Goal: Task Accomplishment & Management: Manage account settings

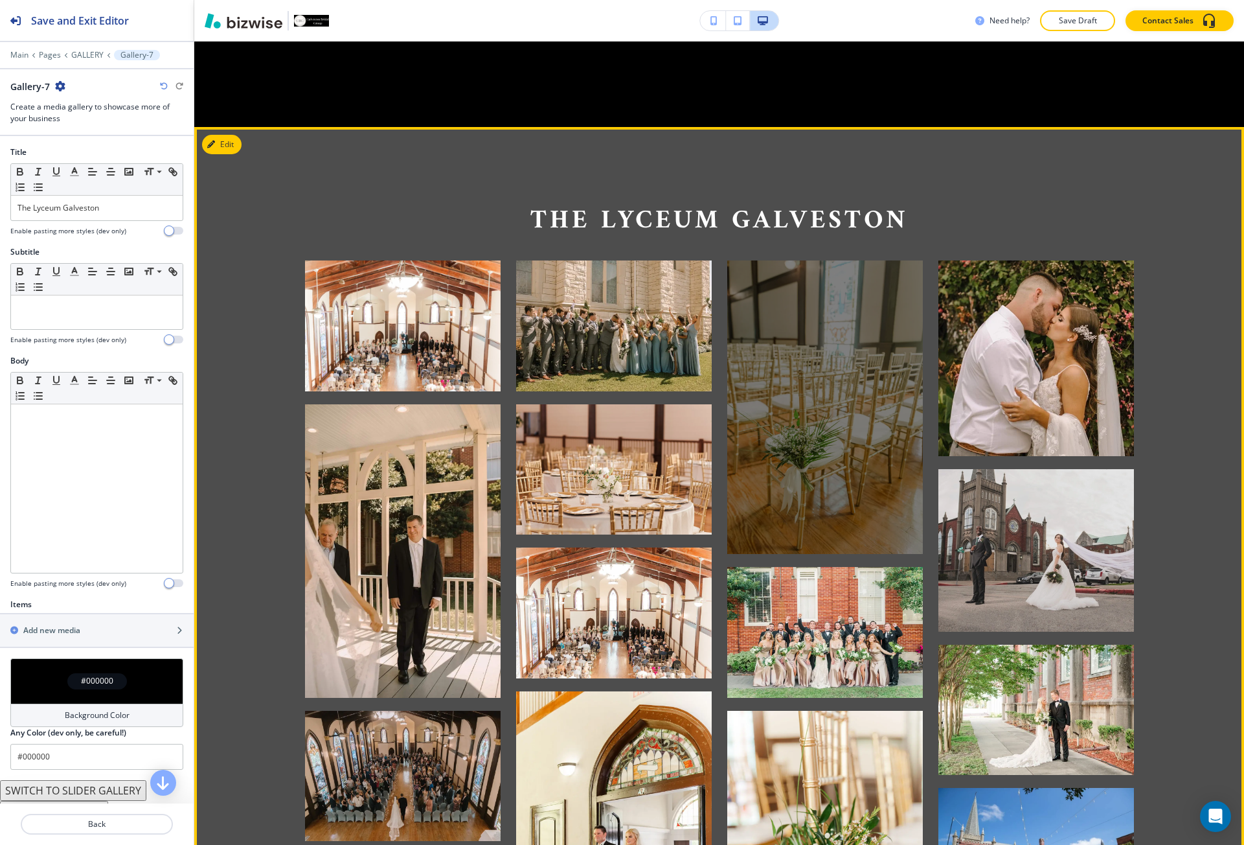
scroll to position [6106, 0]
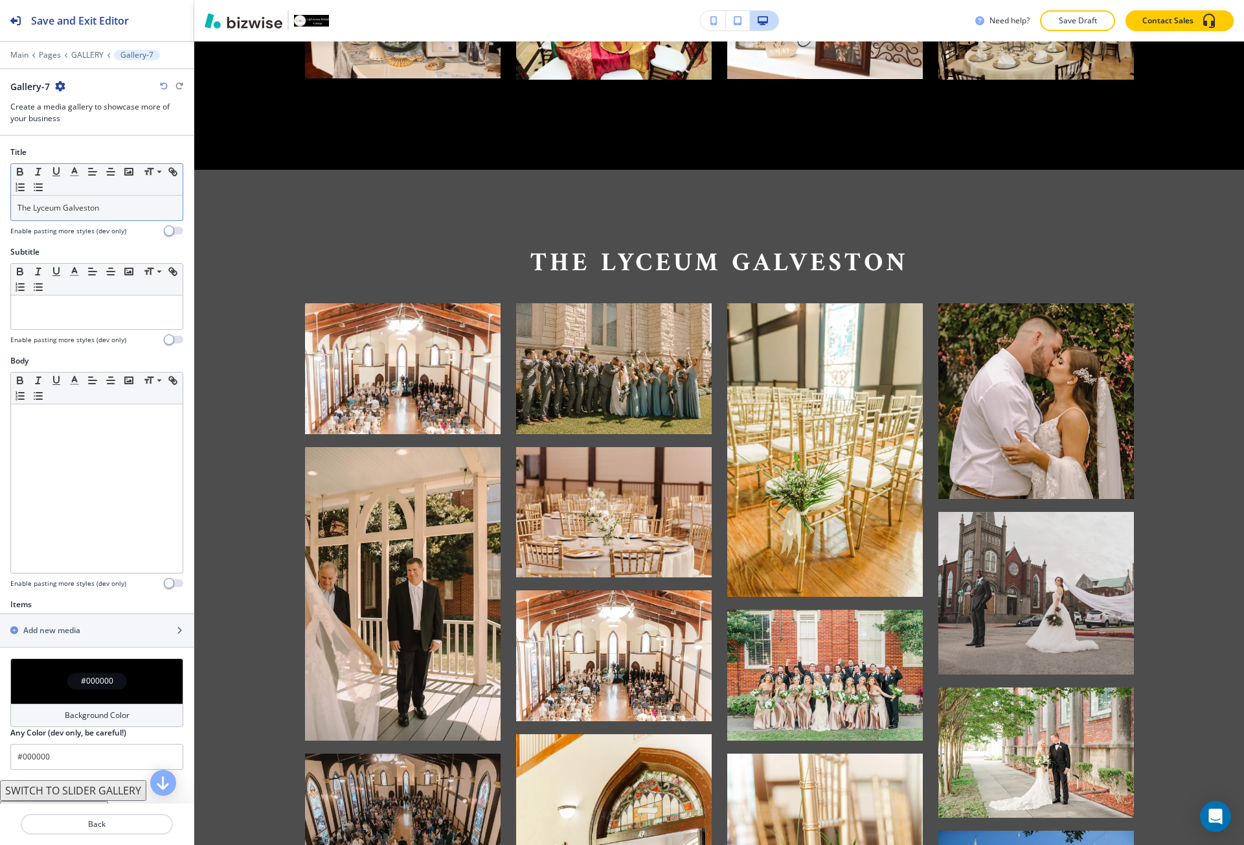
click at [94, 202] on p "The Lyceum Galveston" at bounding box center [96, 208] width 159 height 12
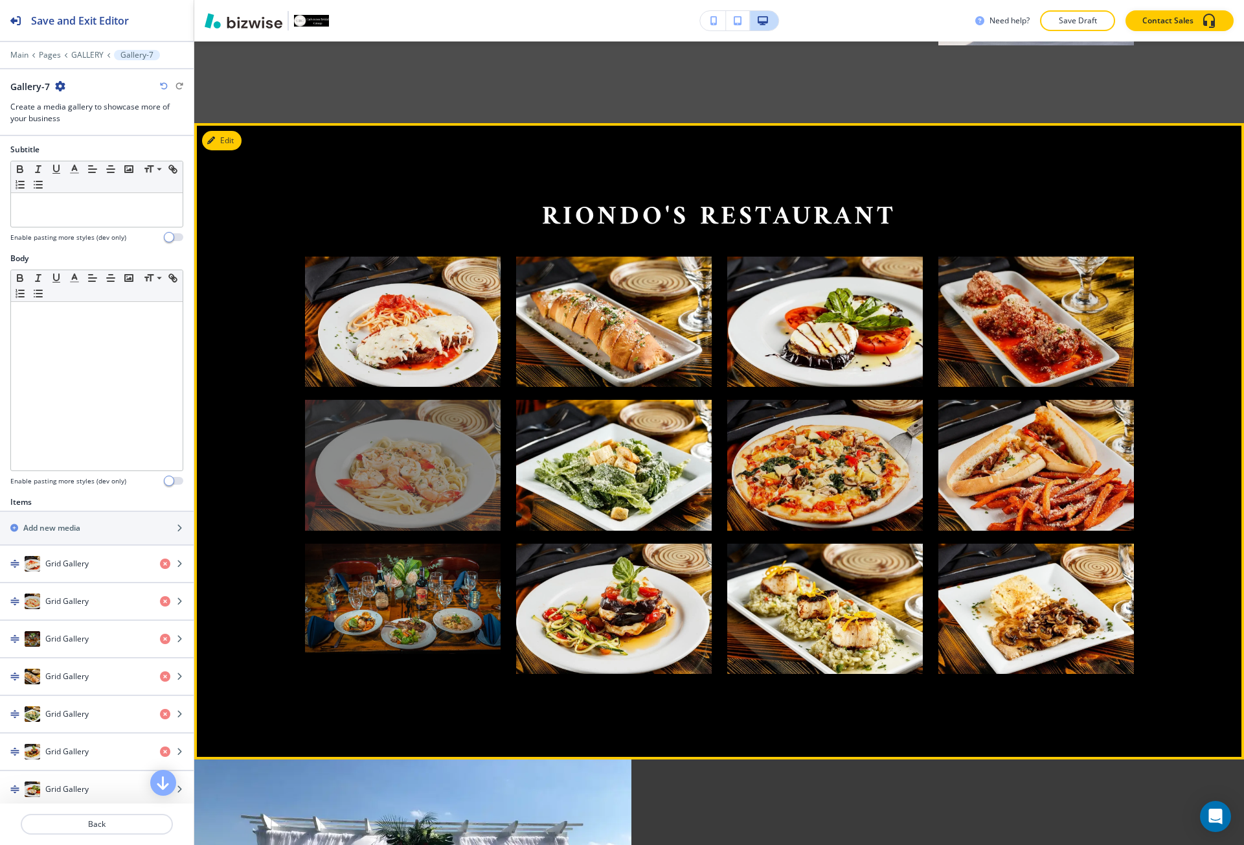
scroll to position [7142, 0]
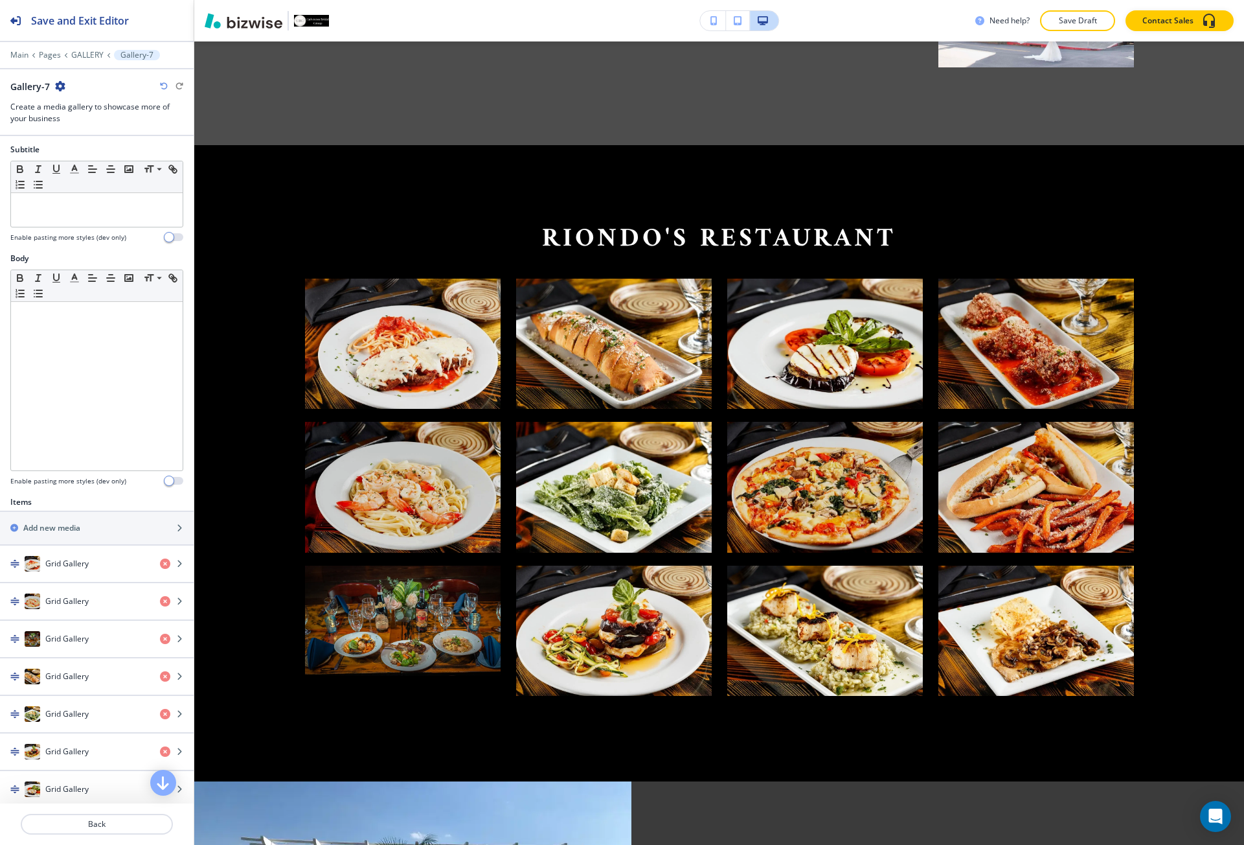
click at [60, 87] on icon "button" at bounding box center [60, 86] width 10 height 10
click at [73, 128] on p "Duplicate Section" at bounding box center [96, 132] width 66 height 12
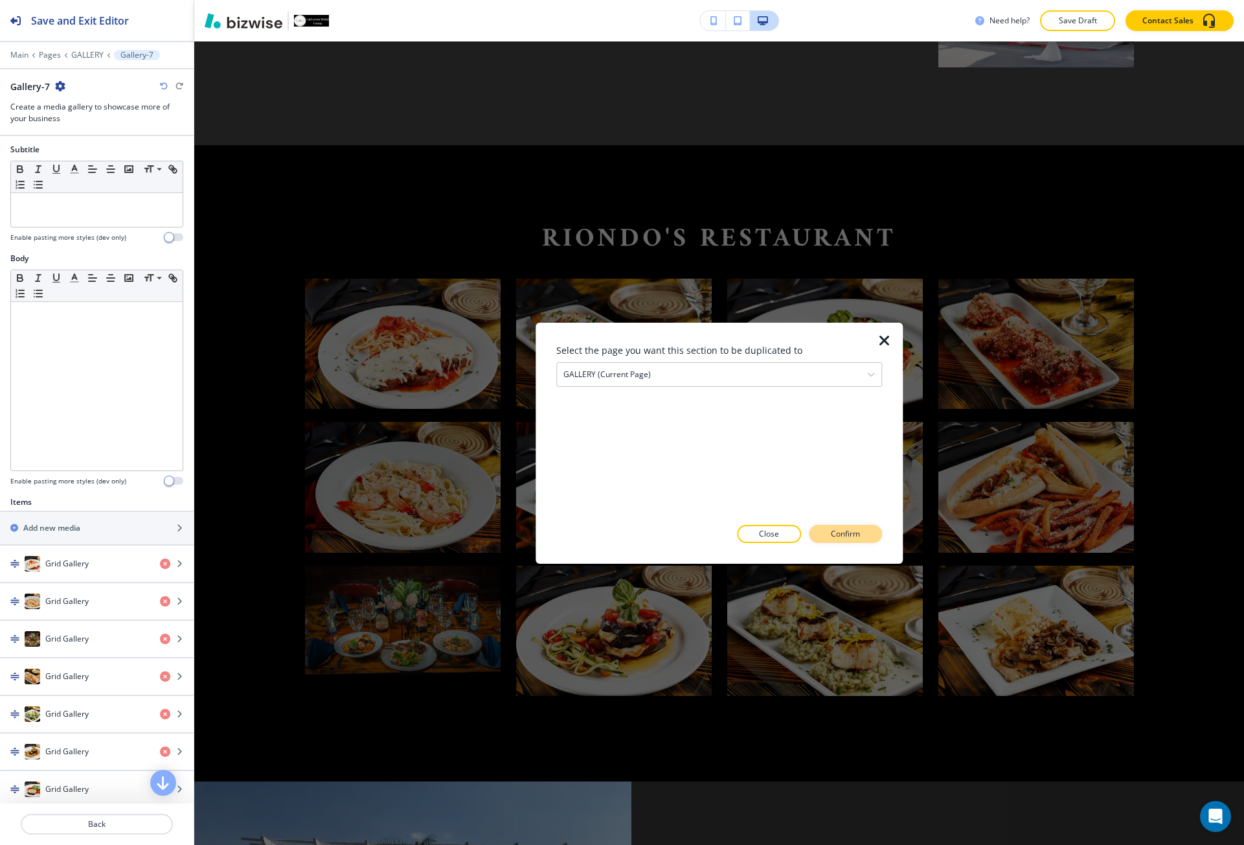
click at [856, 530] on p "Confirm" at bounding box center [845, 534] width 29 height 12
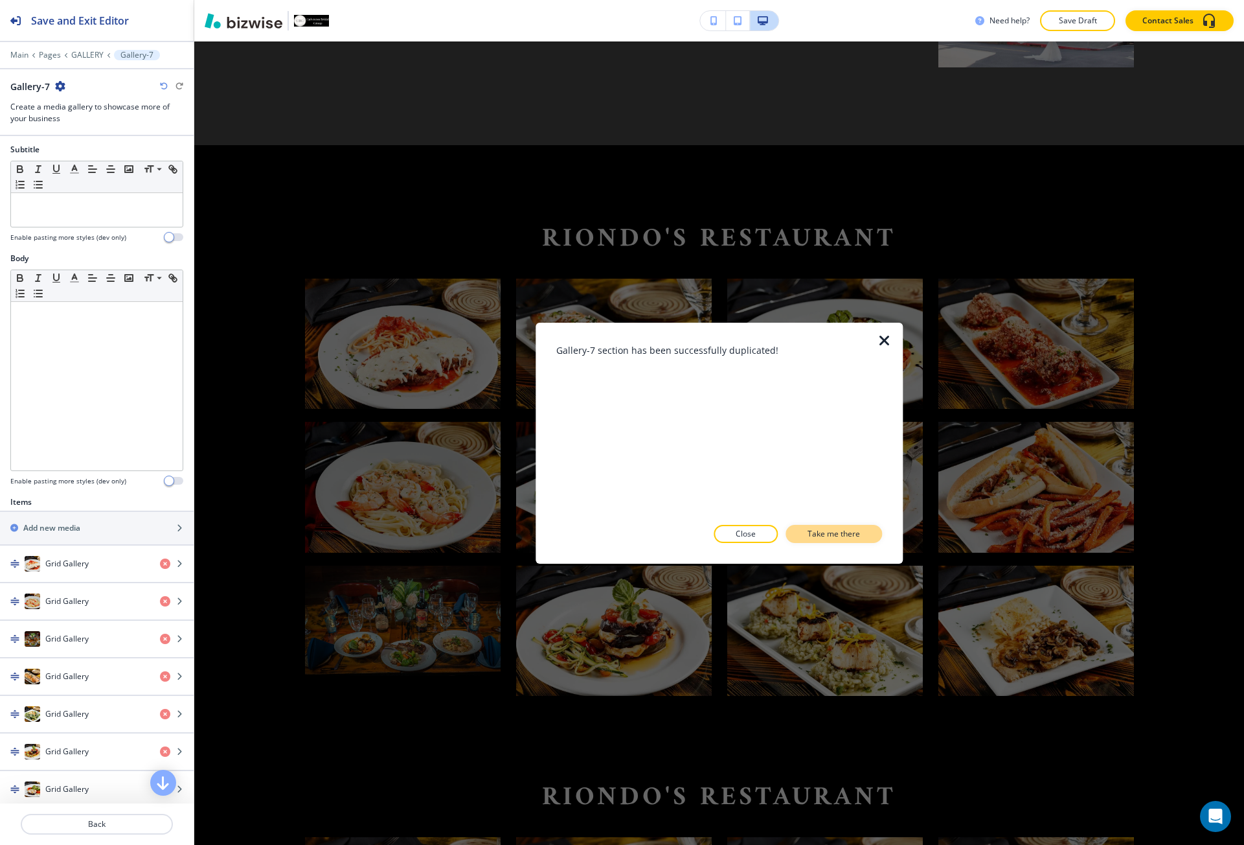
click at [811, 529] on p "Take me there" at bounding box center [834, 534] width 52 height 12
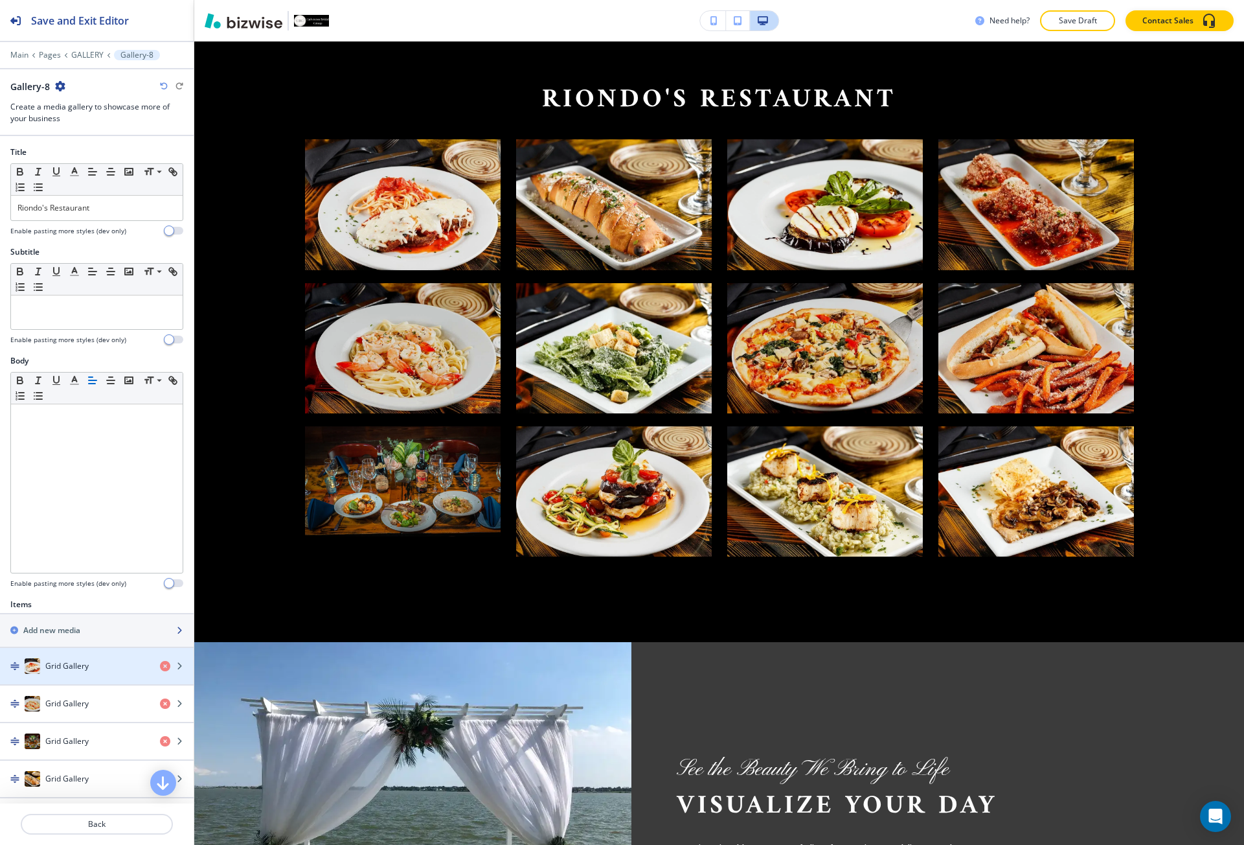
scroll to position [7843, 0]
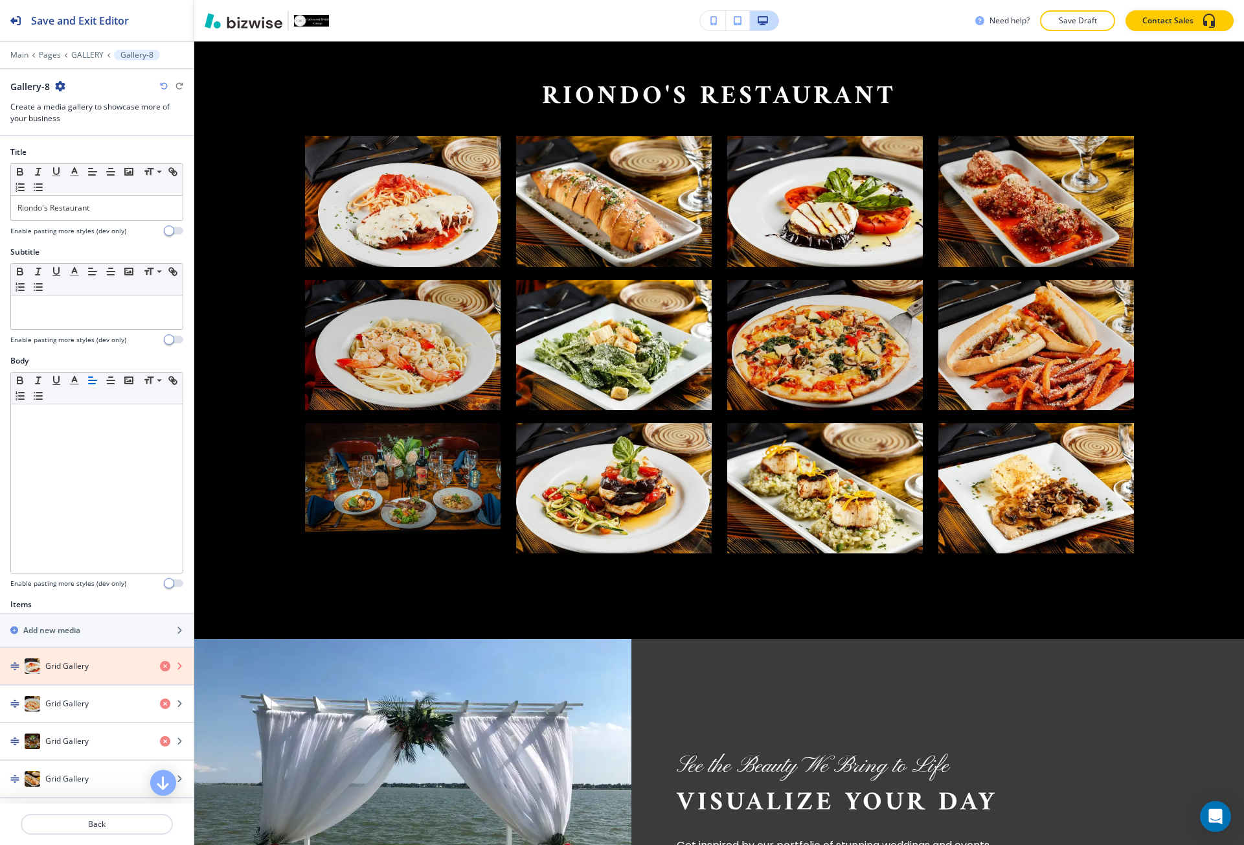
click at [160, 669] on icon "button" at bounding box center [165, 666] width 10 height 10
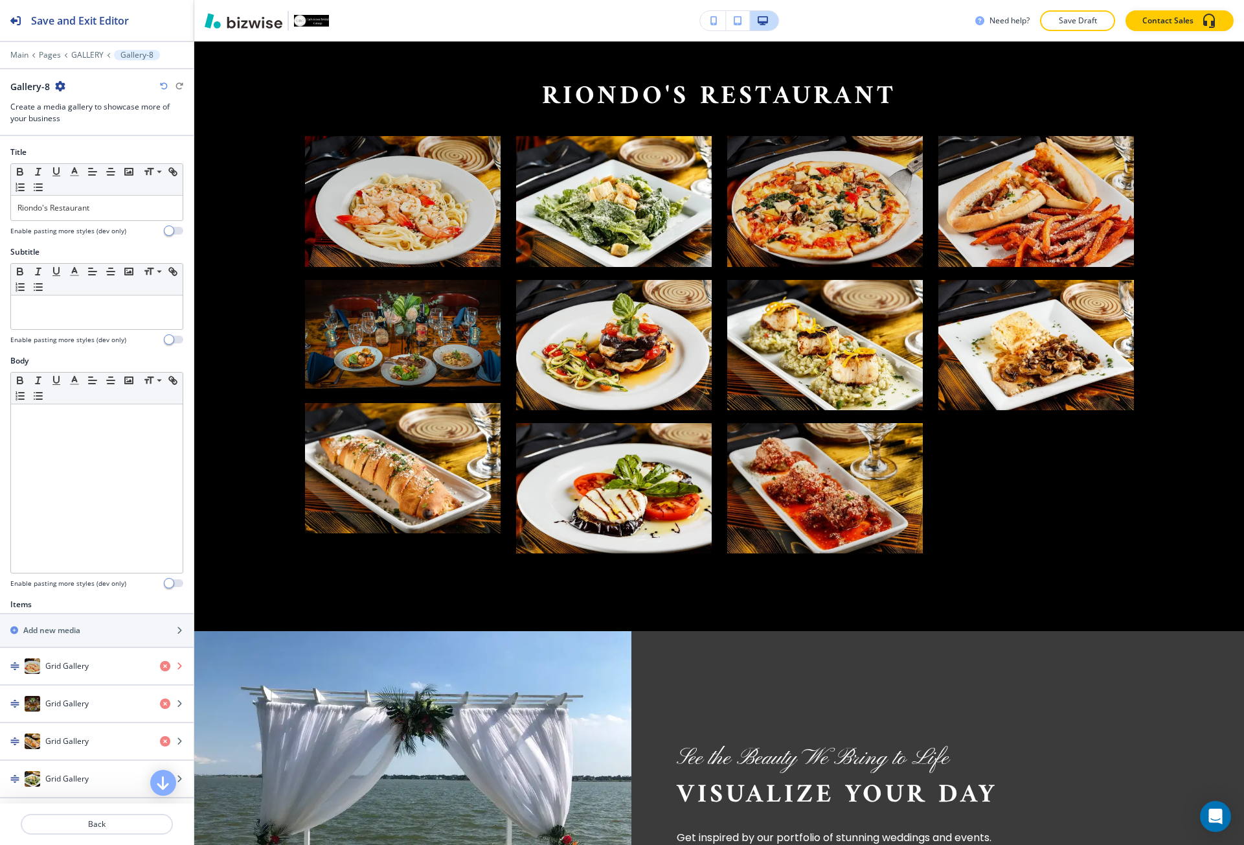
click at [160, 669] on icon "button" at bounding box center [165, 666] width 10 height 10
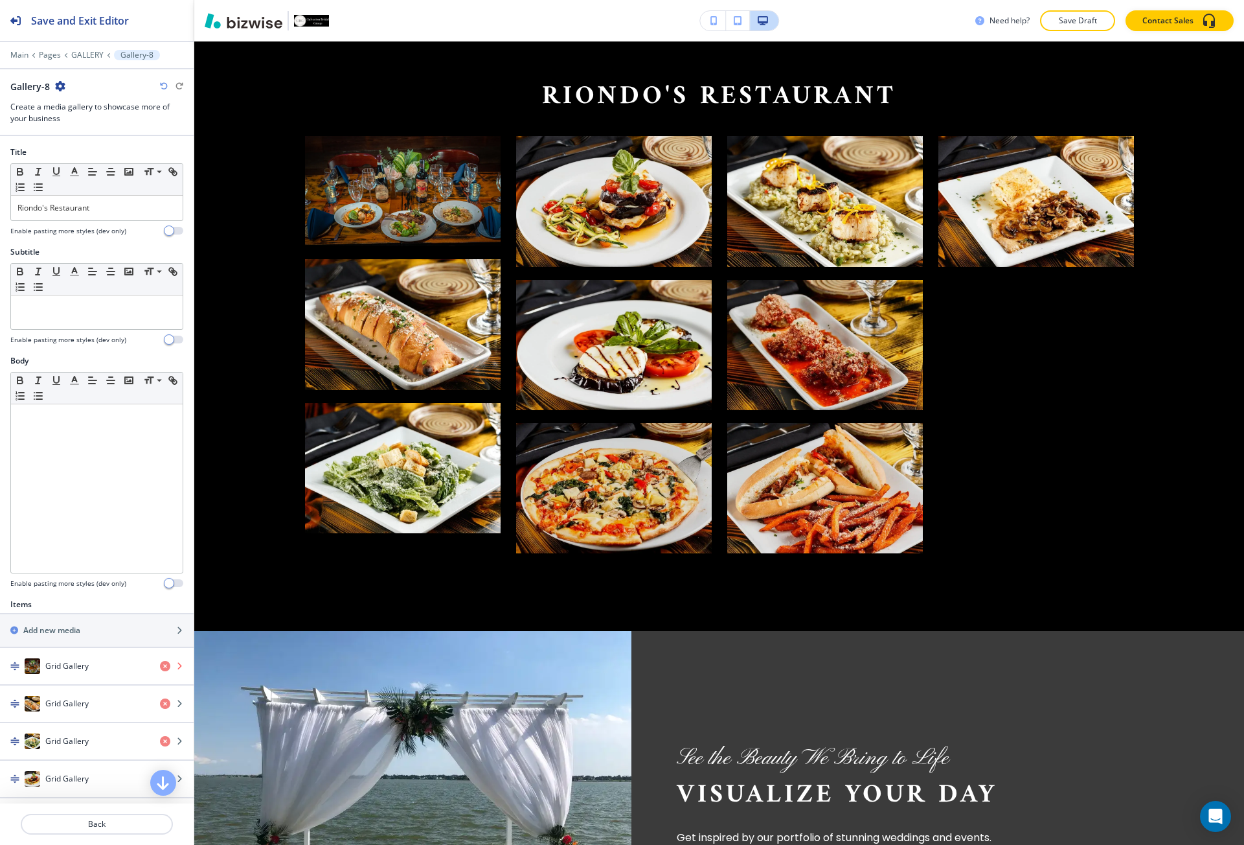
click at [160, 669] on icon "button" at bounding box center [165, 666] width 10 height 10
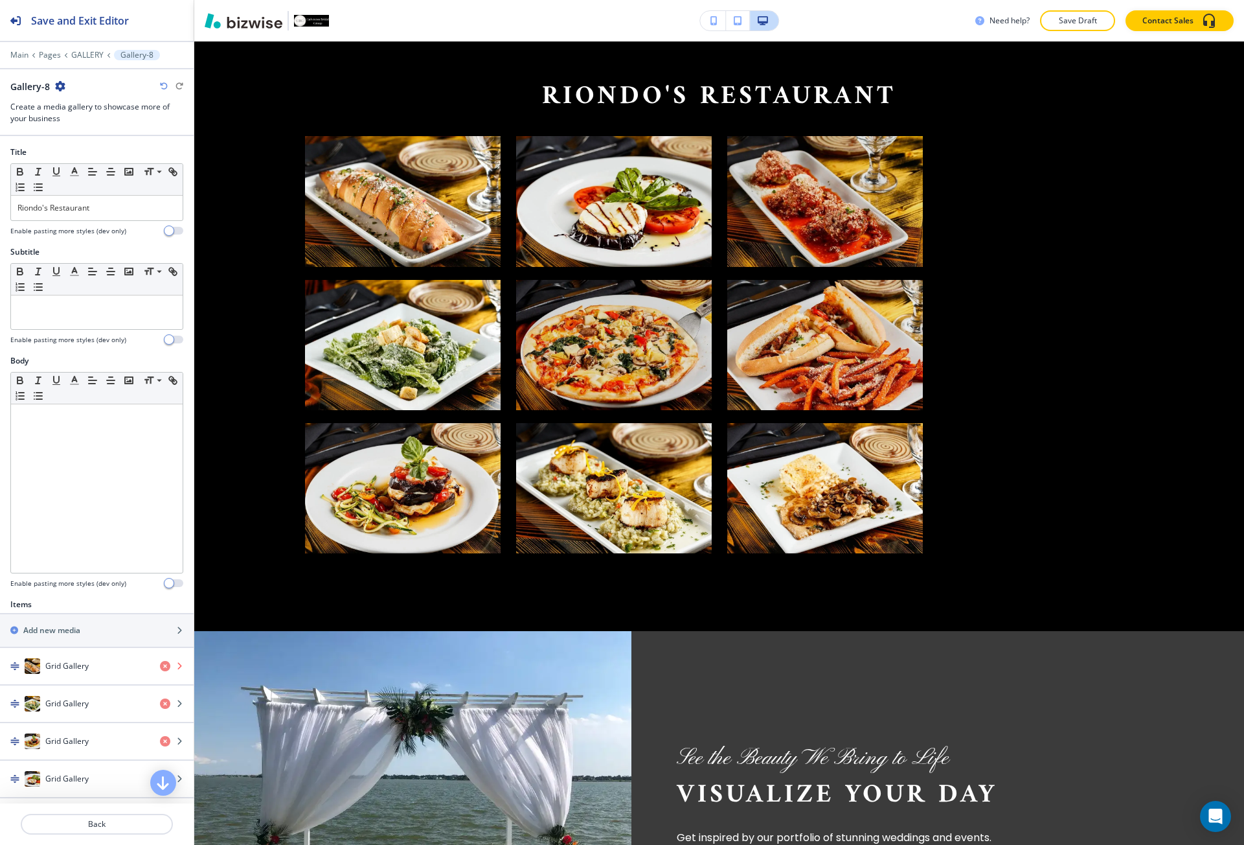
click at [160, 669] on icon "button" at bounding box center [165, 666] width 10 height 10
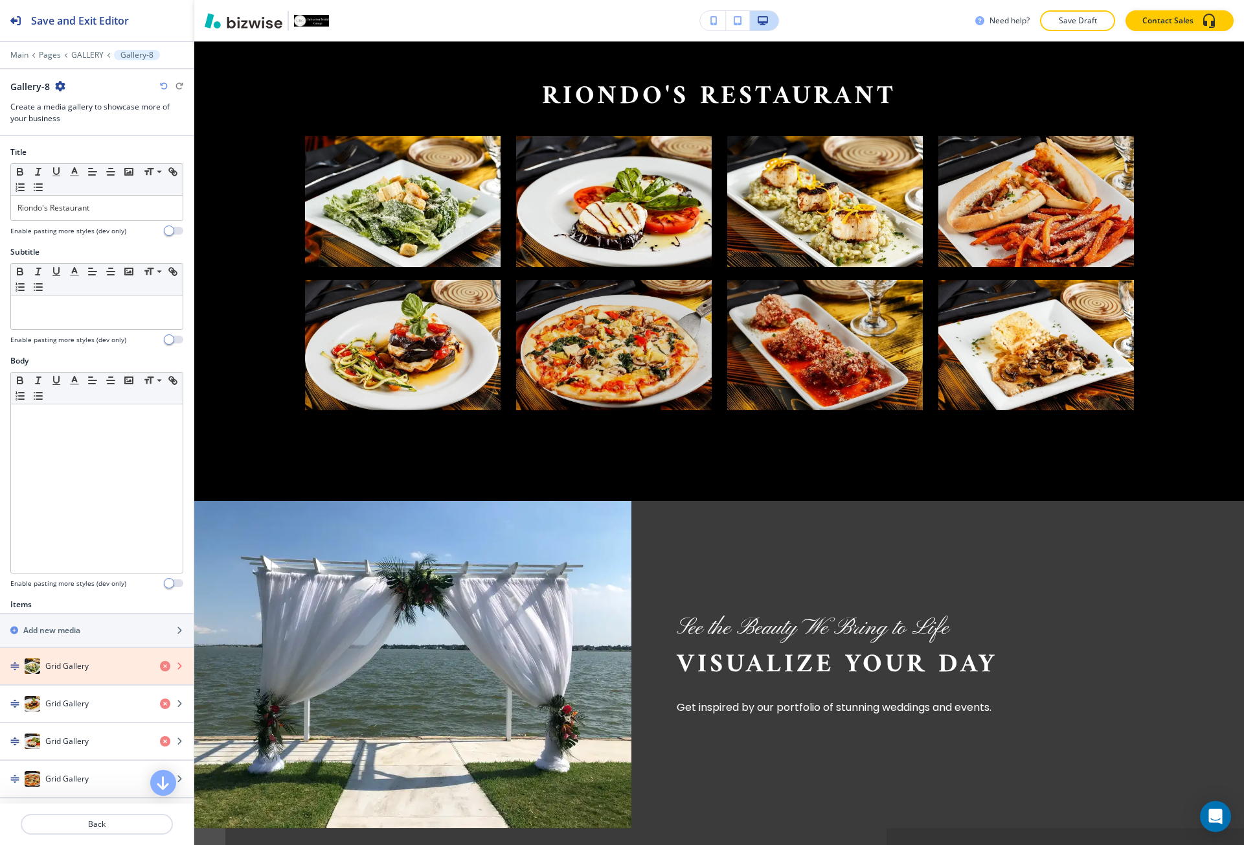
click at [160, 669] on icon "button" at bounding box center [165, 666] width 10 height 10
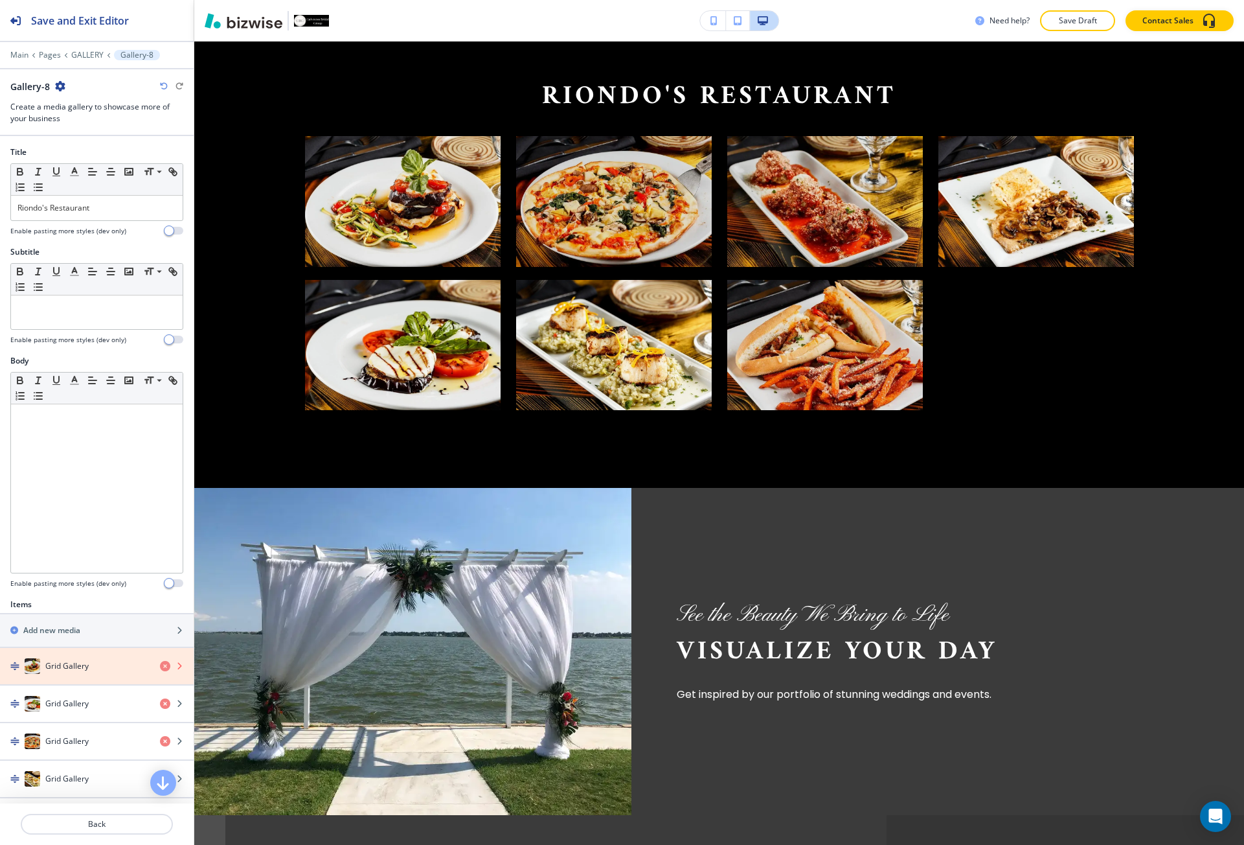
click at [160, 669] on icon "button" at bounding box center [165, 666] width 10 height 10
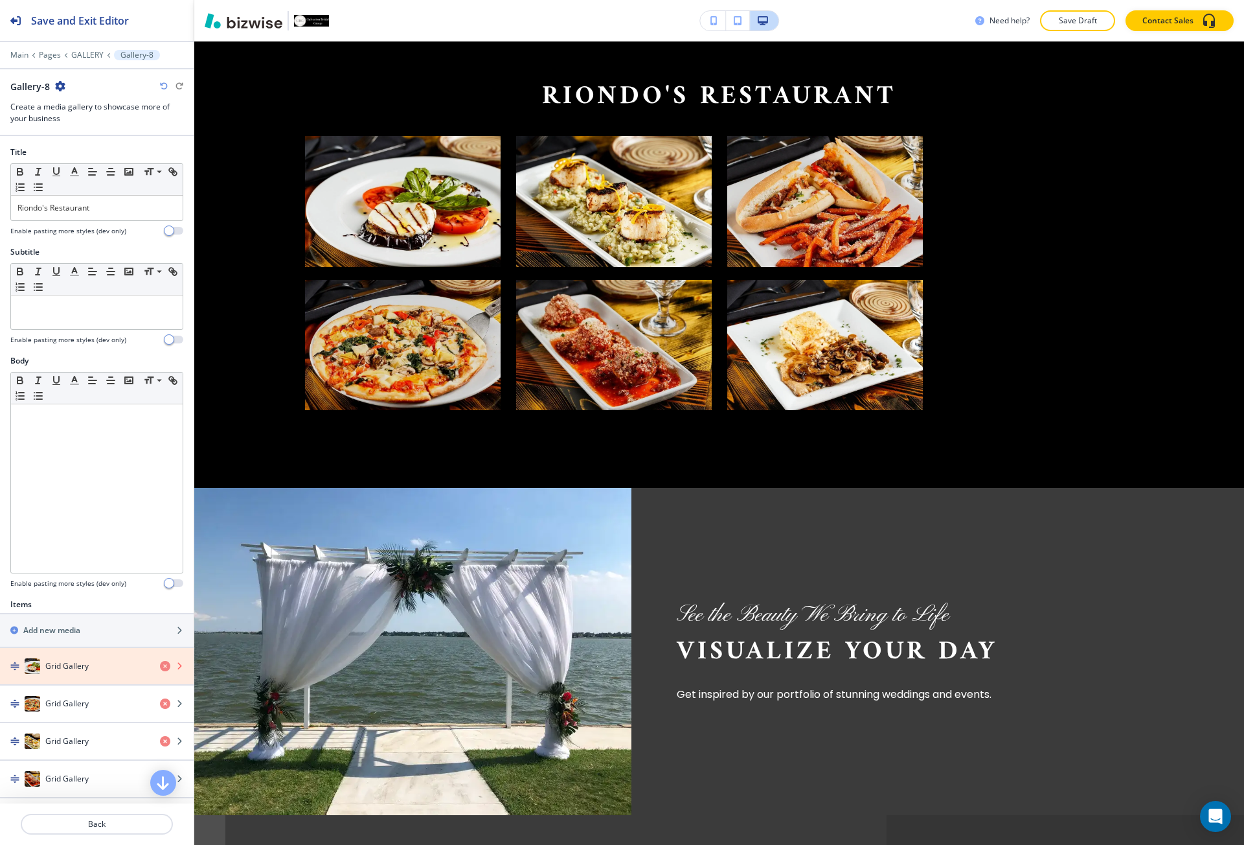
click at [160, 669] on icon "button" at bounding box center [165, 666] width 10 height 10
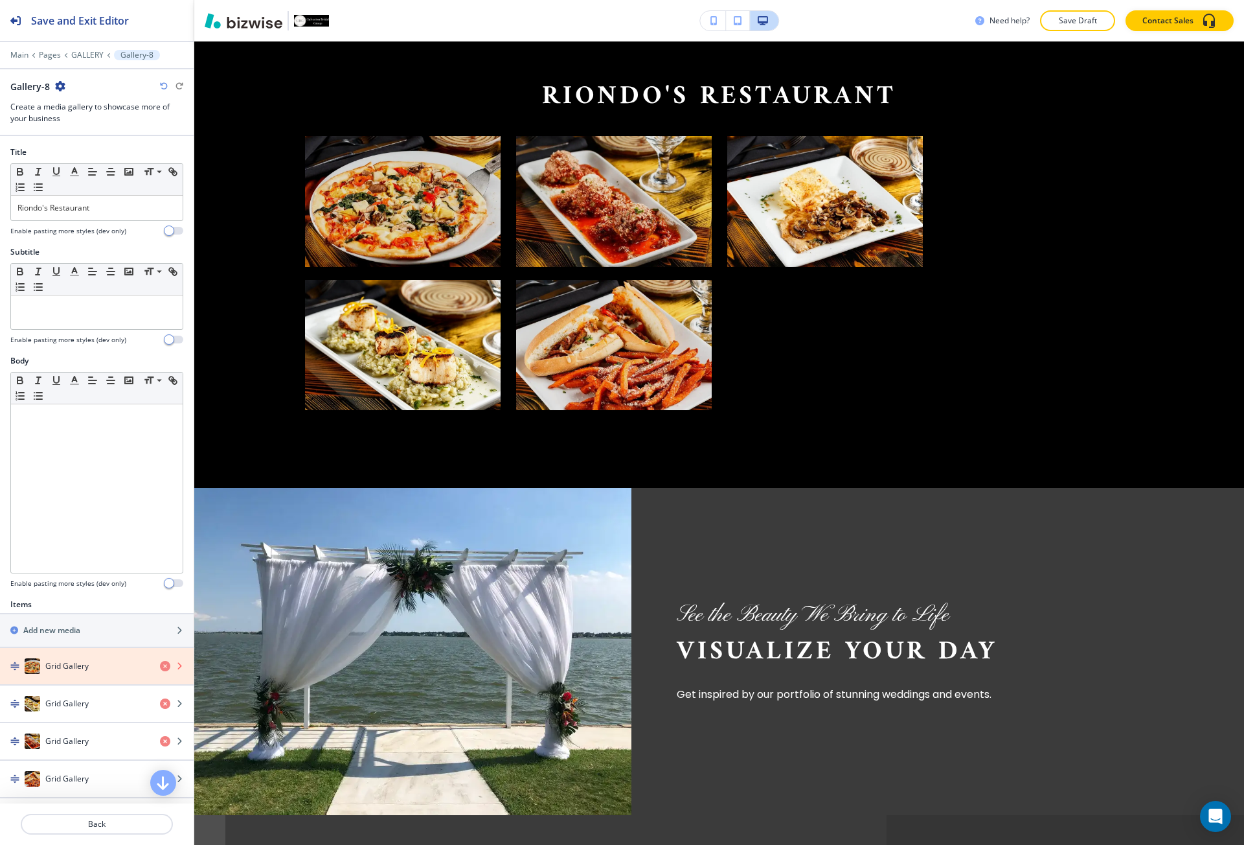
click at [160, 669] on icon "button" at bounding box center [165, 666] width 10 height 10
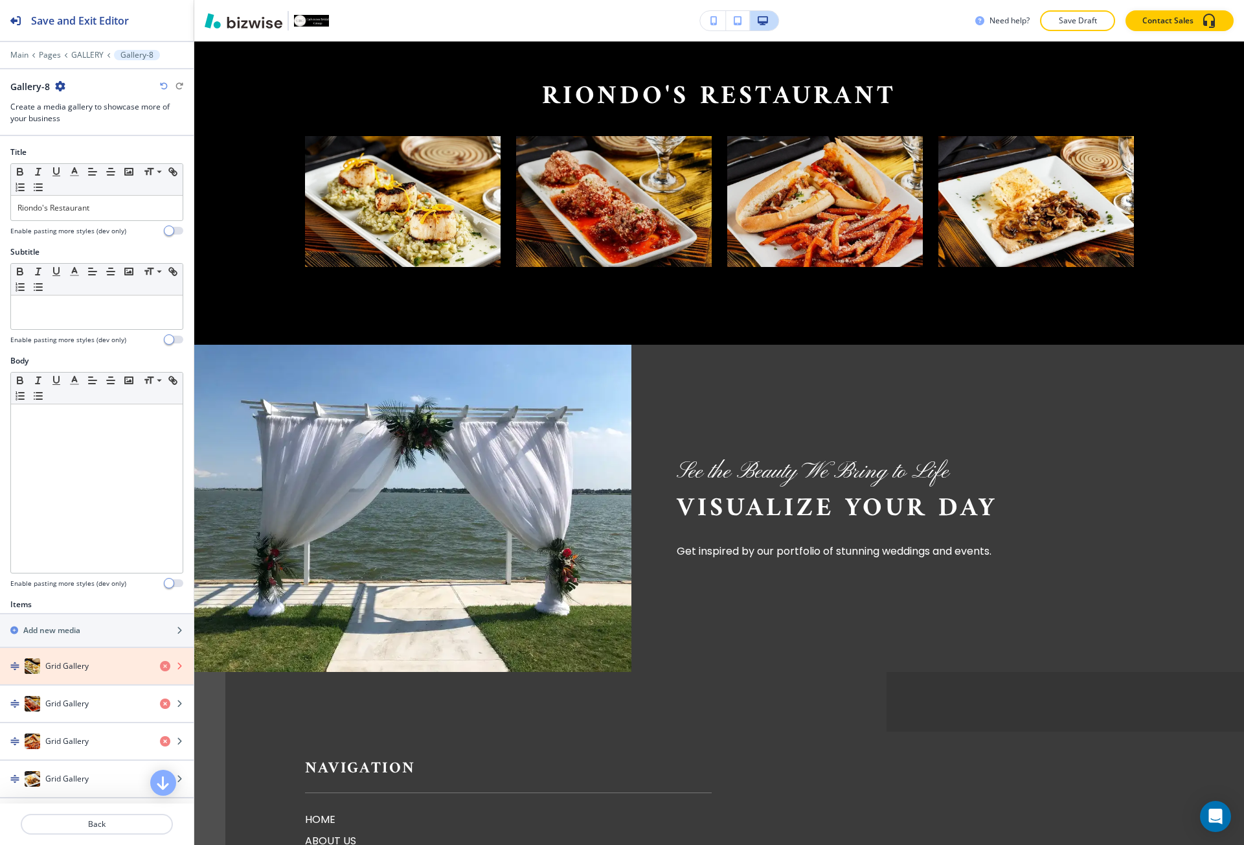
click at [160, 669] on icon "button" at bounding box center [165, 666] width 10 height 10
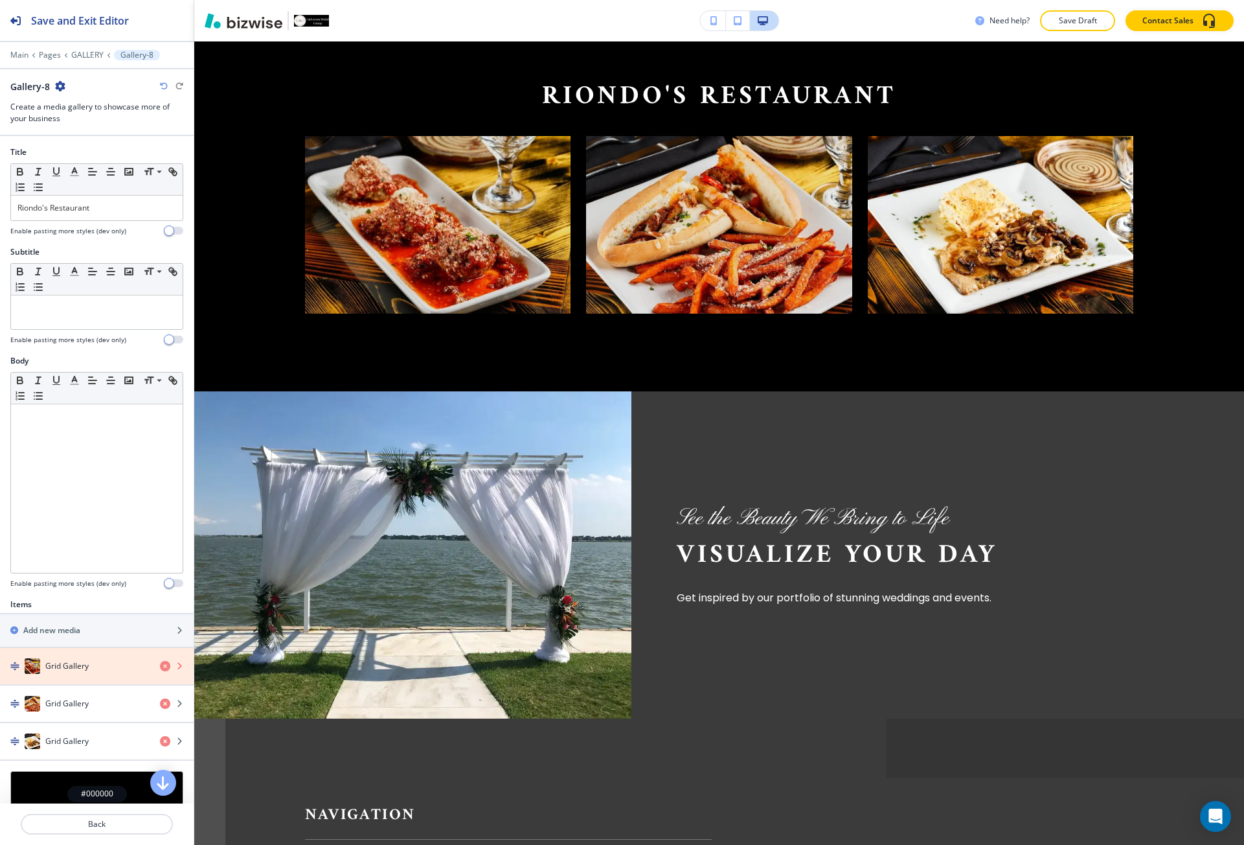
click at [160, 669] on icon "button" at bounding box center [165, 666] width 10 height 10
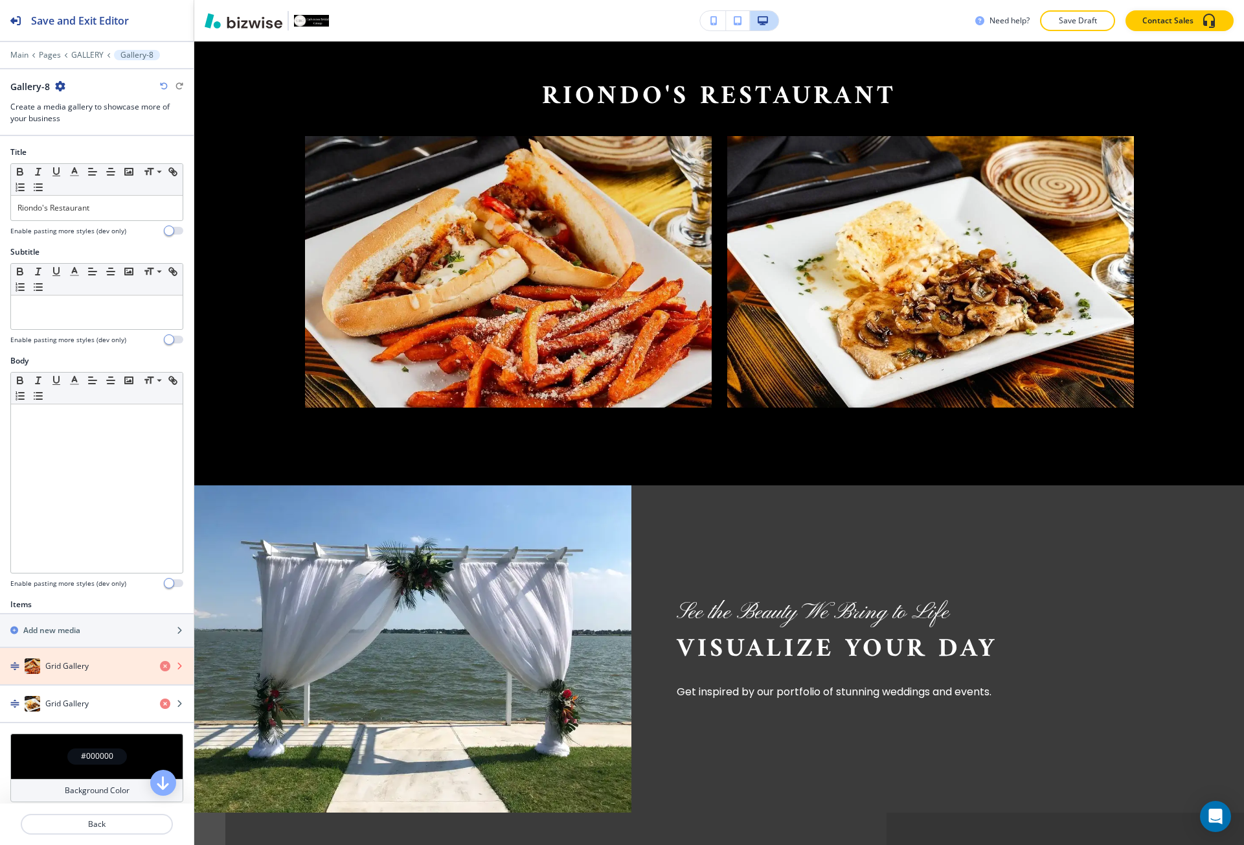
click at [160, 669] on icon "button" at bounding box center [165, 666] width 10 height 10
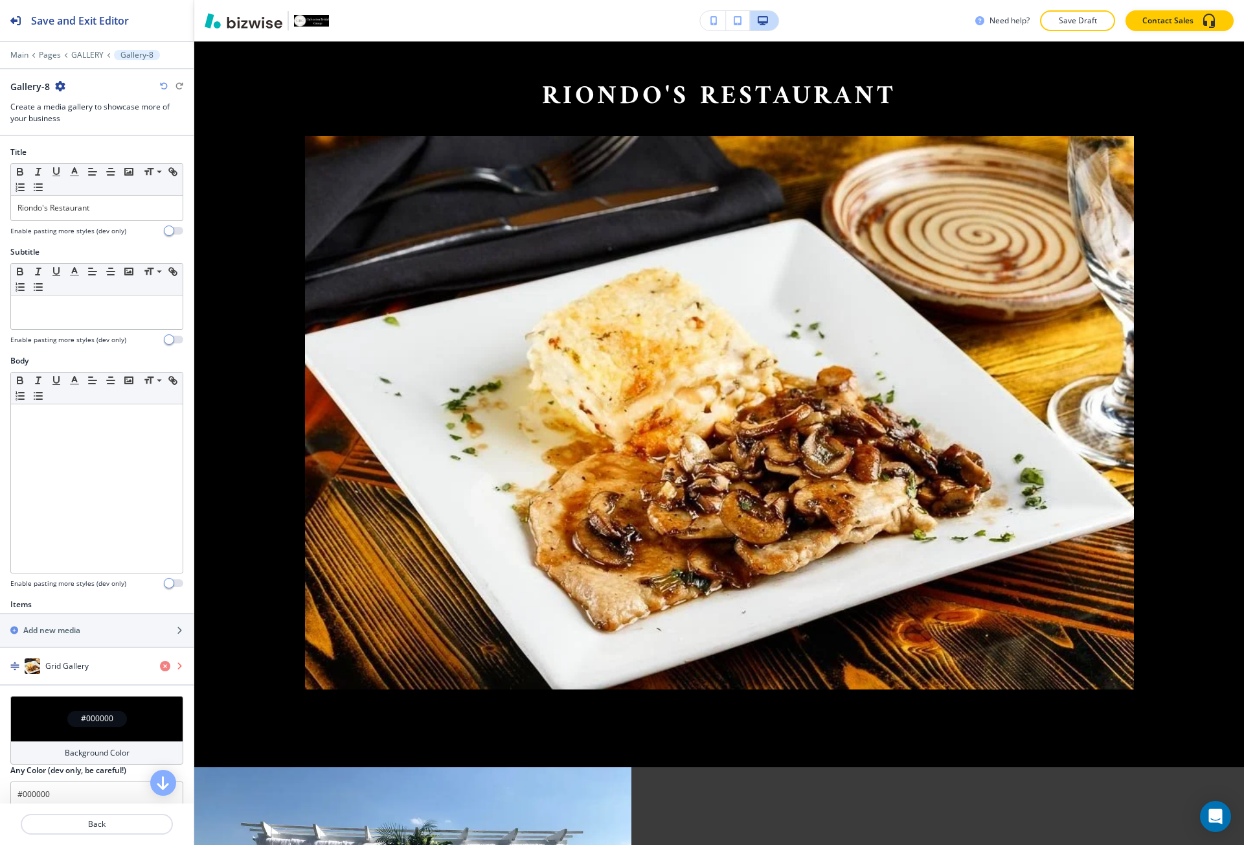
click at [160, 669] on icon "button" at bounding box center [165, 666] width 10 height 10
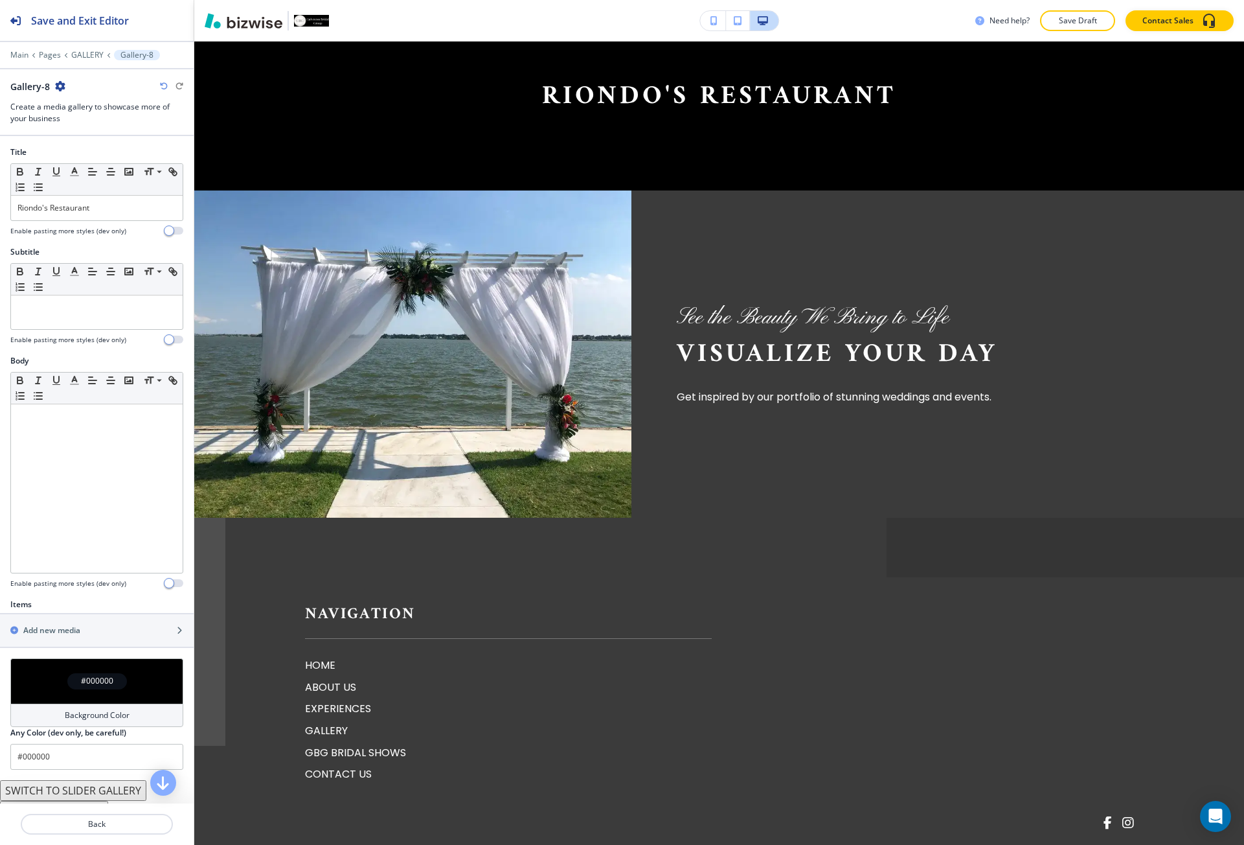
click at [81, 666] on div "#000000" at bounding box center [96, 680] width 173 height 45
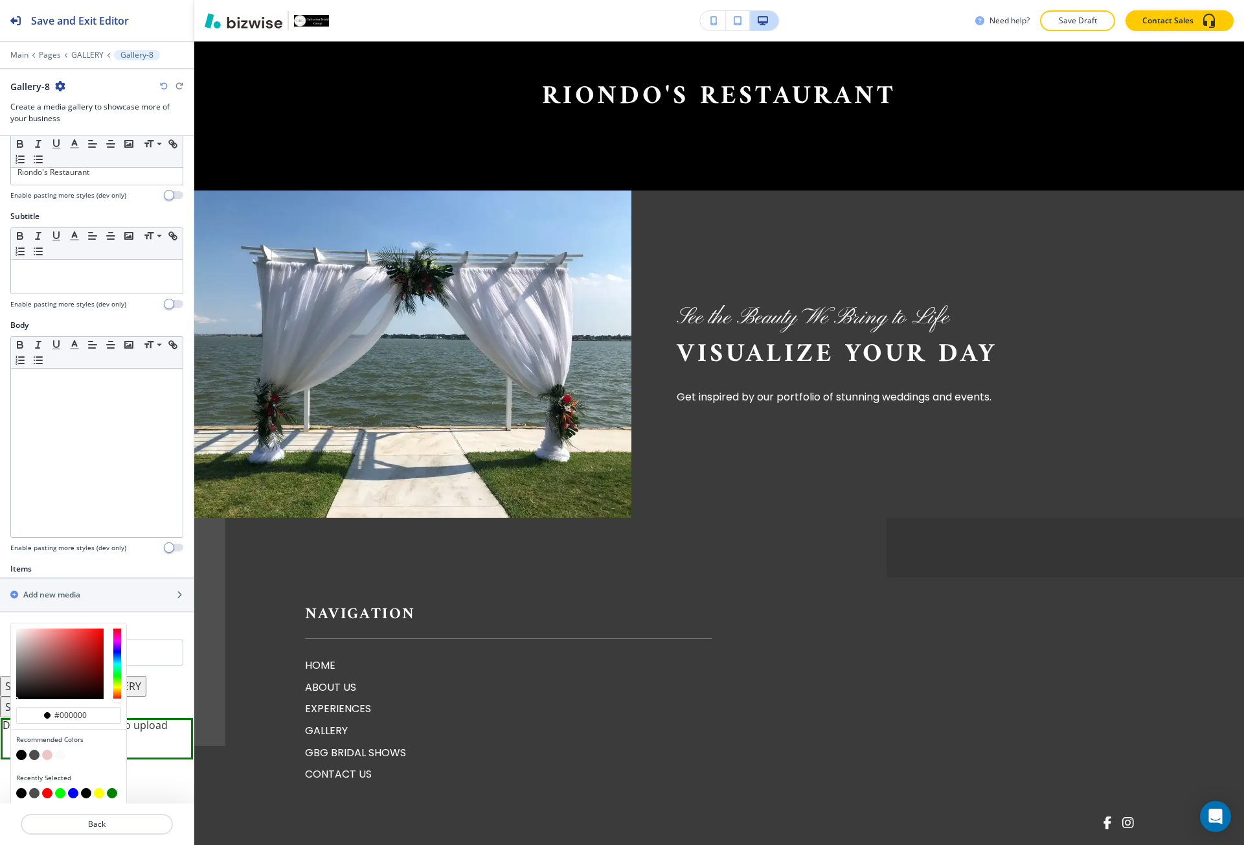
scroll to position [39, 0]
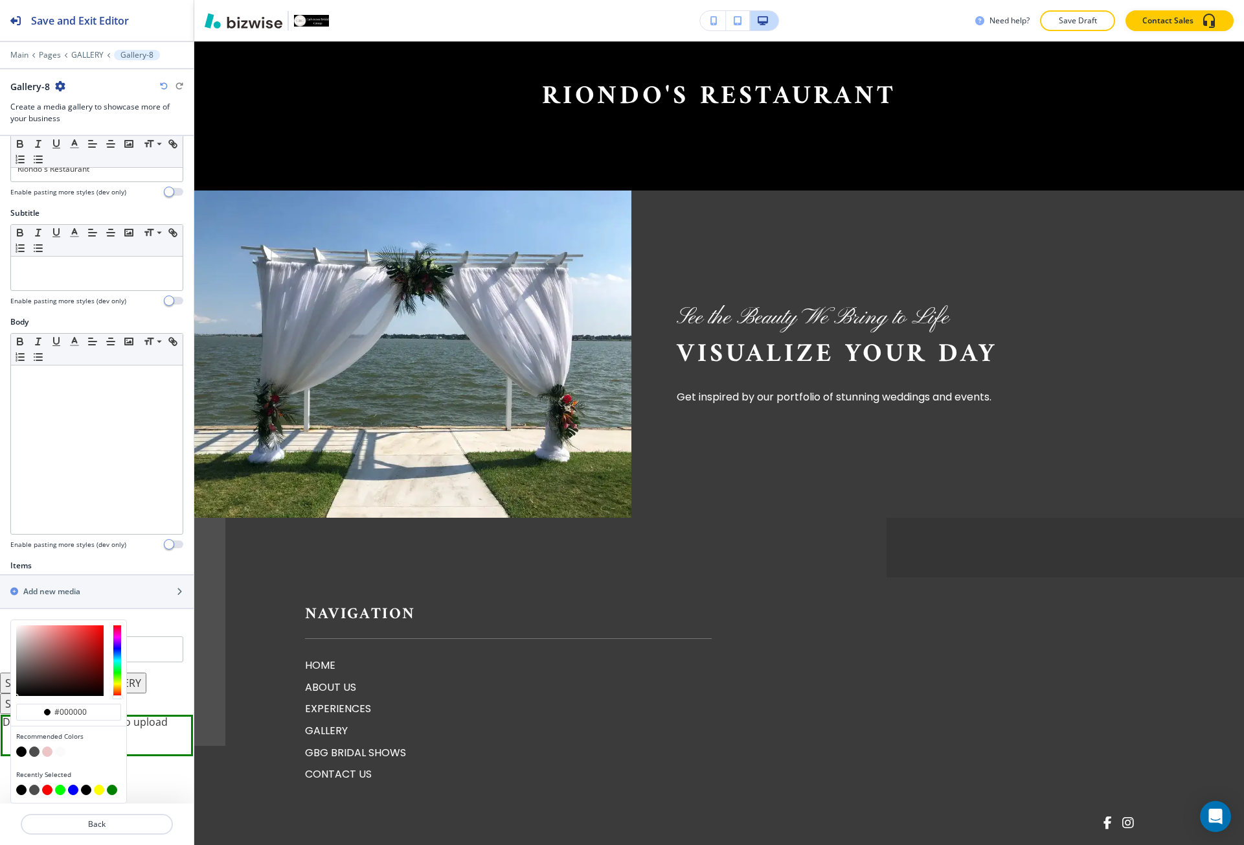
click at [35, 753] on button "button" at bounding box center [34, 751] width 10 height 10
type input "#4d4d4d"
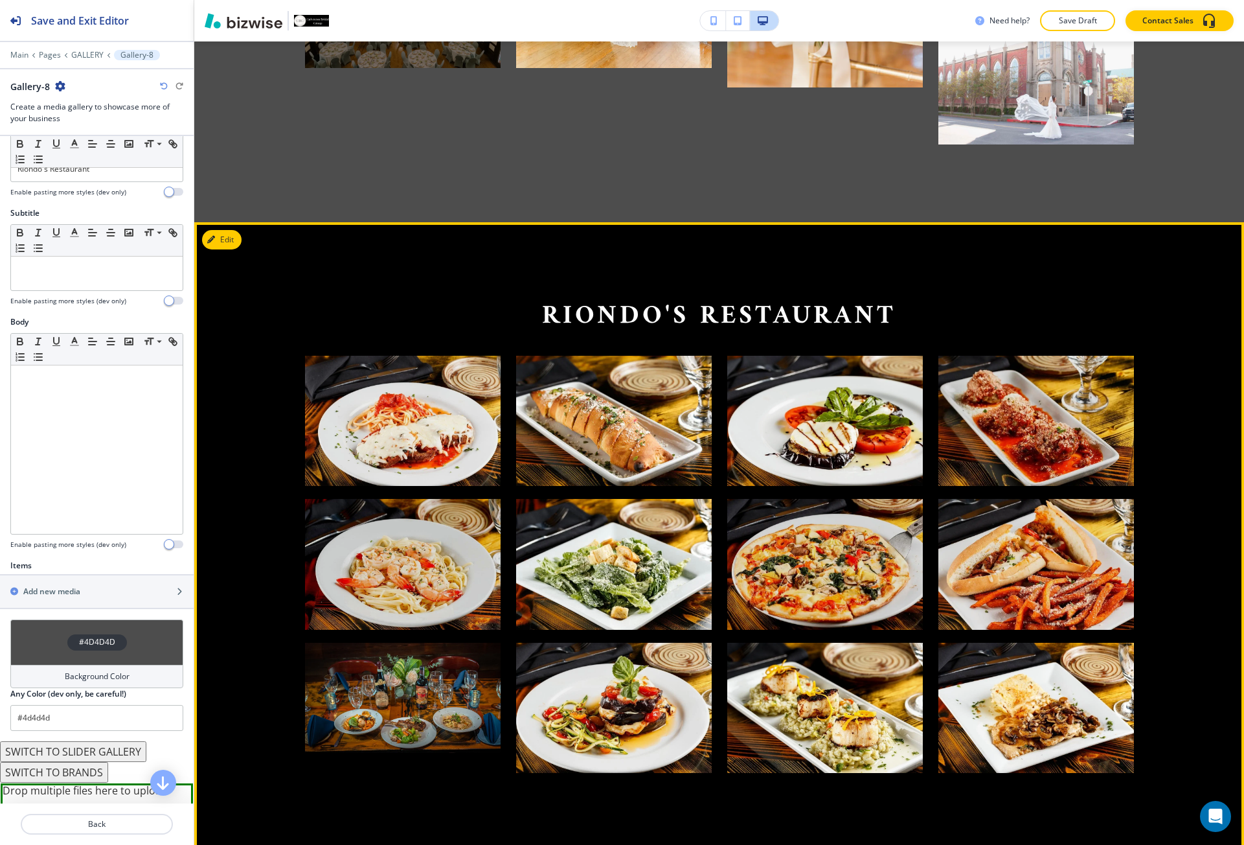
scroll to position [6807, 0]
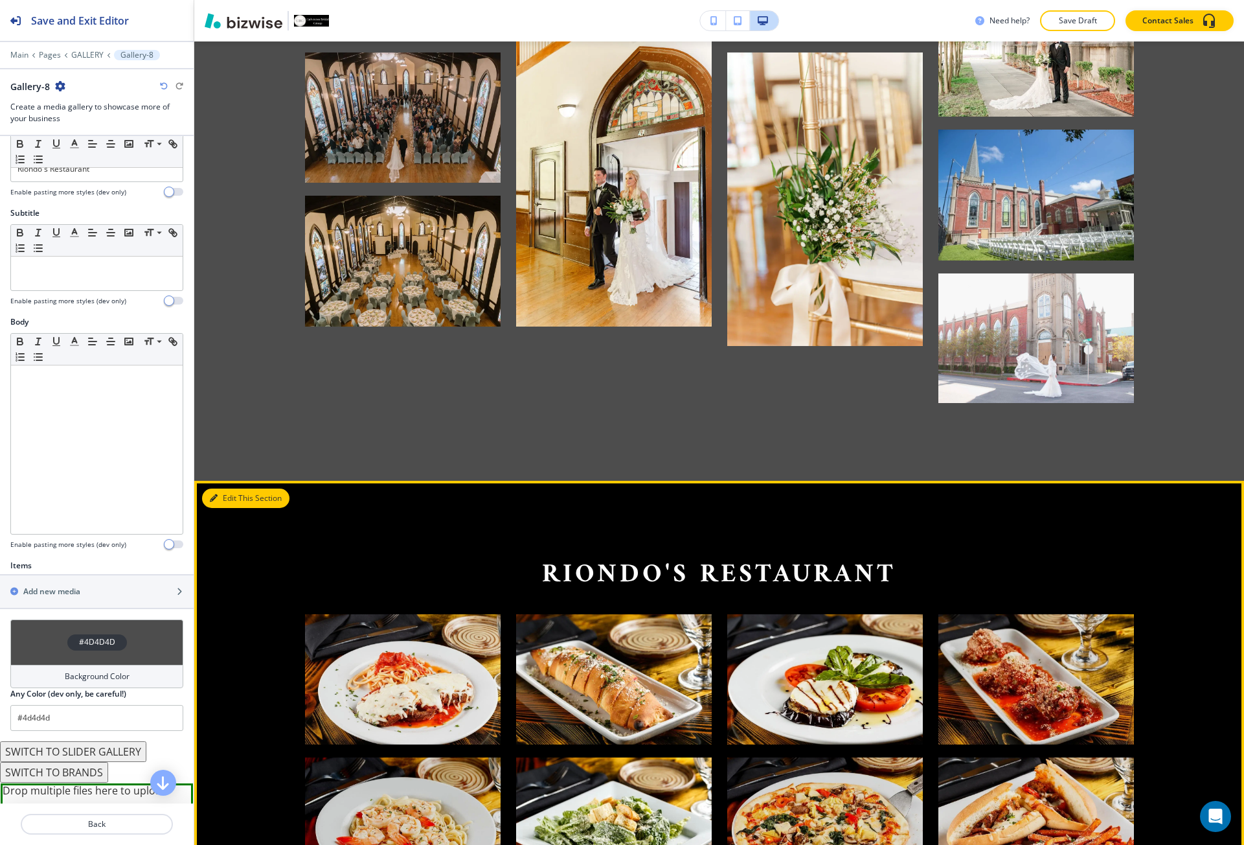
click at [233, 494] on button "Edit This Section" at bounding box center [245, 497] width 87 height 19
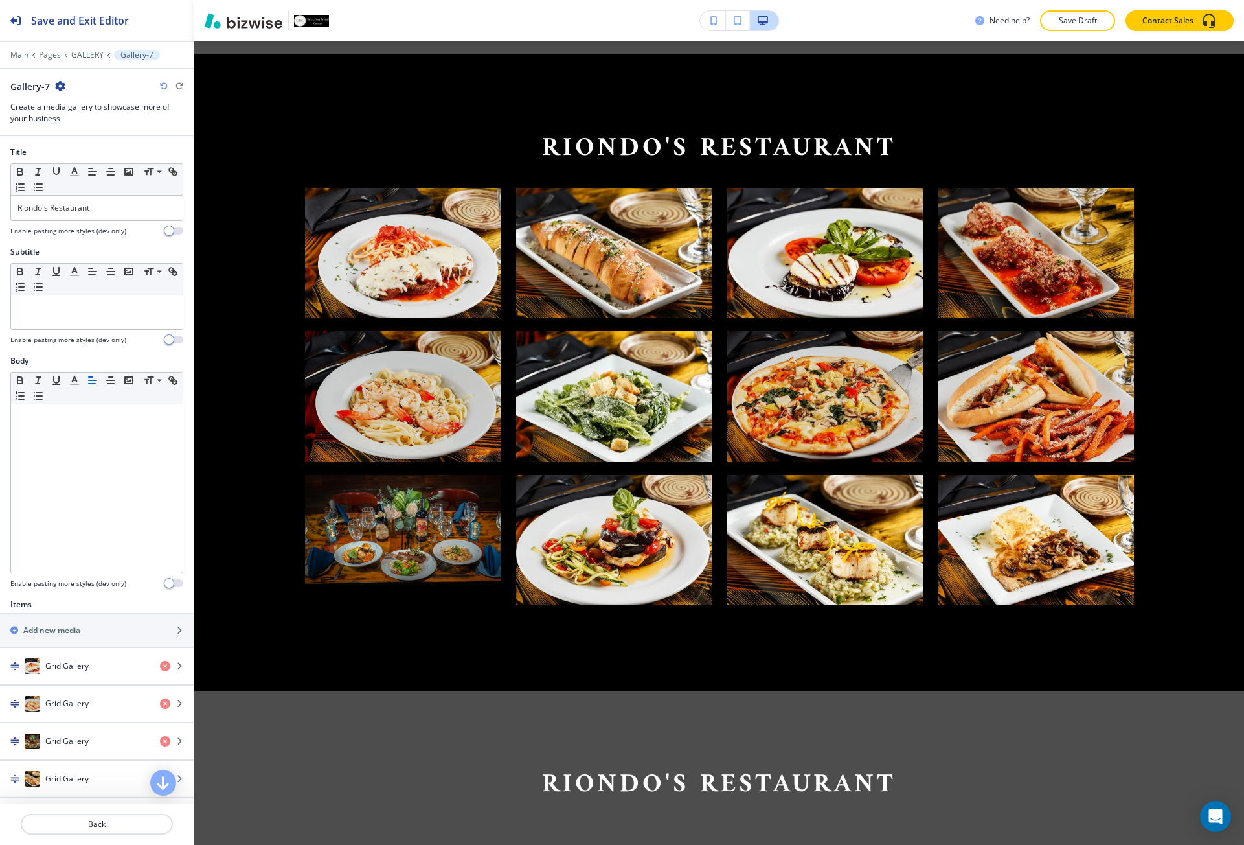
scroll to position [7246, 0]
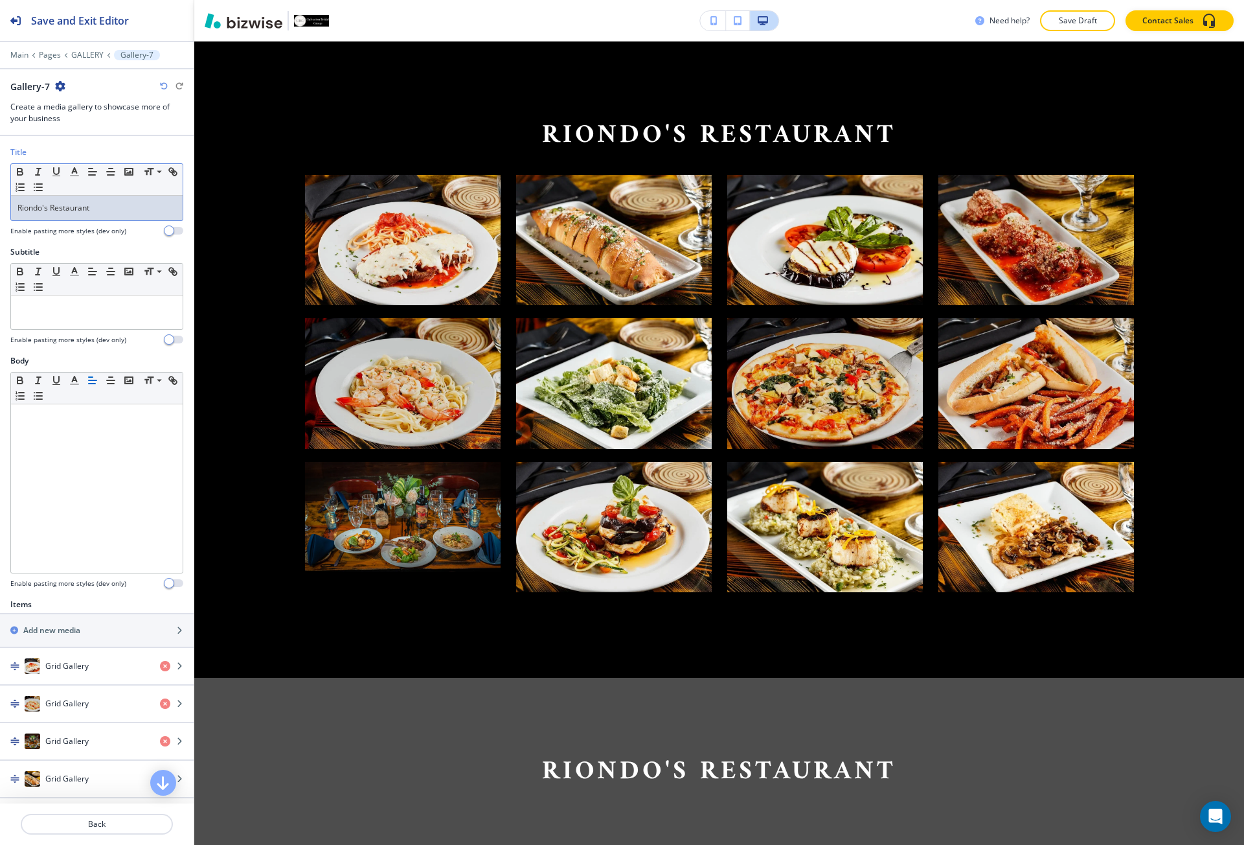
click at [66, 210] on p "Riondo's Restaurant" at bounding box center [96, 208] width 159 height 12
click at [122, 200] on div "Riondo's Ristorante" at bounding box center [97, 208] width 172 height 25
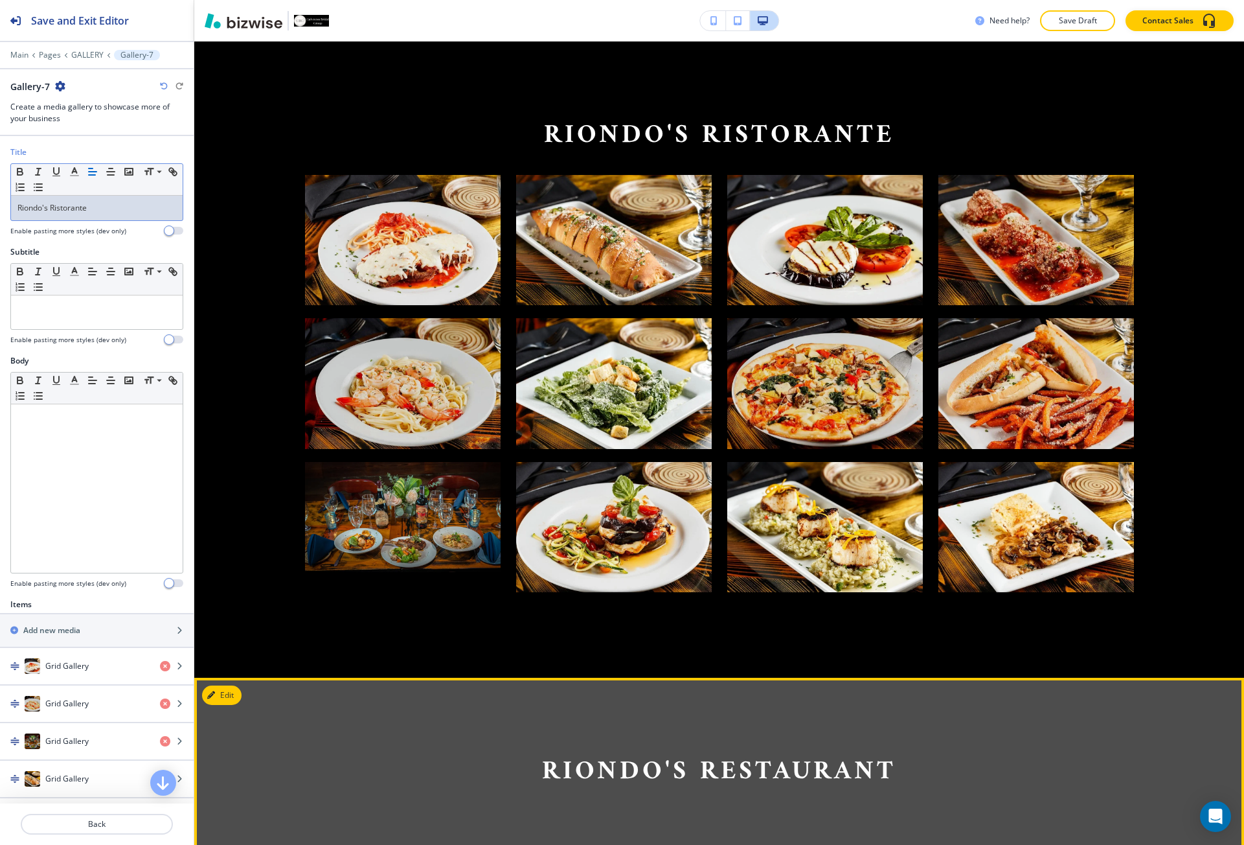
click at [243, 697] on div "Riondo's Restaurant" at bounding box center [719, 771] width 1050 height 188
click at [231, 692] on button "Edit This Section" at bounding box center [245, 694] width 87 height 19
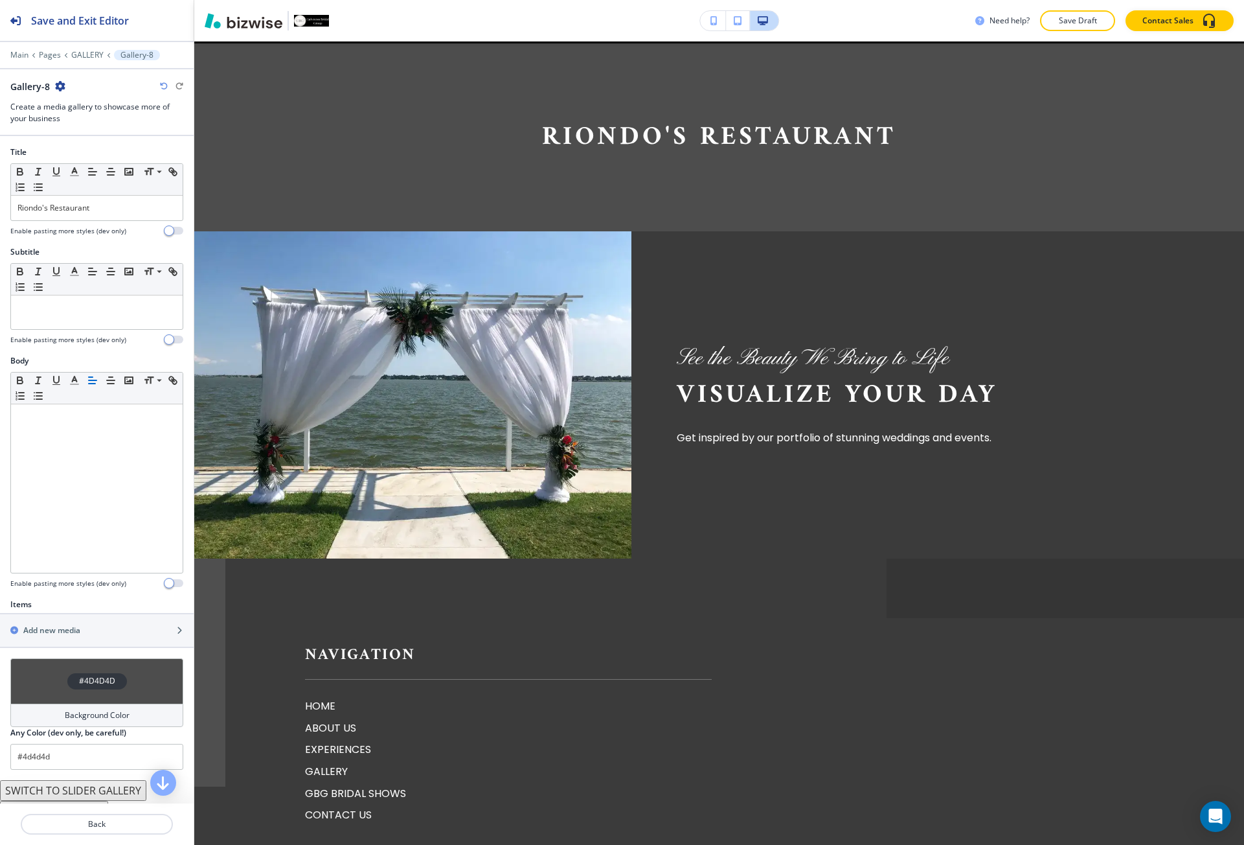
scroll to position [7882, 0]
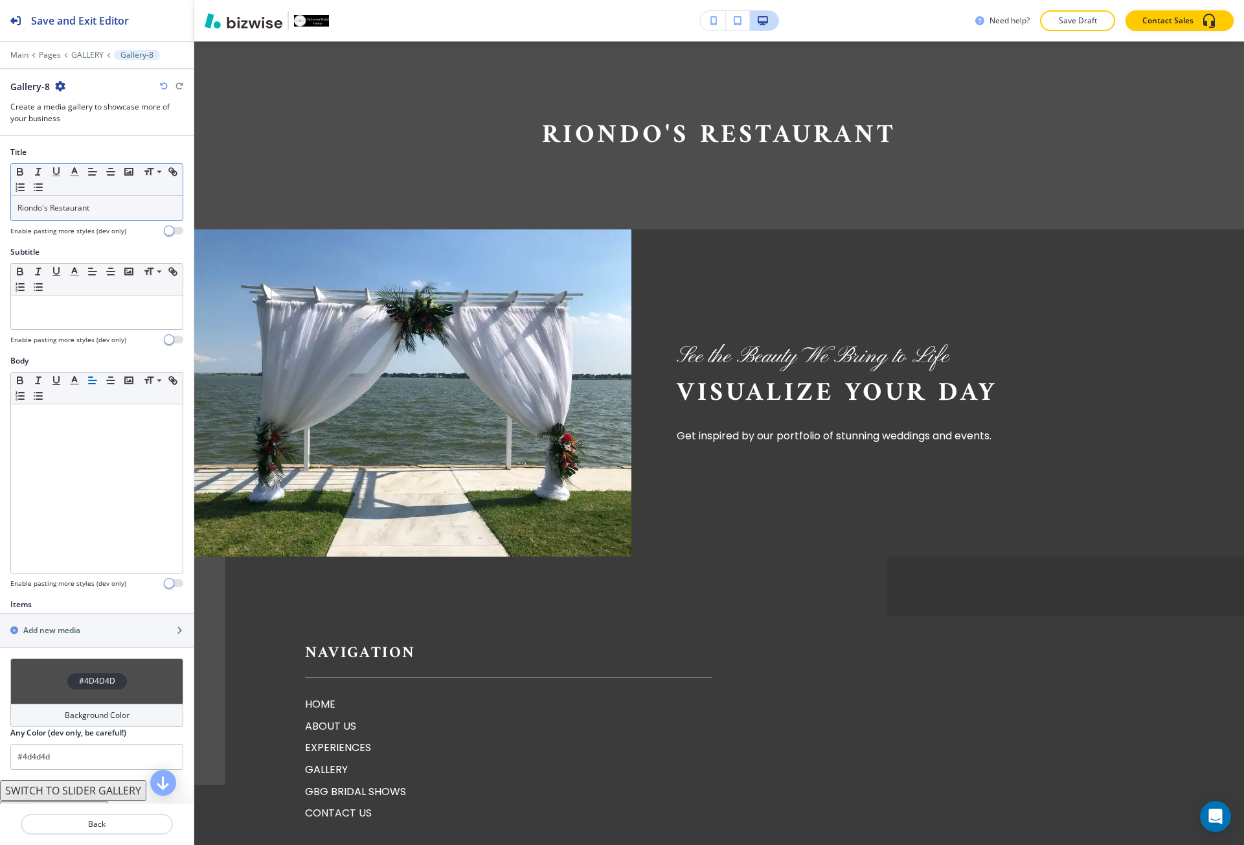
click at [54, 219] on div "Riondo's Restaurant" at bounding box center [97, 208] width 172 height 25
click at [40, 211] on p "RyanRJones Photography" at bounding box center [96, 208] width 159 height 12
click at [36, 208] on p "RyanR Jones Photography" at bounding box center [96, 208] width 159 height 12
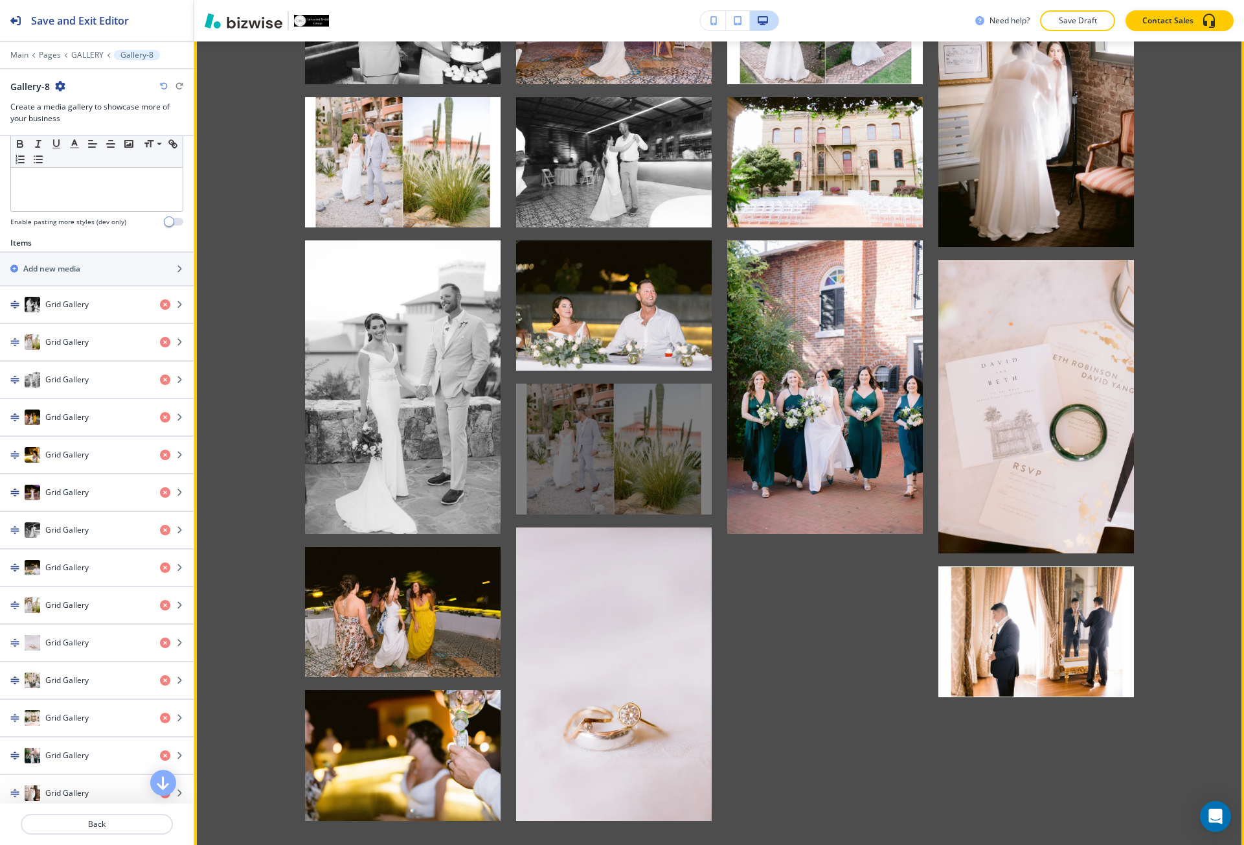
scroll to position [8141, 0]
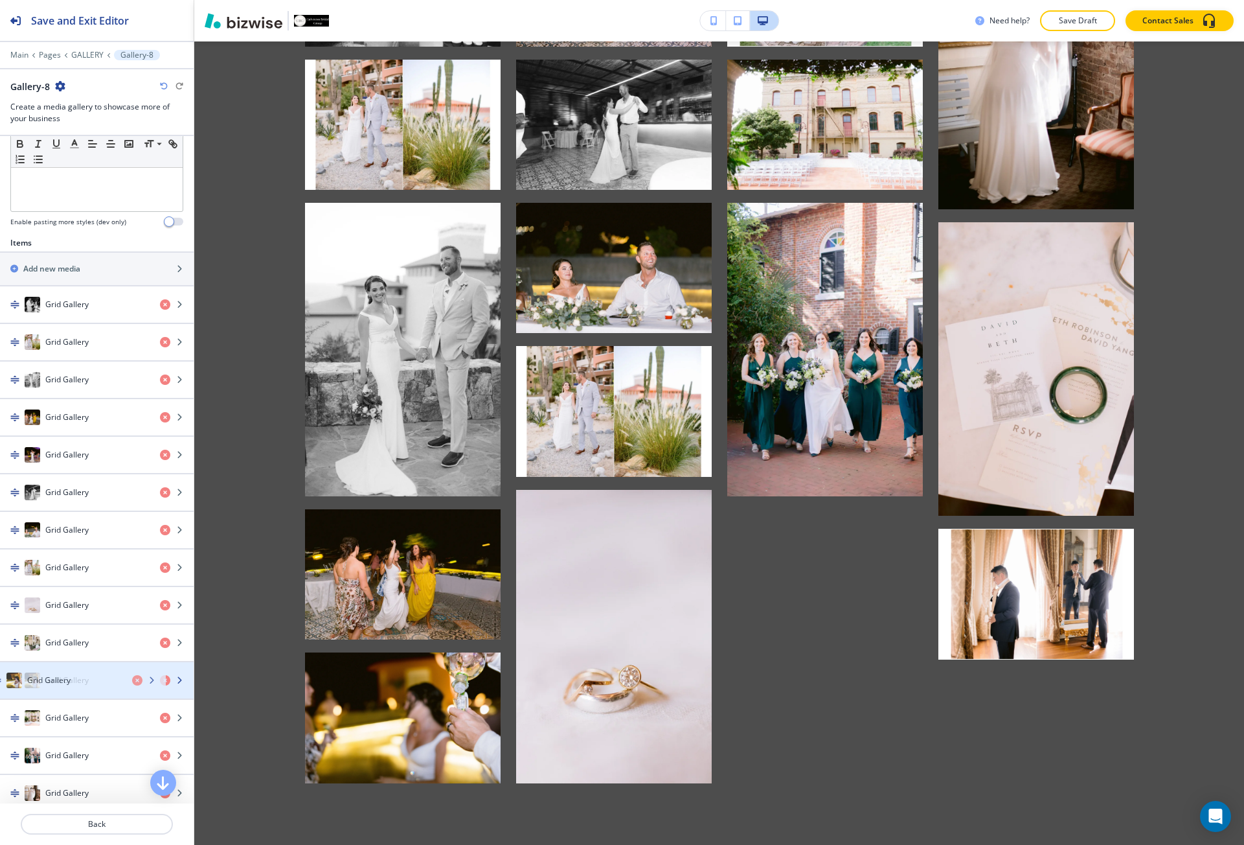
drag, startPoint x: 98, startPoint y: 457, endPoint x: 80, endPoint y: 683, distance: 226.1
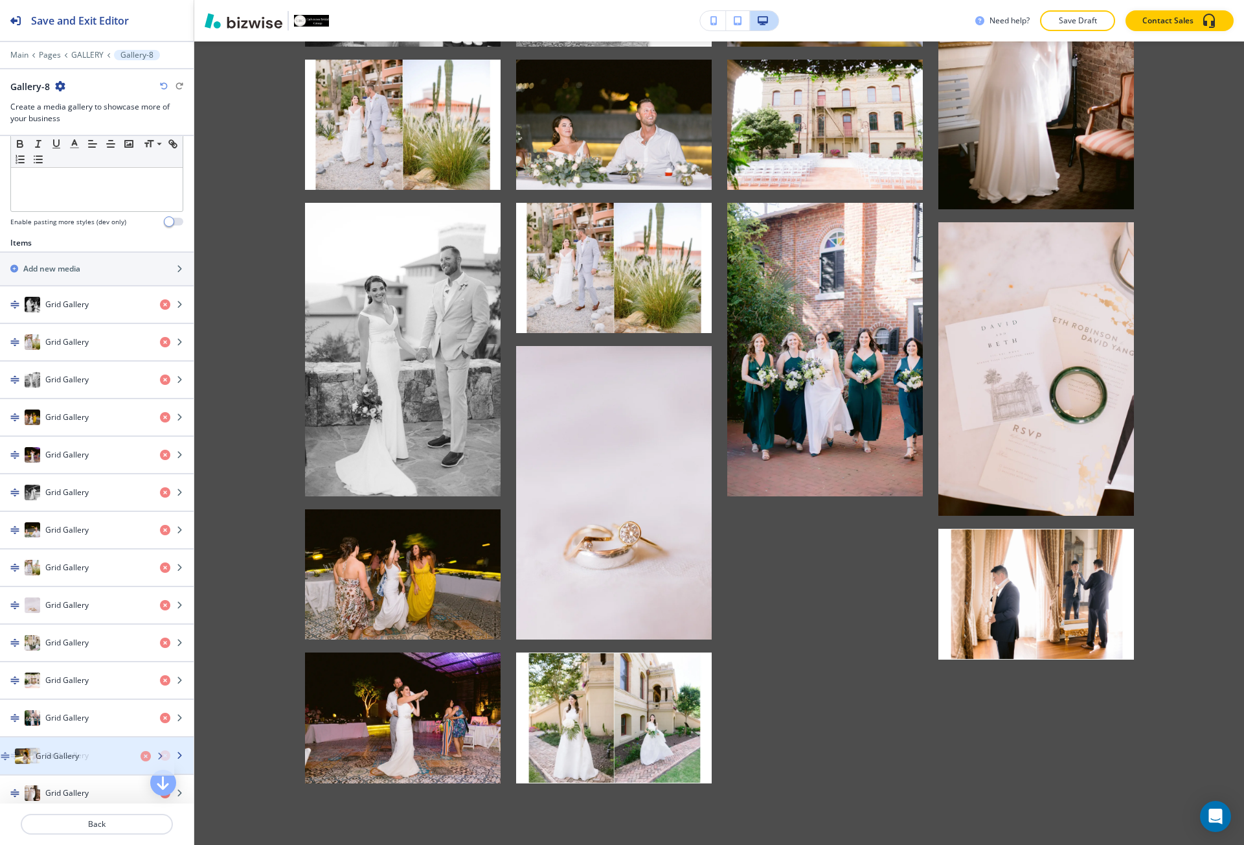
drag, startPoint x: 80, startPoint y: 681, endPoint x: 71, endPoint y: 757, distance: 76.4
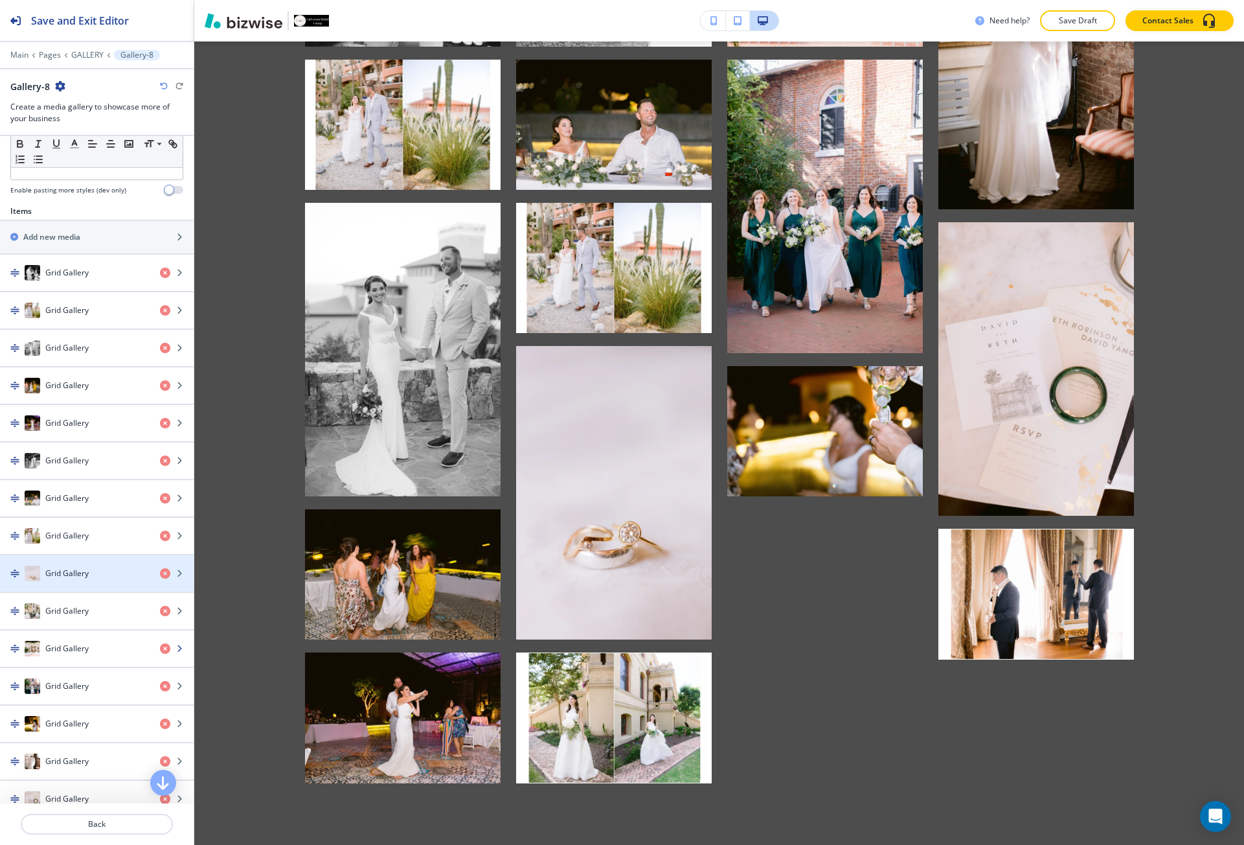
scroll to position [491, 0]
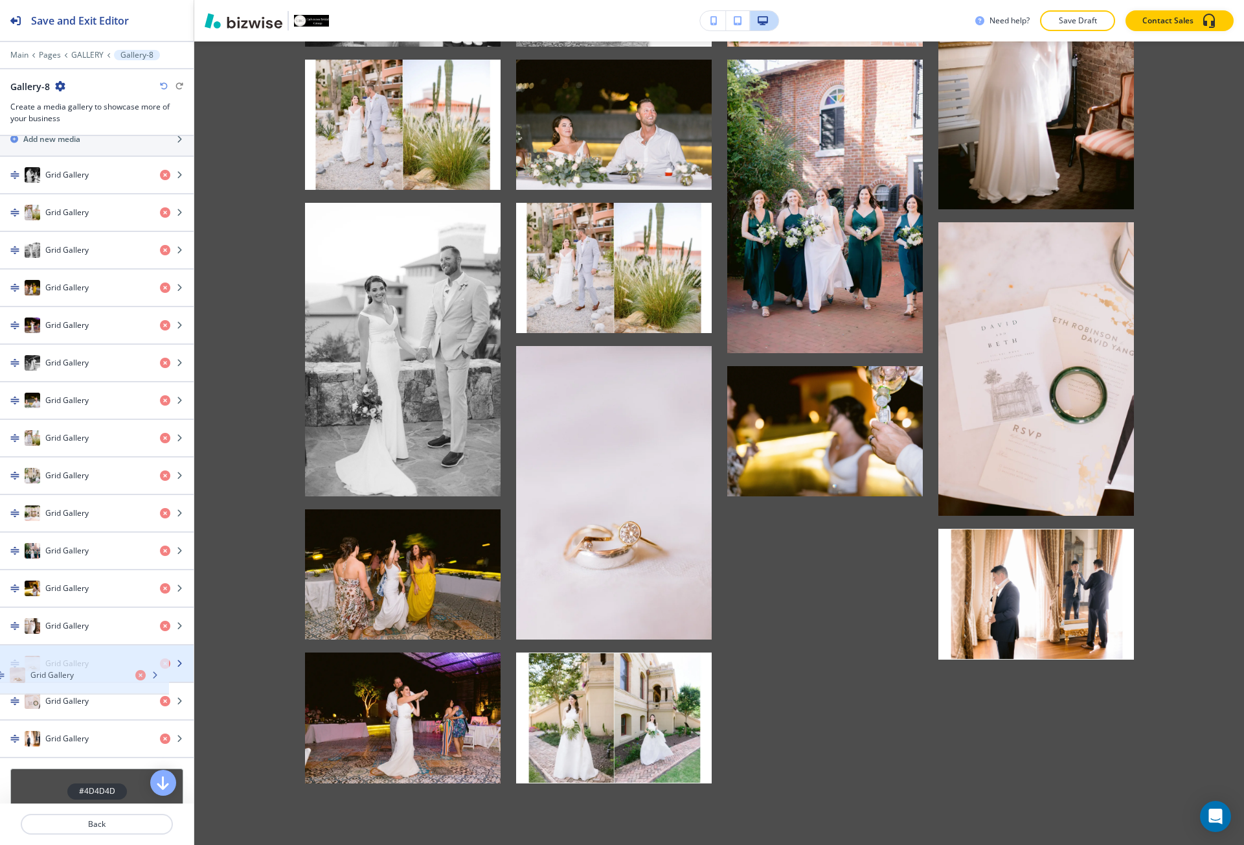
drag, startPoint x: 73, startPoint y: 495, endPoint x: 64, endPoint y: 681, distance: 186.1
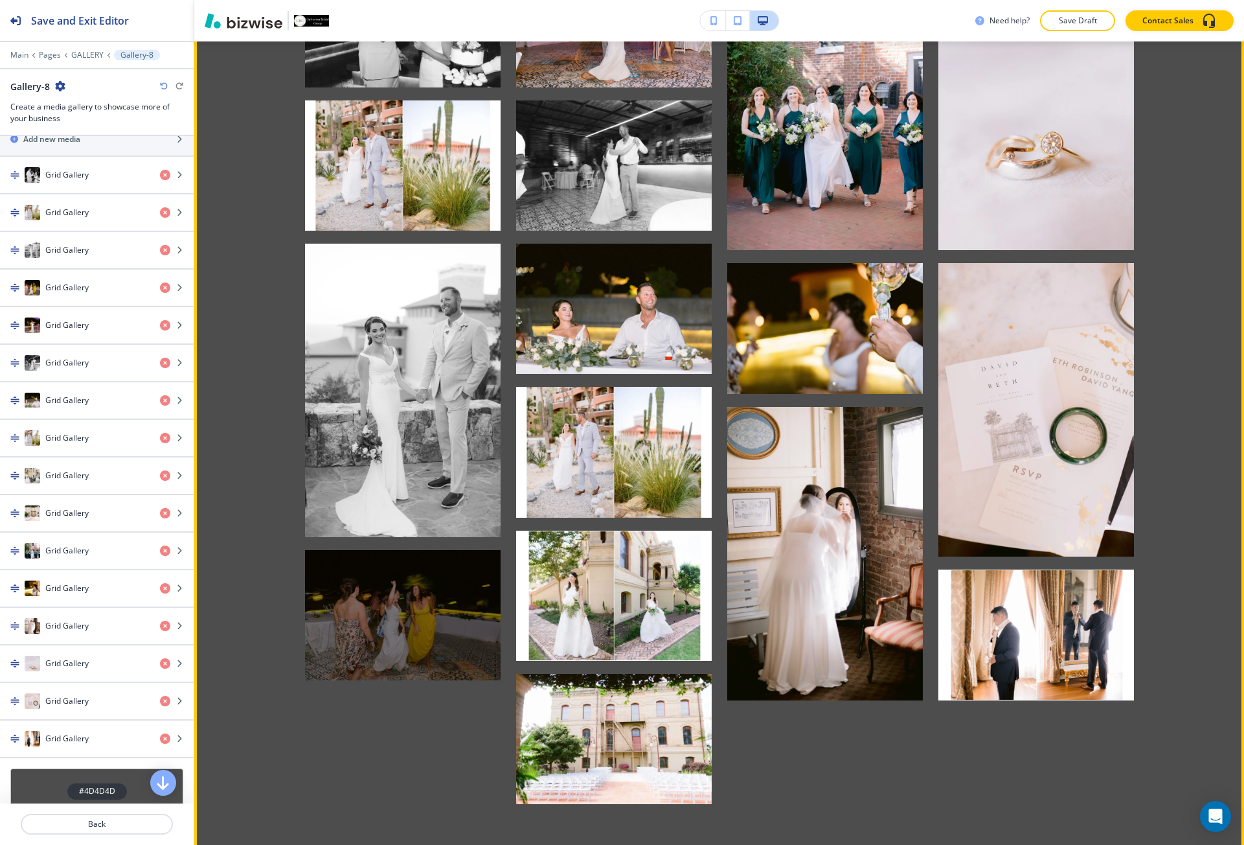
scroll to position [8141, 0]
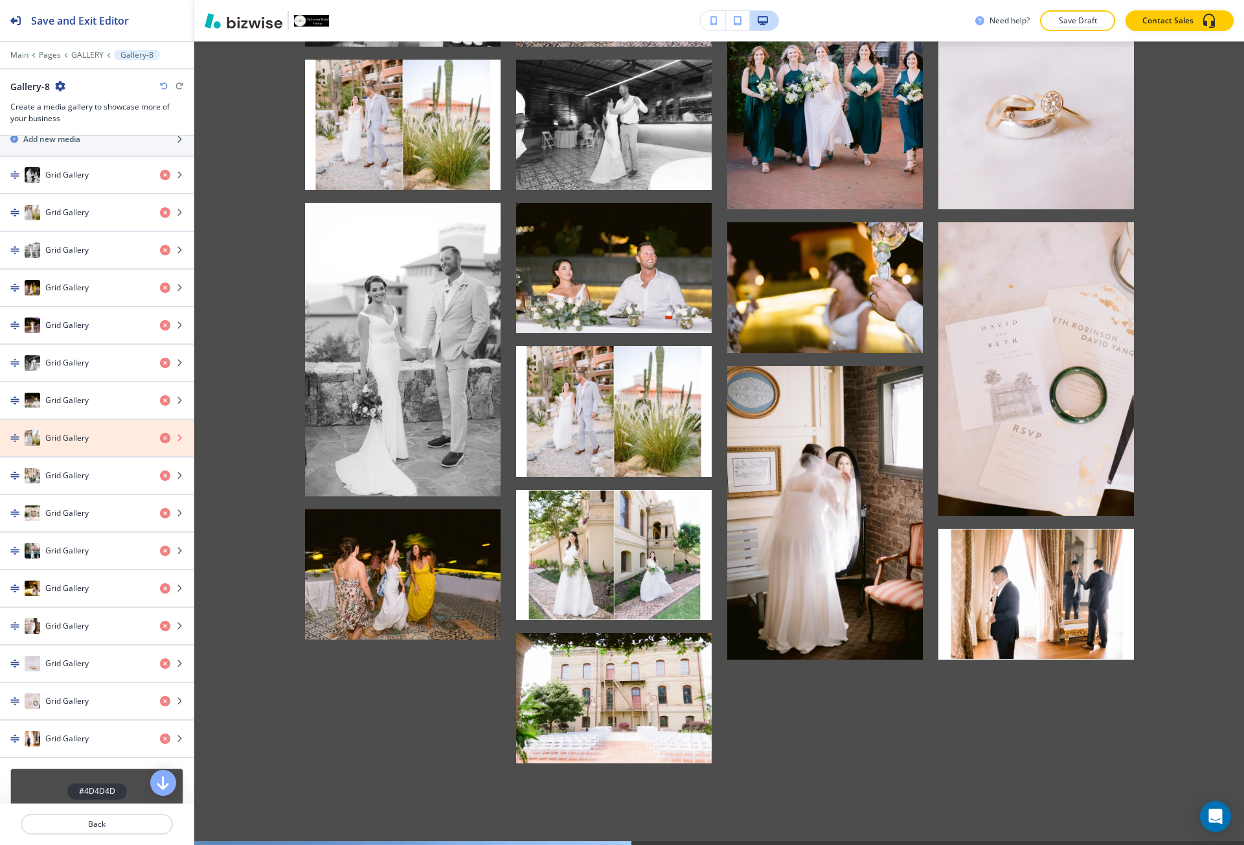
click at [160, 438] on icon "button" at bounding box center [165, 438] width 10 height 10
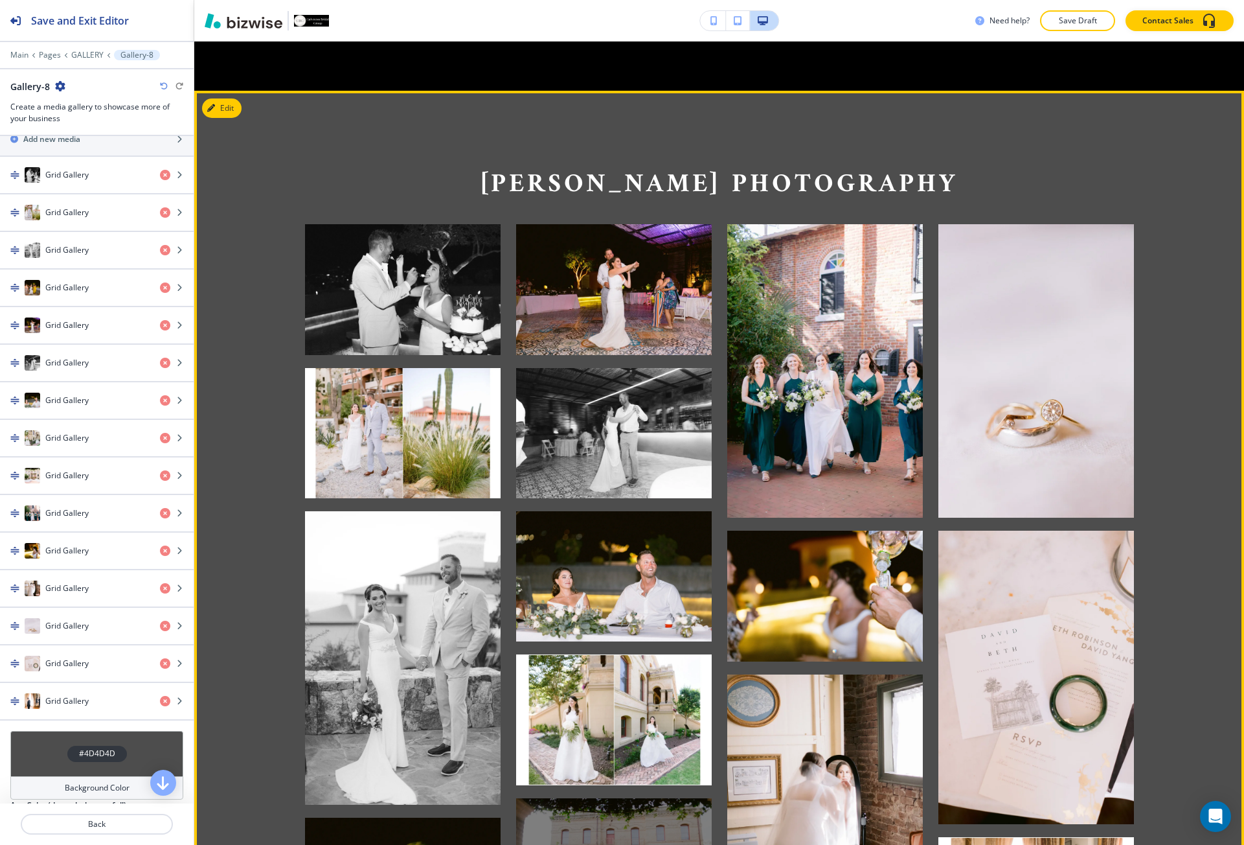
scroll to position [7817, 0]
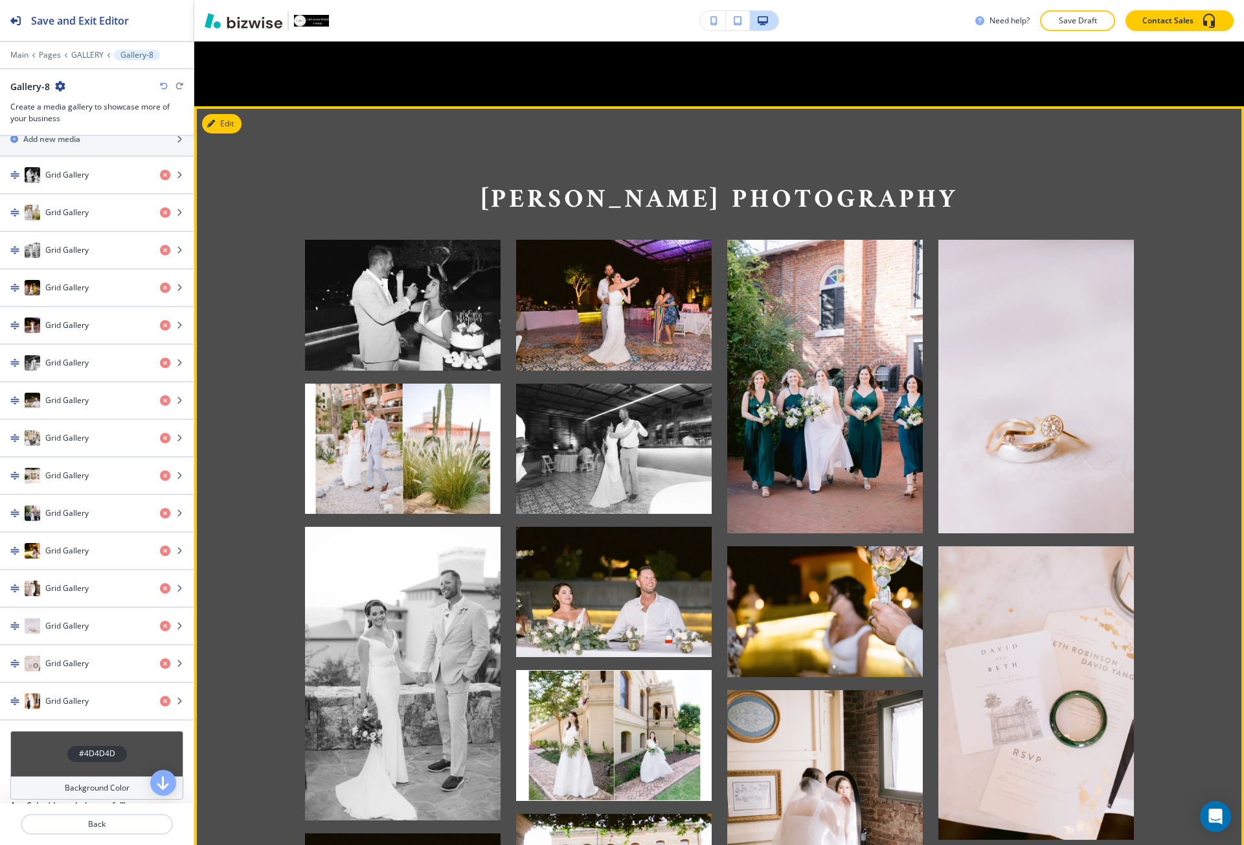
click at [230, 113] on div "Ryan R. Jones Photography" at bounding box center [719, 583] width 1050 height 954
click at [222, 114] on button "Edit" at bounding box center [222, 123] width 40 height 19
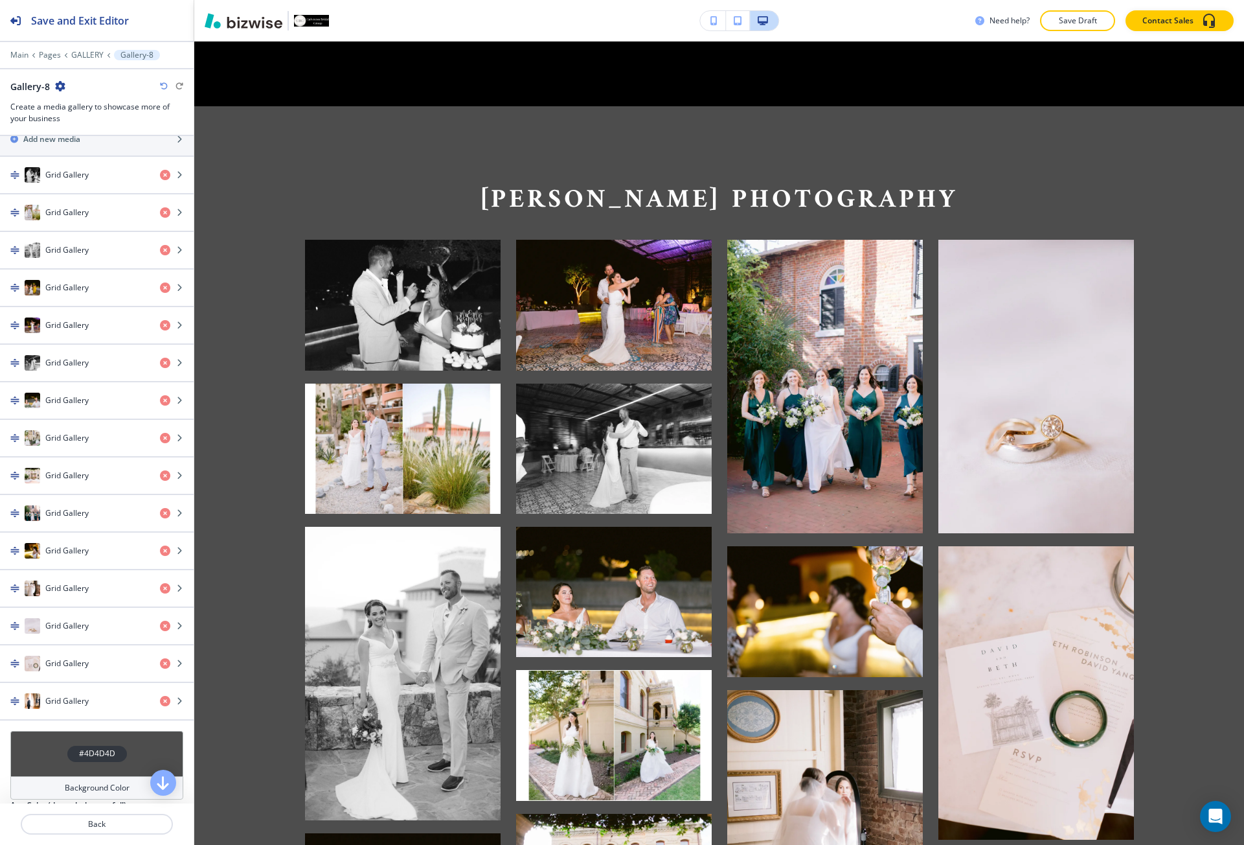
click at [58, 81] on icon "button" at bounding box center [60, 86] width 10 height 10
click at [95, 139] on button "Duplicate Section" at bounding box center [95, 131] width 83 height 23
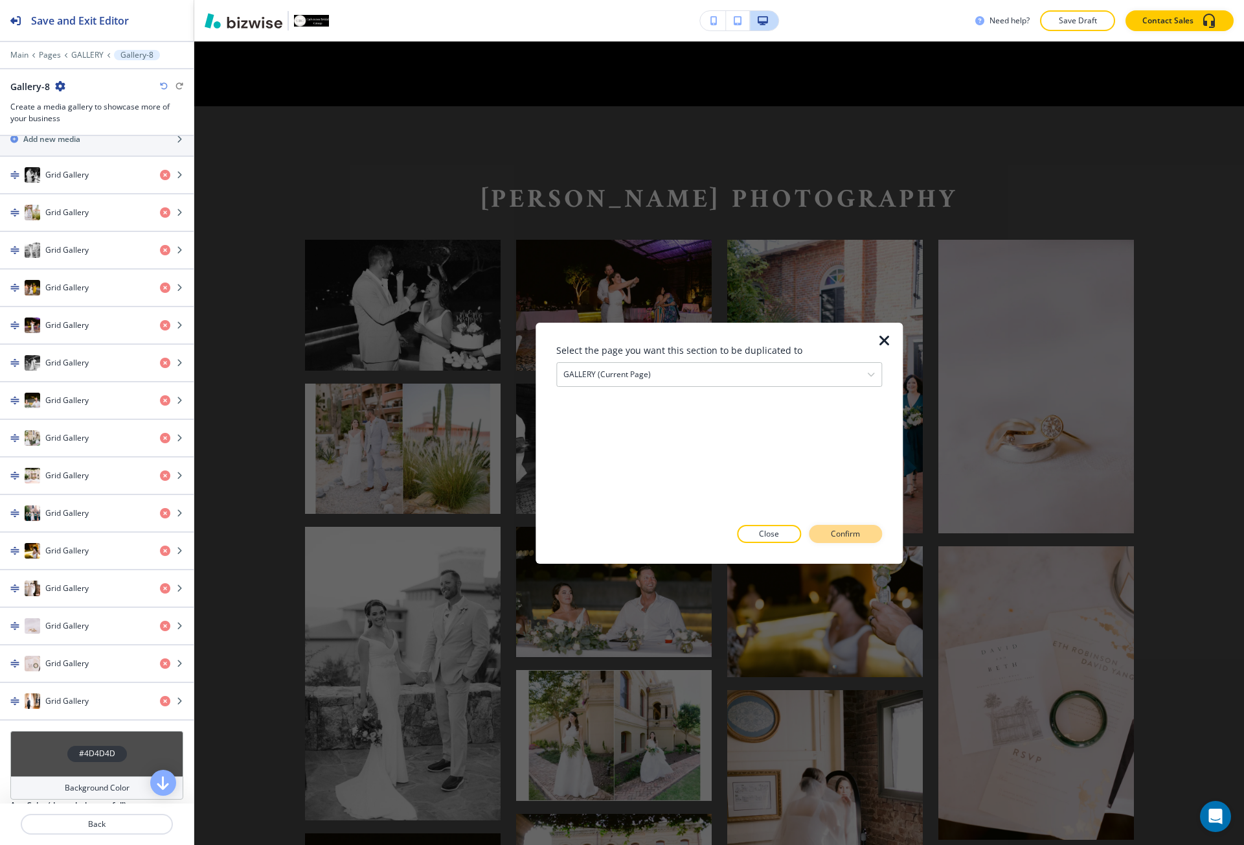
click at [863, 540] on button "Confirm" at bounding box center [845, 534] width 73 height 18
click at [858, 537] on p "Take me there" at bounding box center [834, 534] width 52 height 12
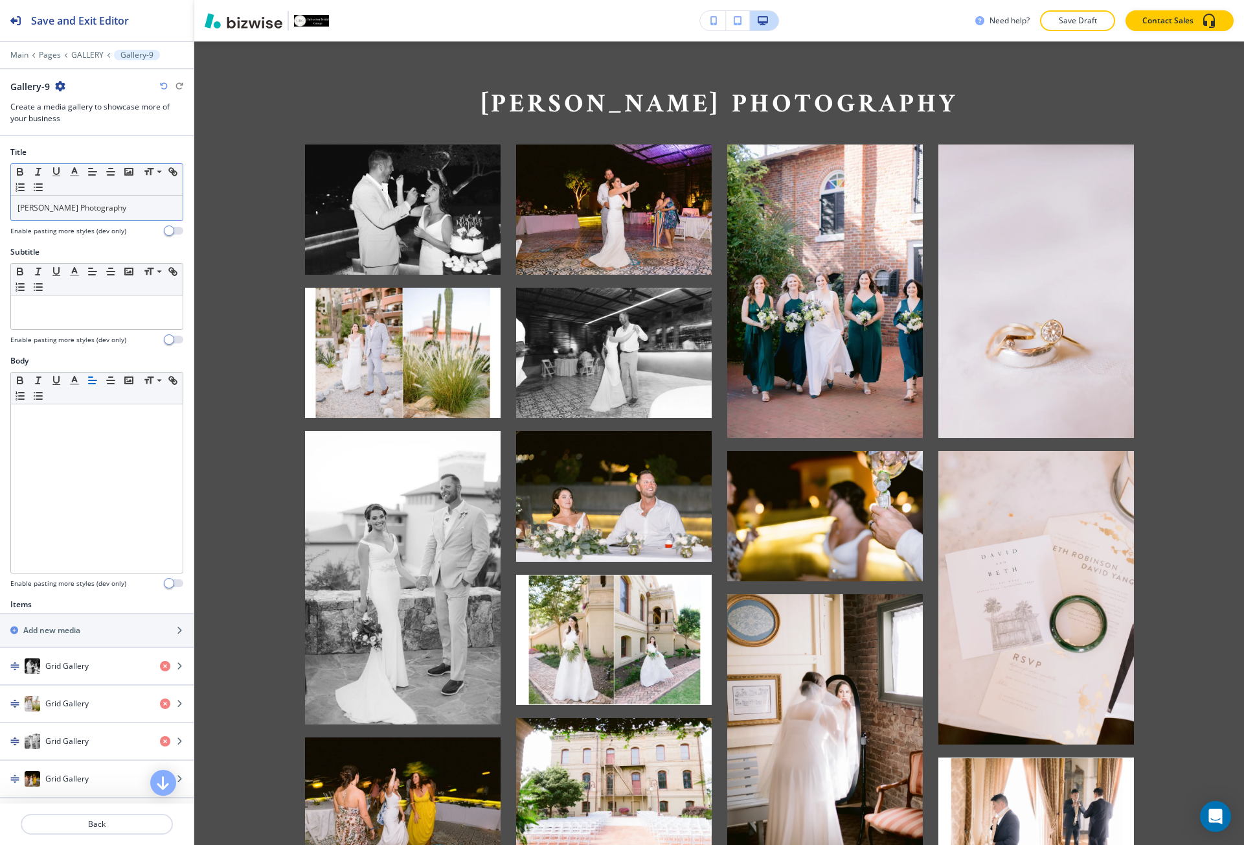
scroll to position [8798, 0]
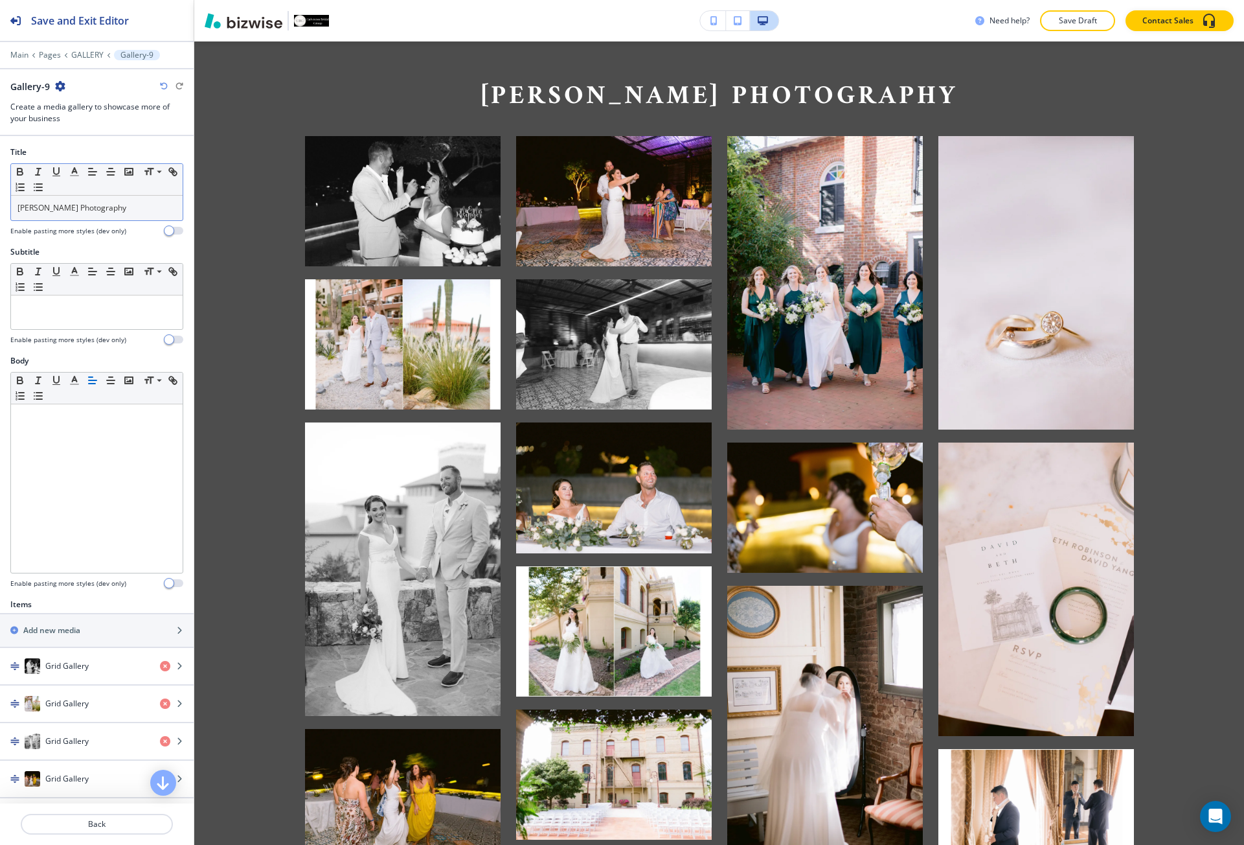
click at [137, 214] on div "Ryan R. Jones Photography" at bounding box center [97, 208] width 172 height 25
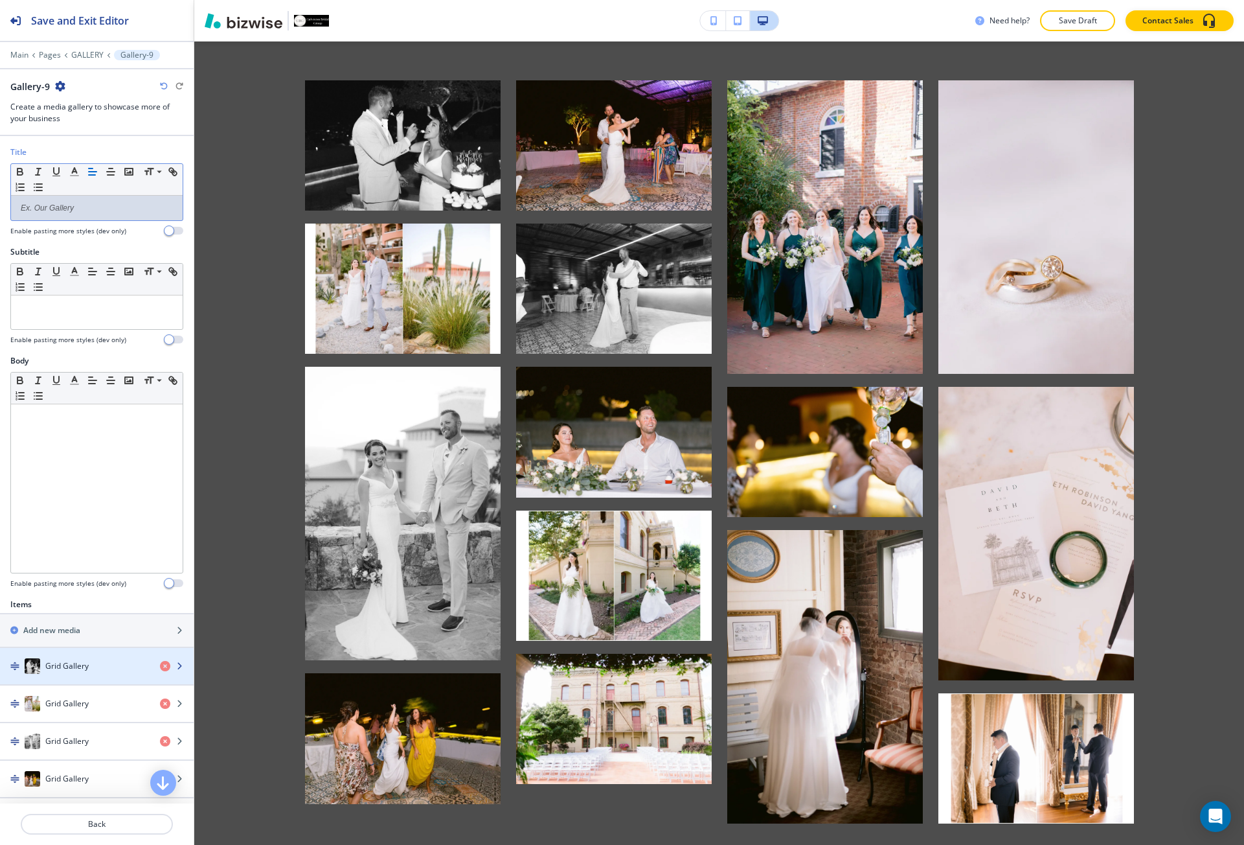
click at [156, 671] on div "Grid Gallery" at bounding box center [97, 666] width 194 height 16
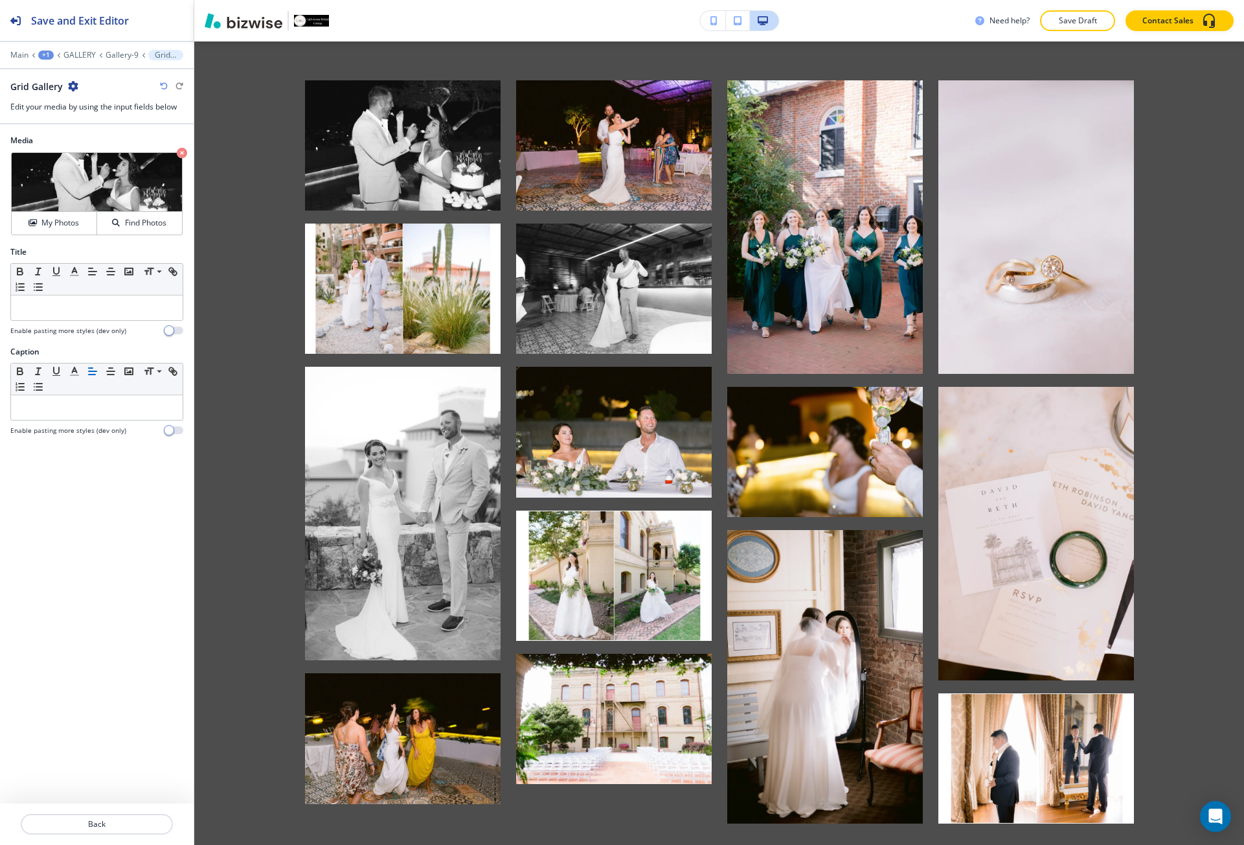
click at [156, 671] on div "Media Crop My Photos Find Photos Title Small Normal Large Huge Enable pasting m…" at bounding box center [97, 463] width 194 height 679
click at [137, 825] on p "Back" at bounding box center [97, 824] width 150 height 12
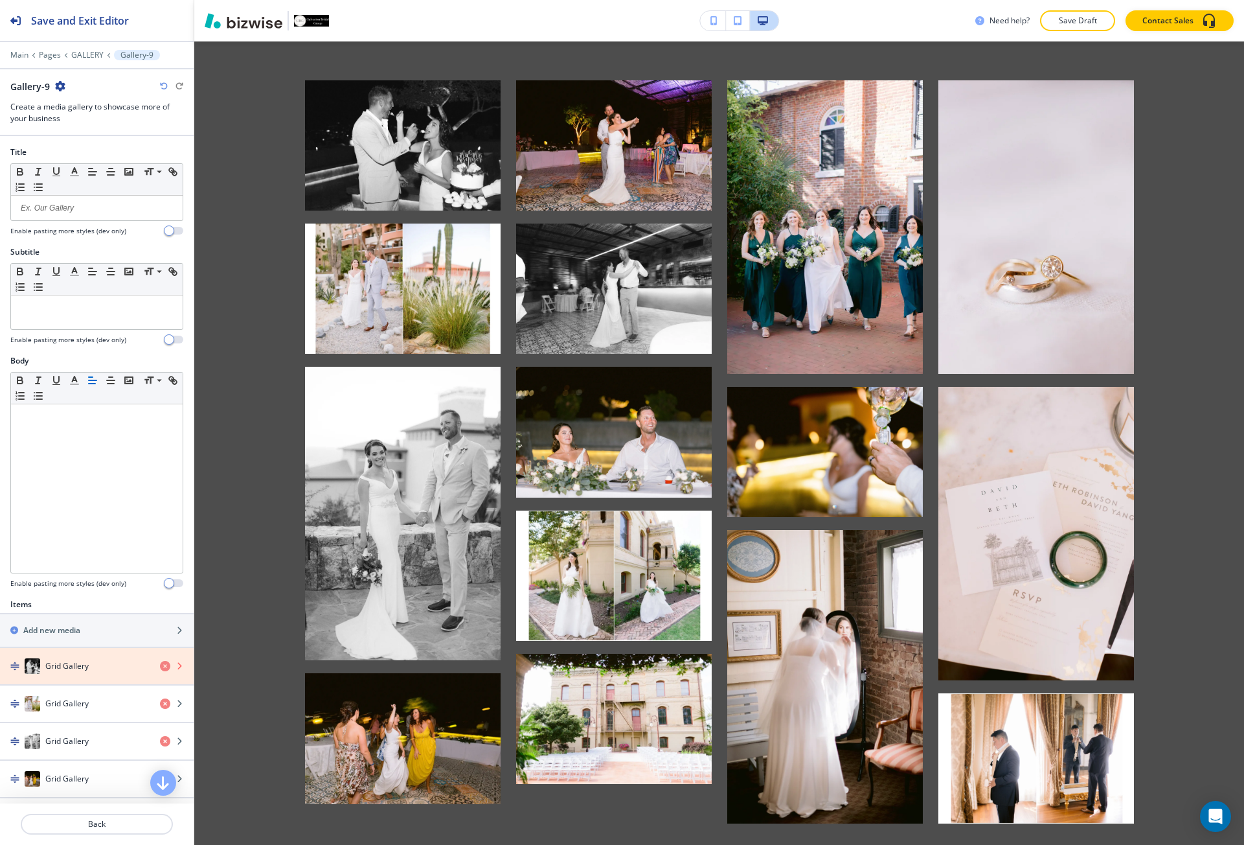
click at [160, 666] on icon "button" at bounding box center [165, 666] width 10 height 10
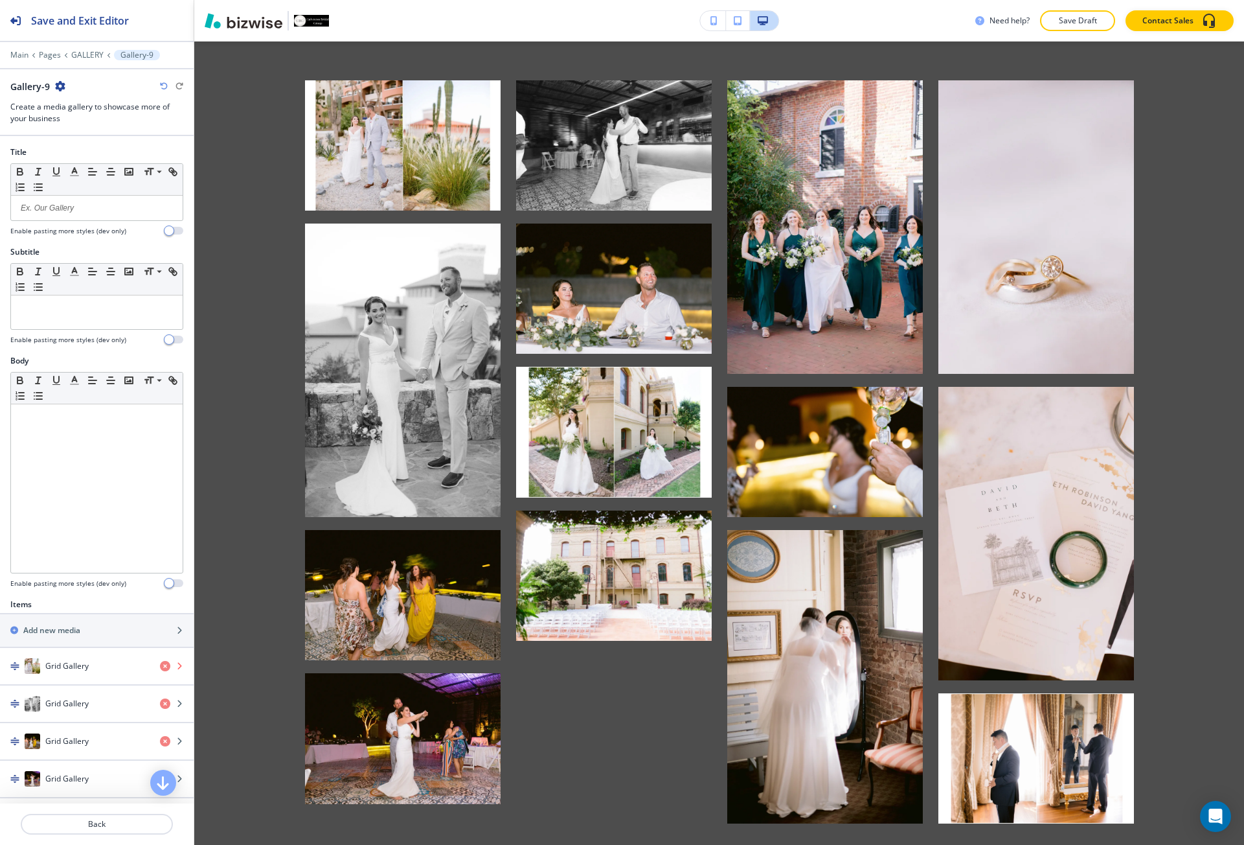
click at [160, 666] on icon "button" at bounding box center [165, 666] width 10 height 10
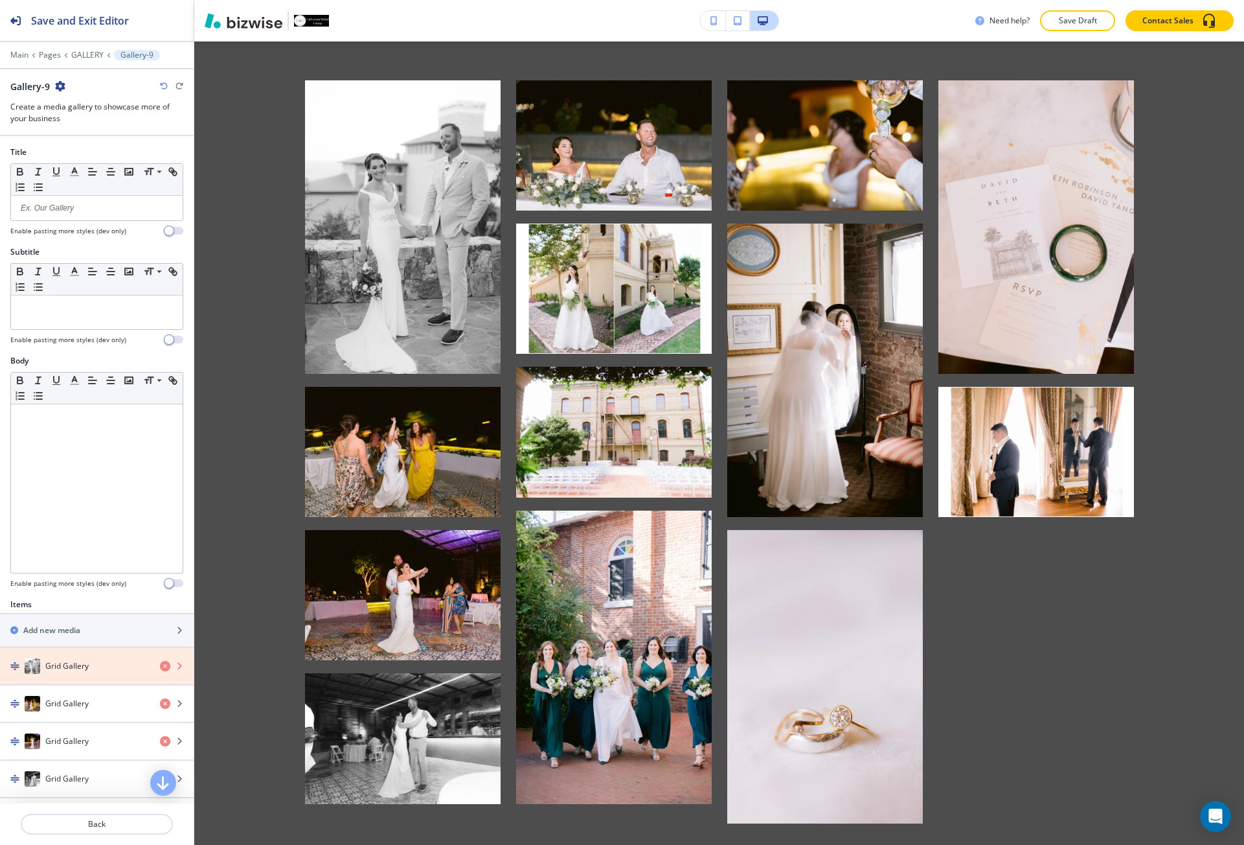
click at [160, 666] on icon "button" at bounding box center [165, 666] width 10 height 10
click at [160, 698] on icon "button" at bounding box center [165, 703] width 10 height 10
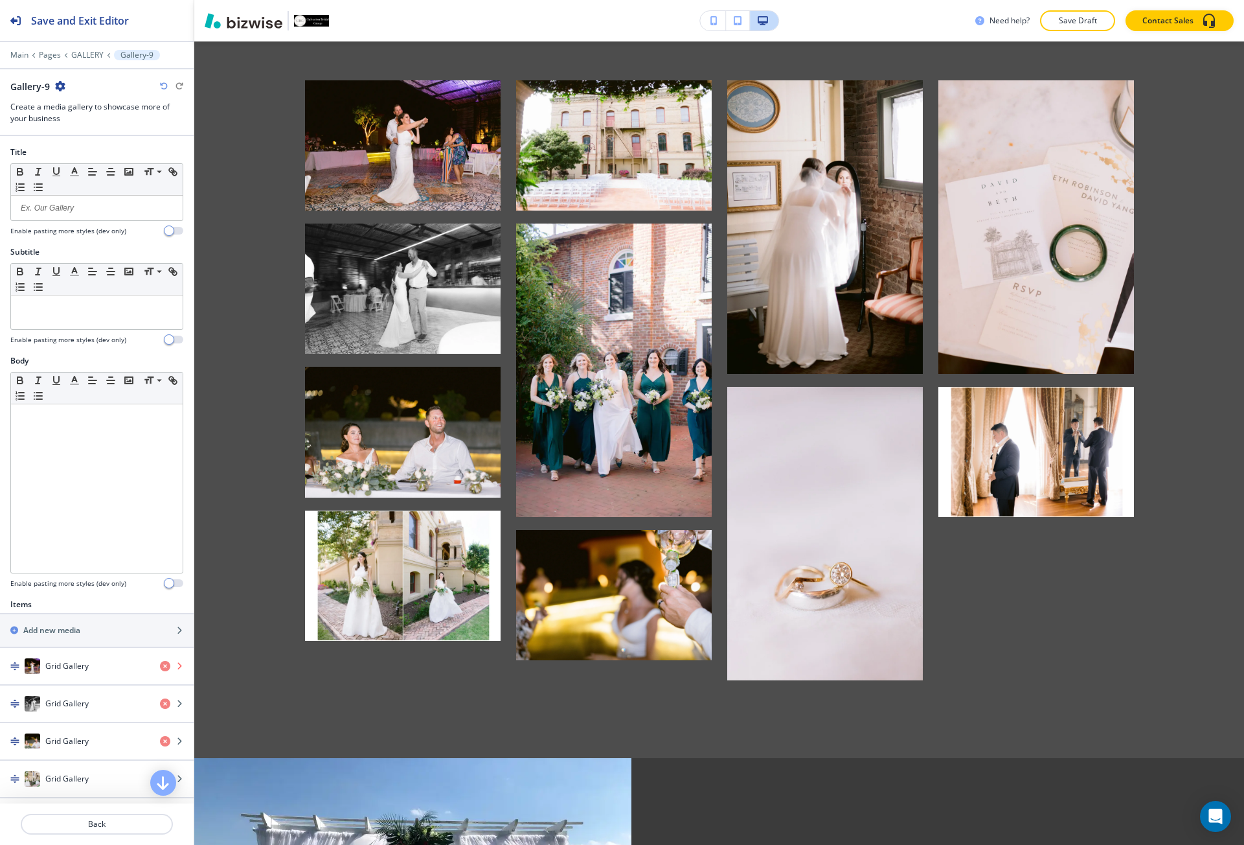
click at [160, 666] on icon "button" at bounding box center [165, 666] width 10 height 10
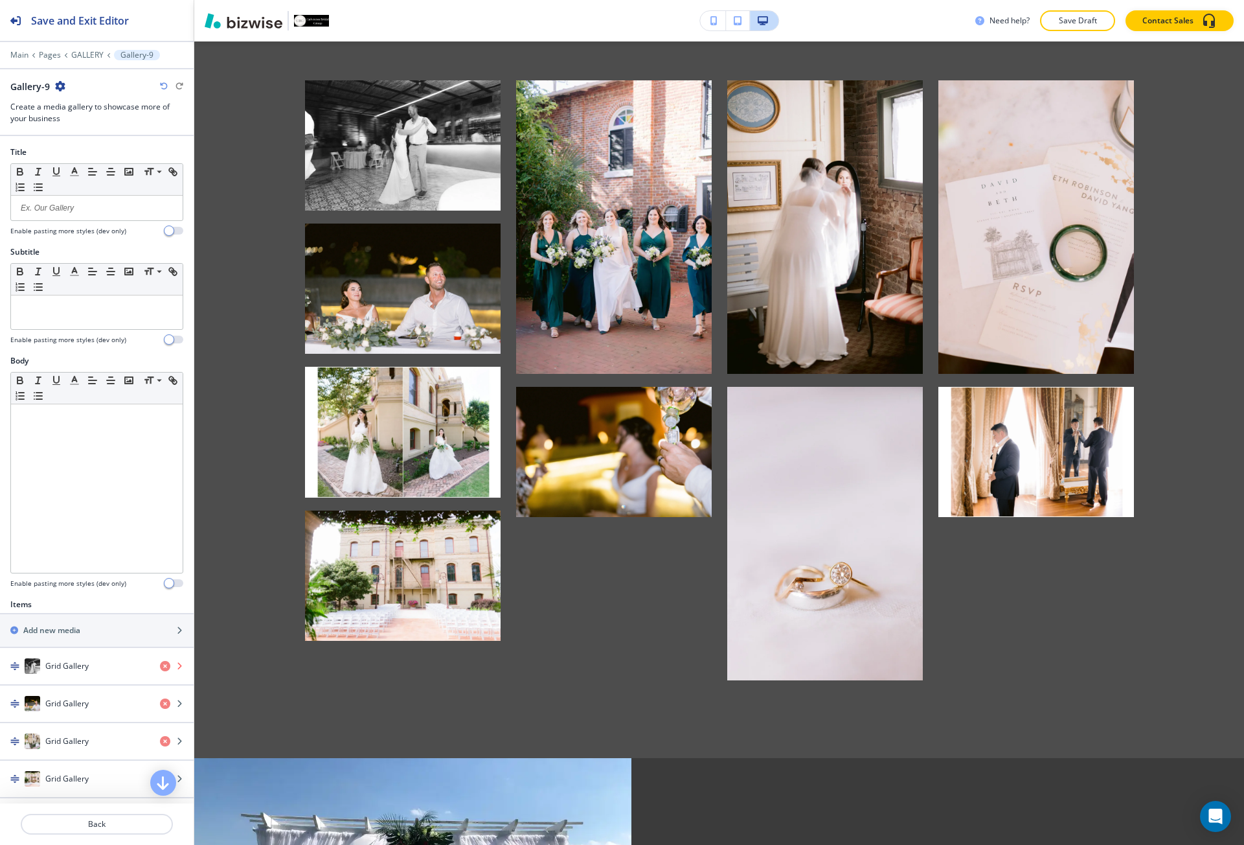
click at [160, 666] on icon "button" at bounding box center [165, 666] width 10 height 10
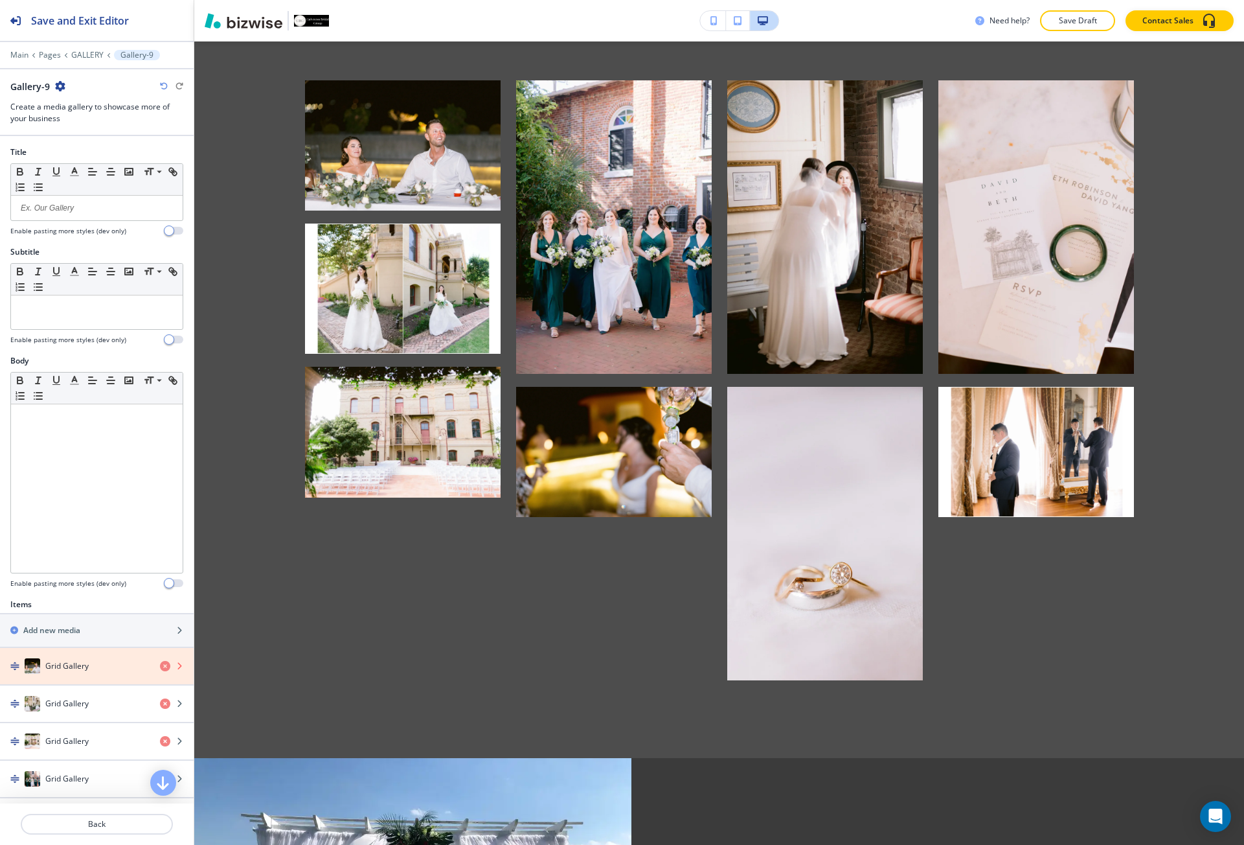
click at [160, 666] on icon "button" at bounding box center [165, 666] width 10 height 10
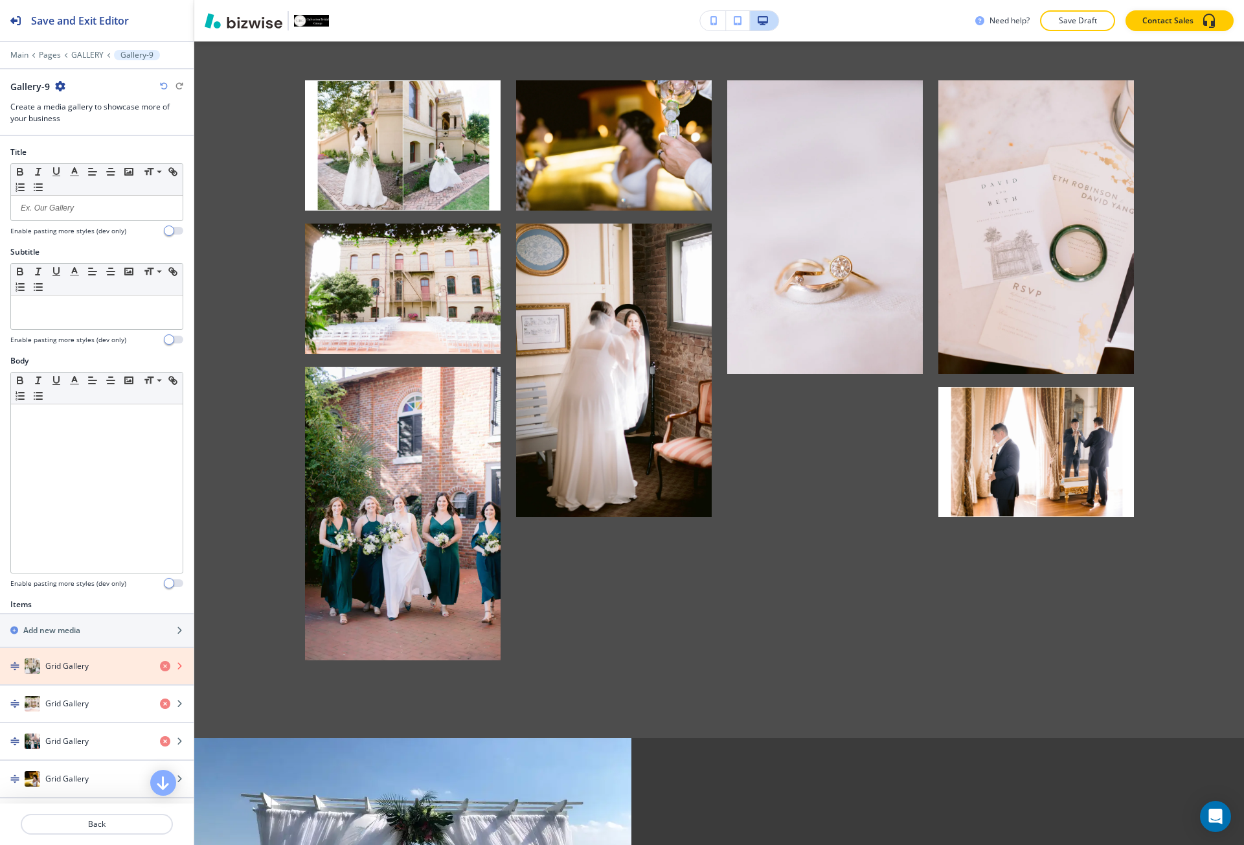
click at [160, 666] on icon "button" at bounding box center [165, 666] width 10 height 10
click at [160, 698] on icon "button" at bounding box center [165, 703] width 10 height 10
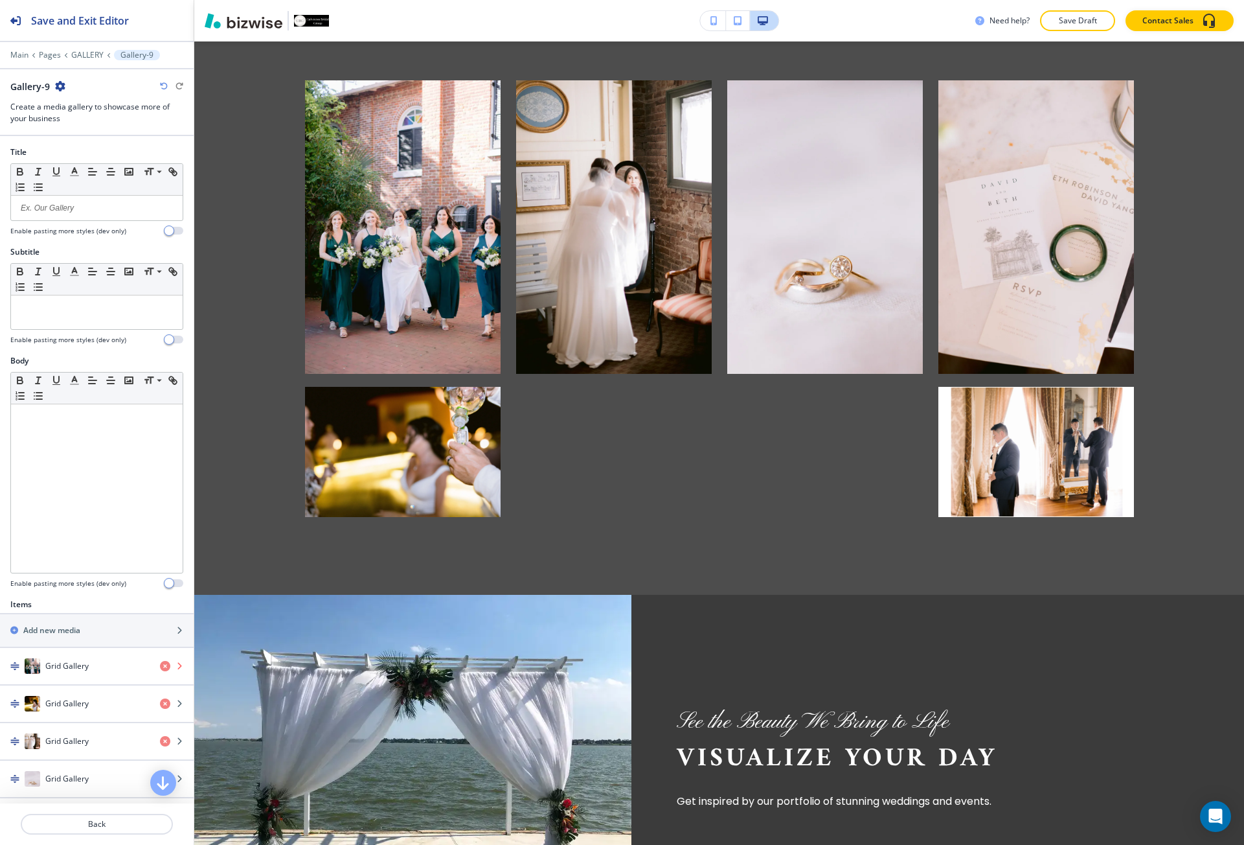
click at [160, 666] on icon "button" at bounding box center [165, 666] width 10 height 10
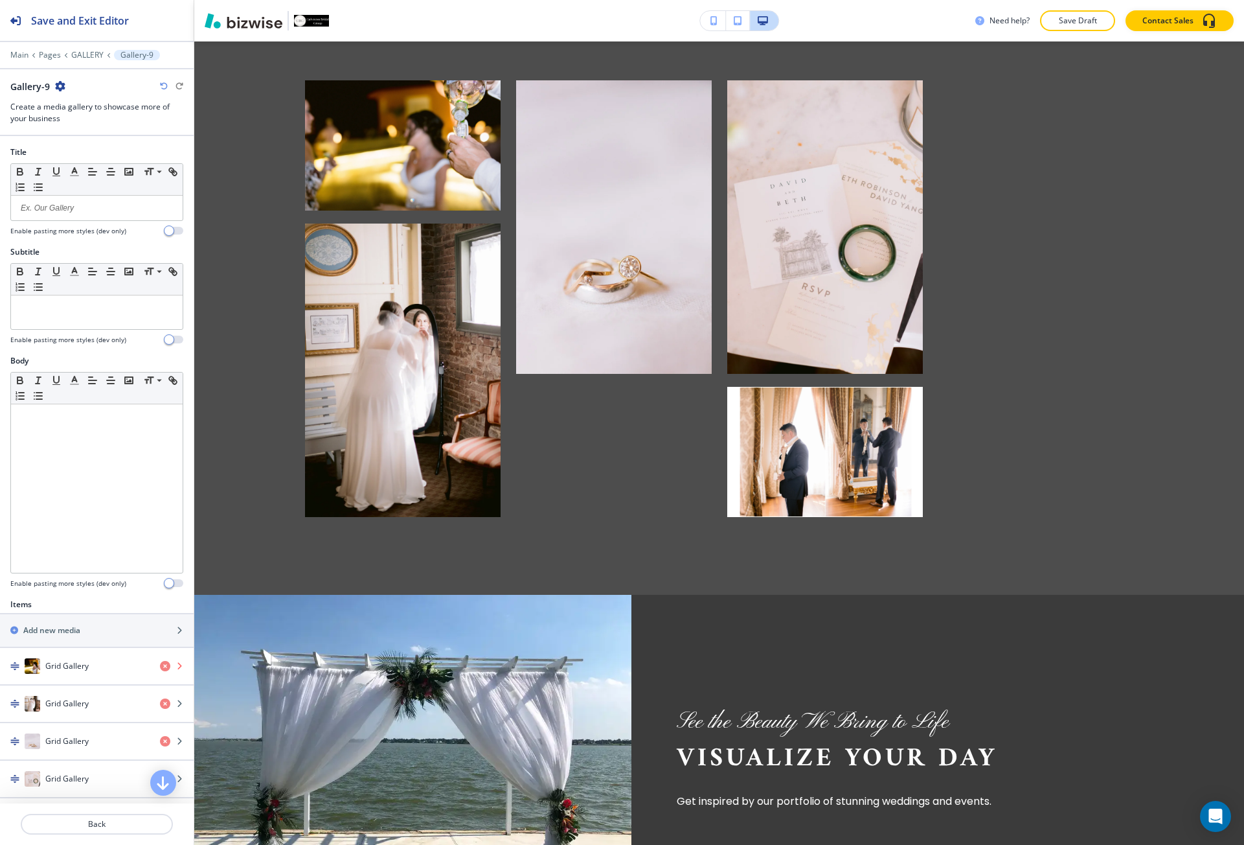
click at [160, 666] on icon "button" at bounding box center [165, 666] width 10 height 10
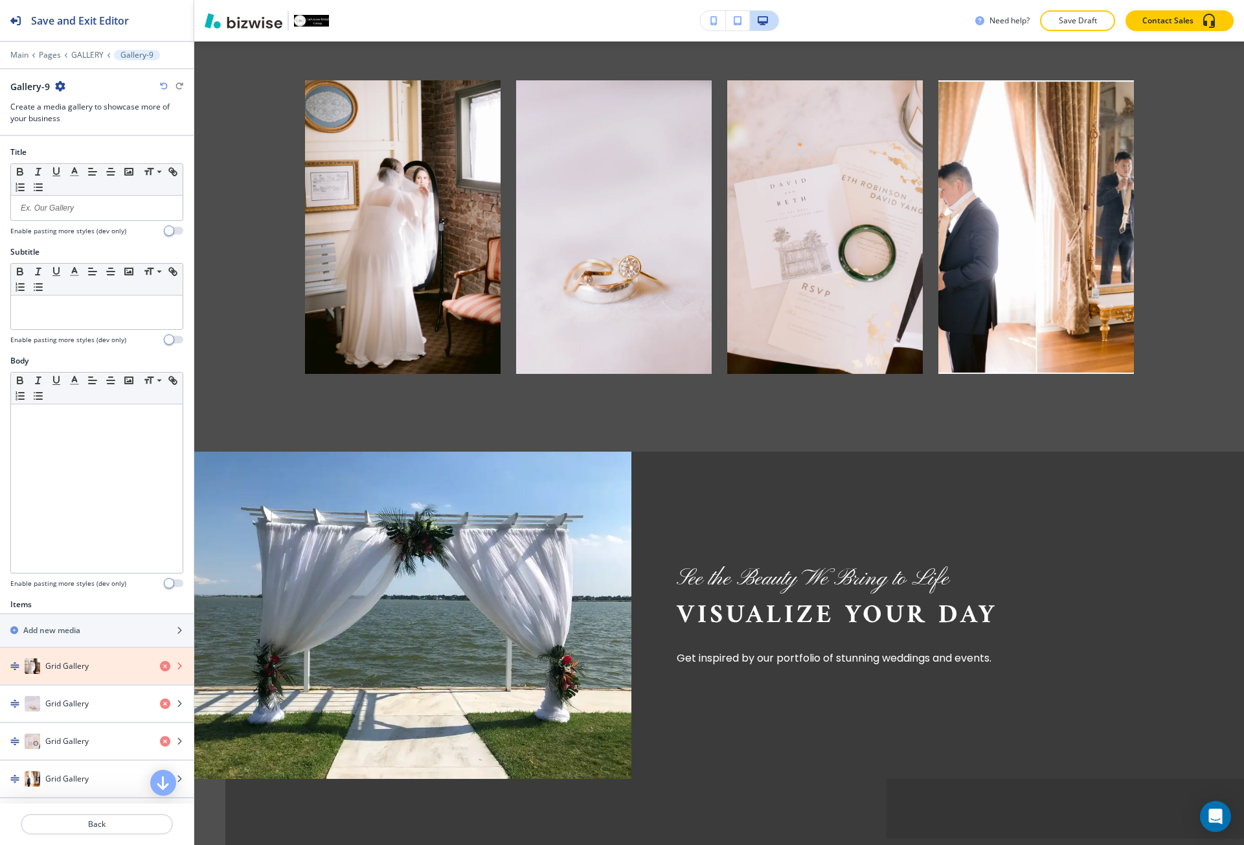
click at [160, 666] on icon "button" at bounding box center [165, 666] width 10 height 10
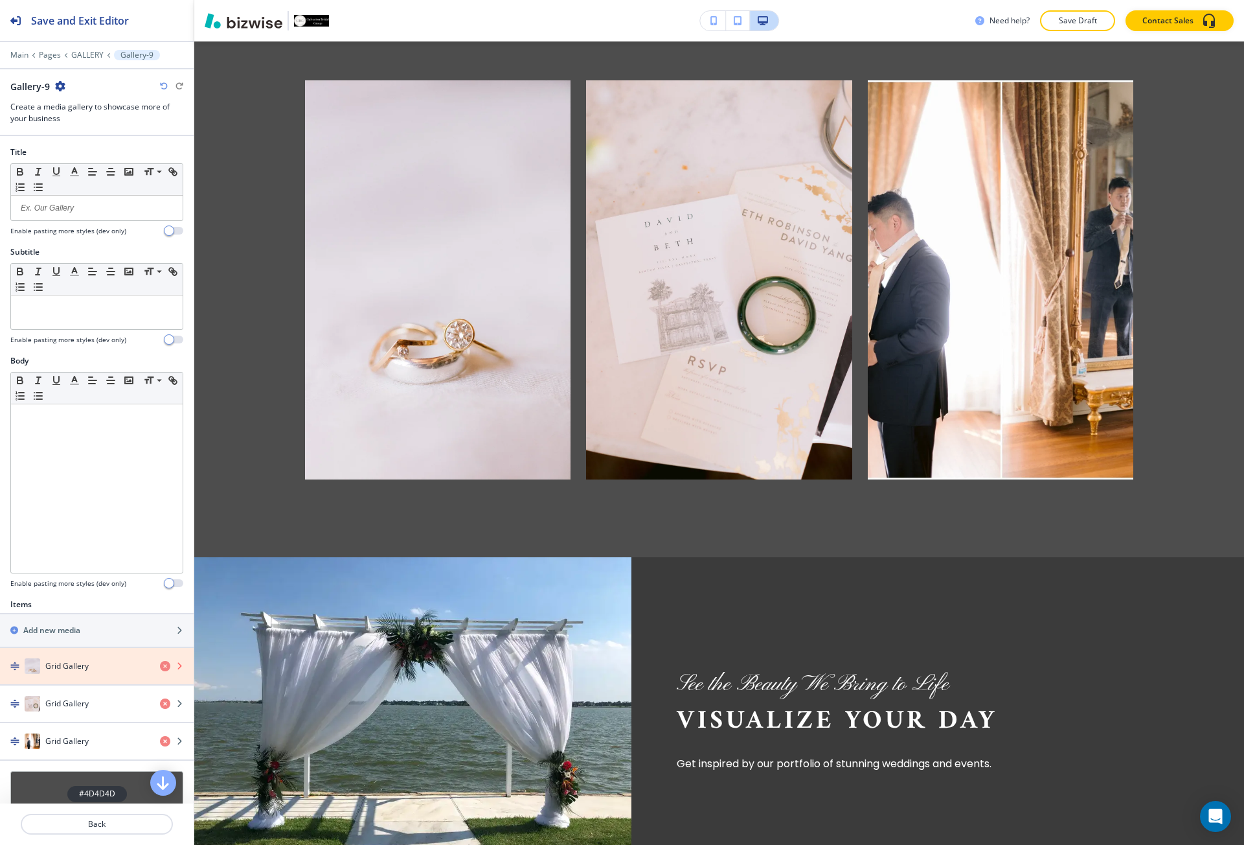
click at [160, 666] on icon "button" at bounding box center [165, 666] width 10 height 10
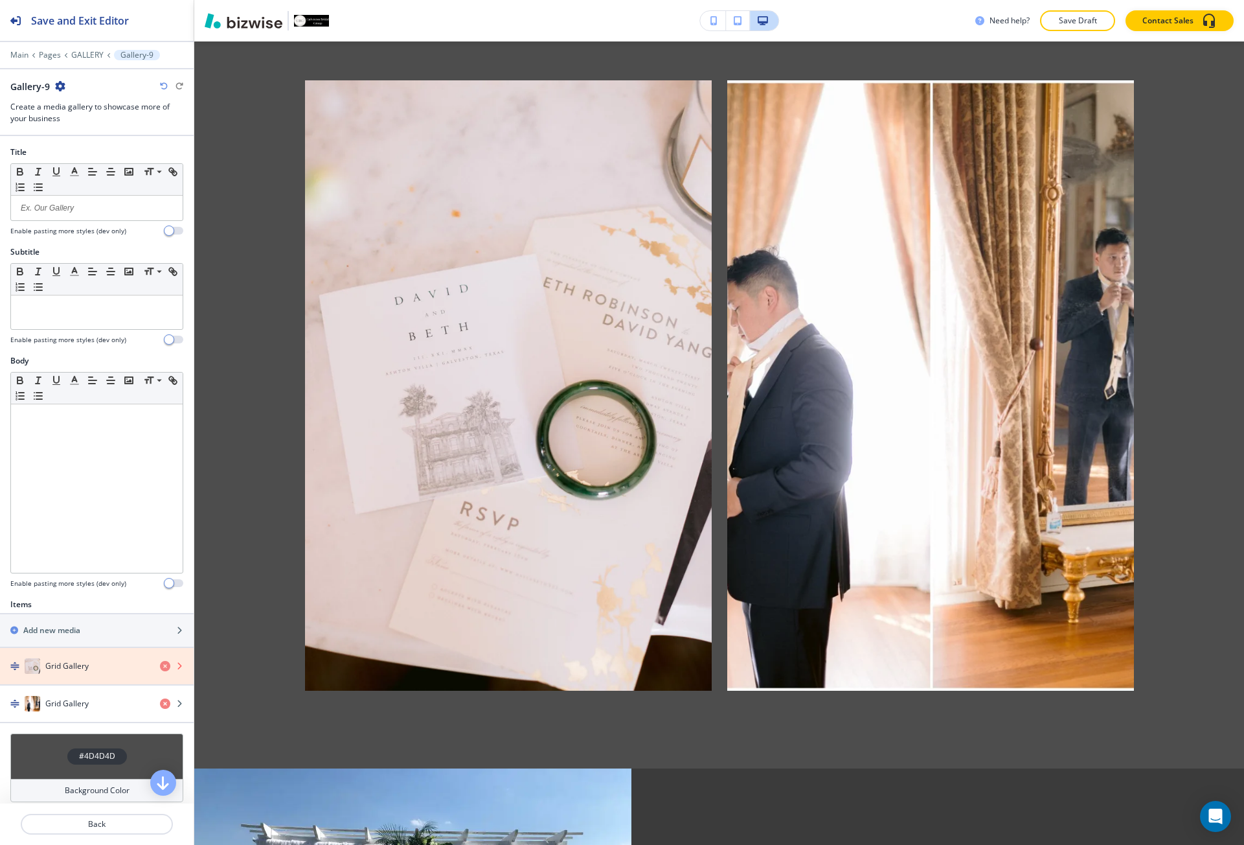
click at [160, 666] on icon "button" at bounding box center [165, 666] width 10 height 10
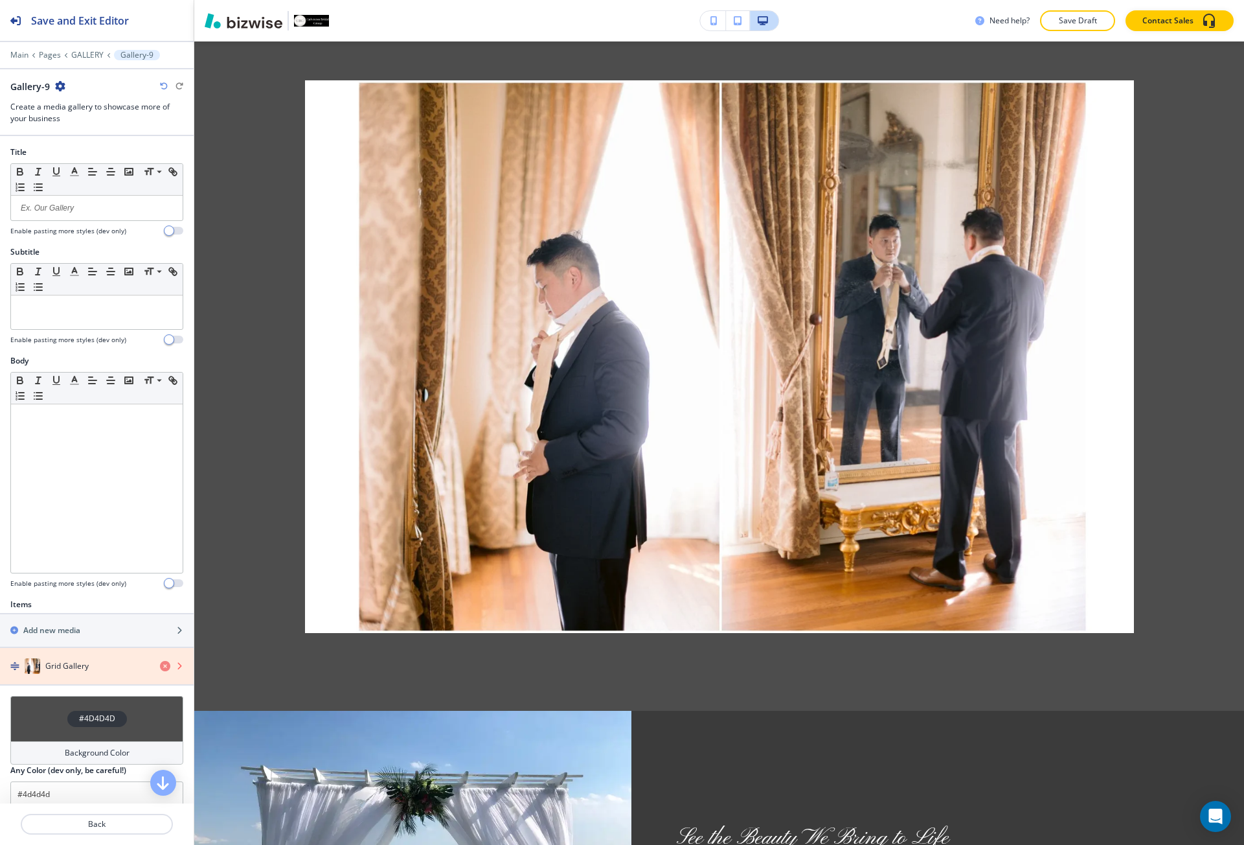
click at [160, 666] on icon "button" at bounding box center [165, 666] width 10 height 10
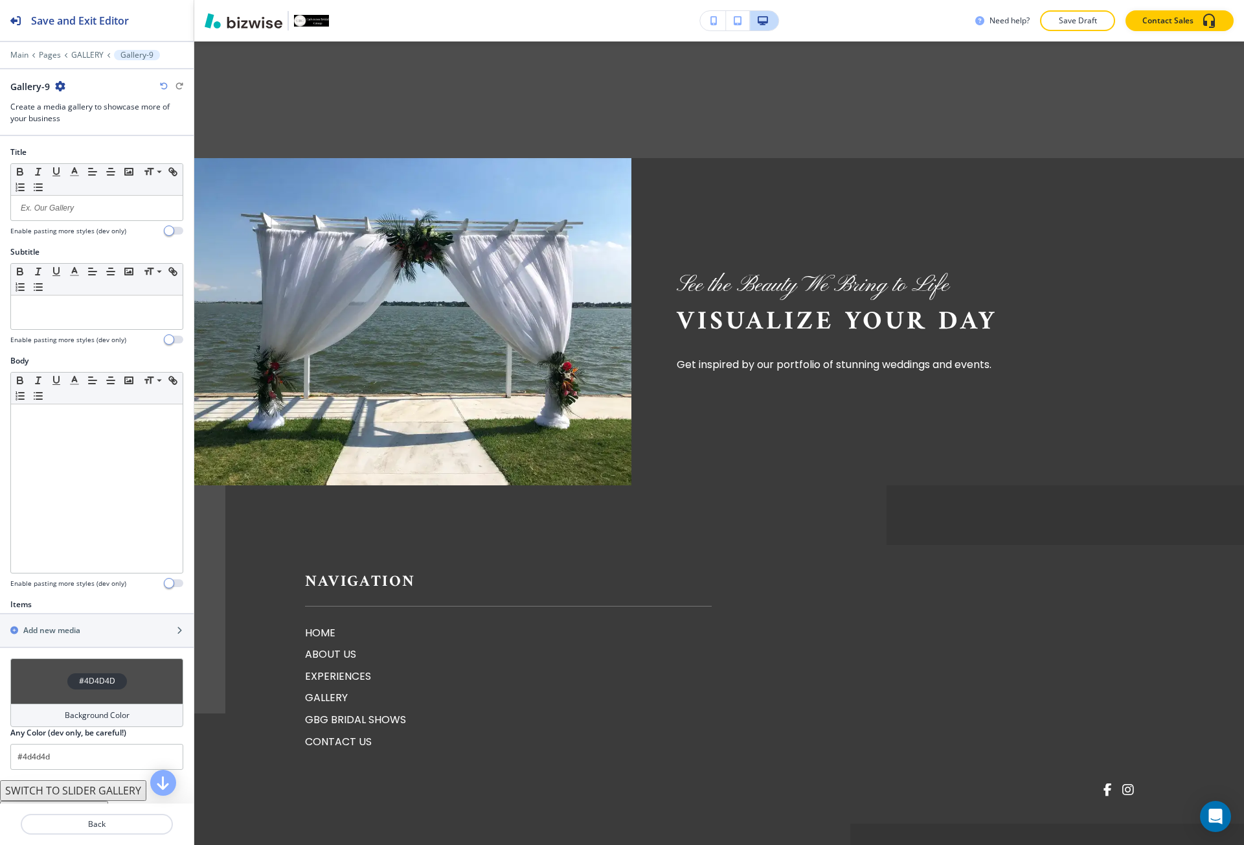
click at [155, 666] on div "#4D4D4D" at bounding box center [96, 680] width 173 height 45
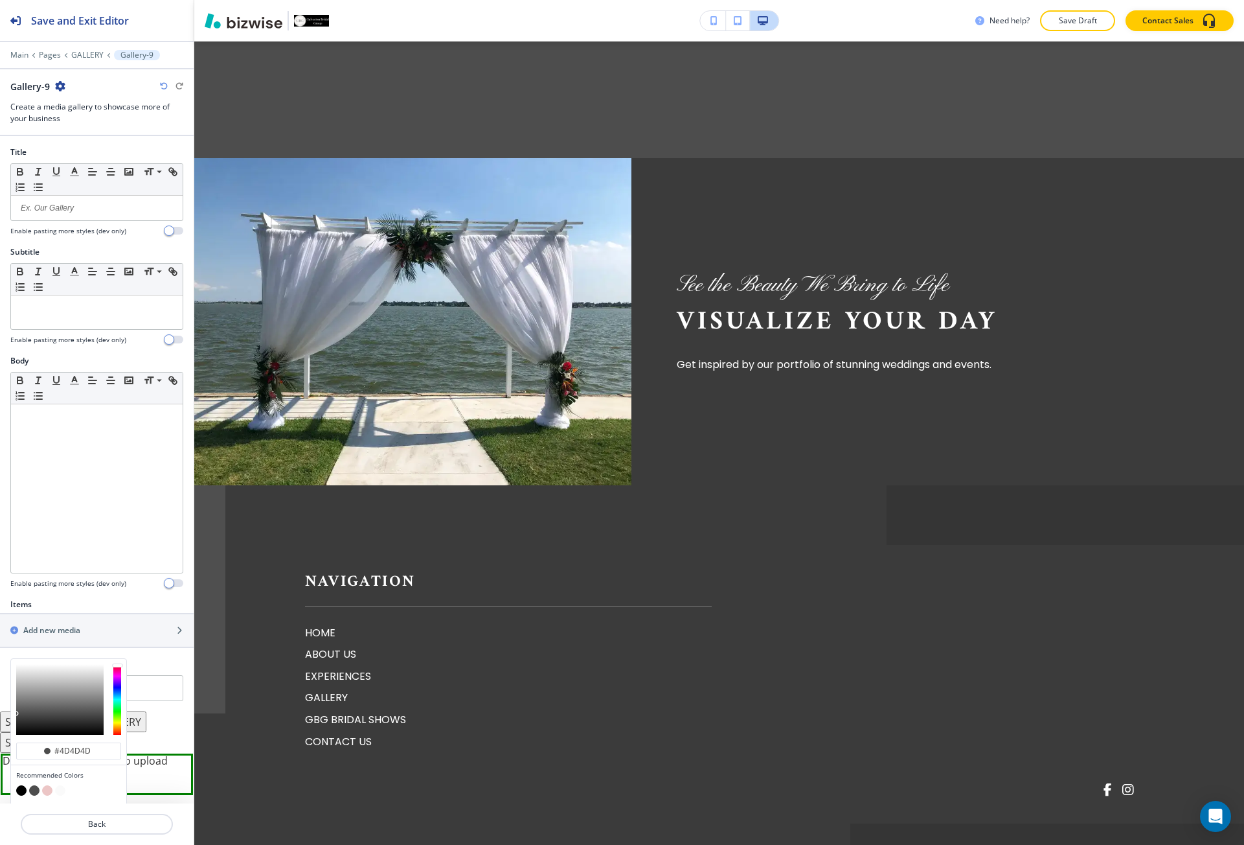
click at [19, 788] on button "button" at bounding box center [21, 790] width 10 height 10
type input "#000000"
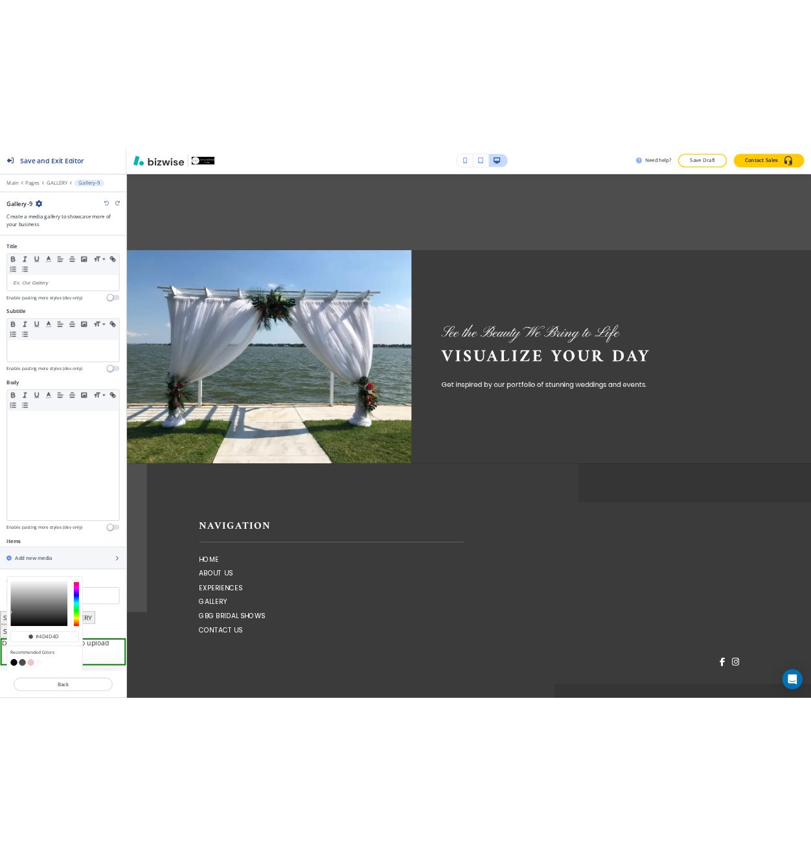
scroll to position [8837, 0]
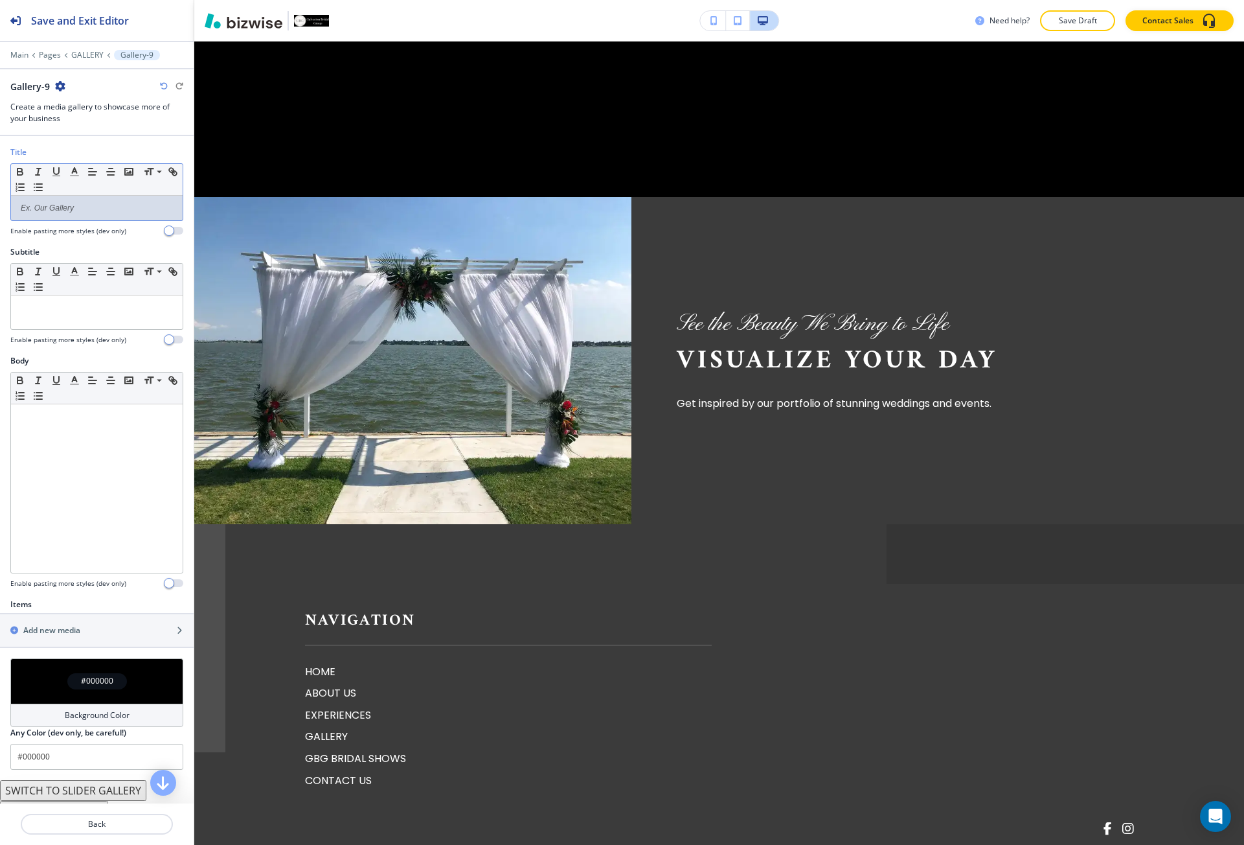
click at [126, 200] on div at bounding box center [97, 208] width 172 height 25
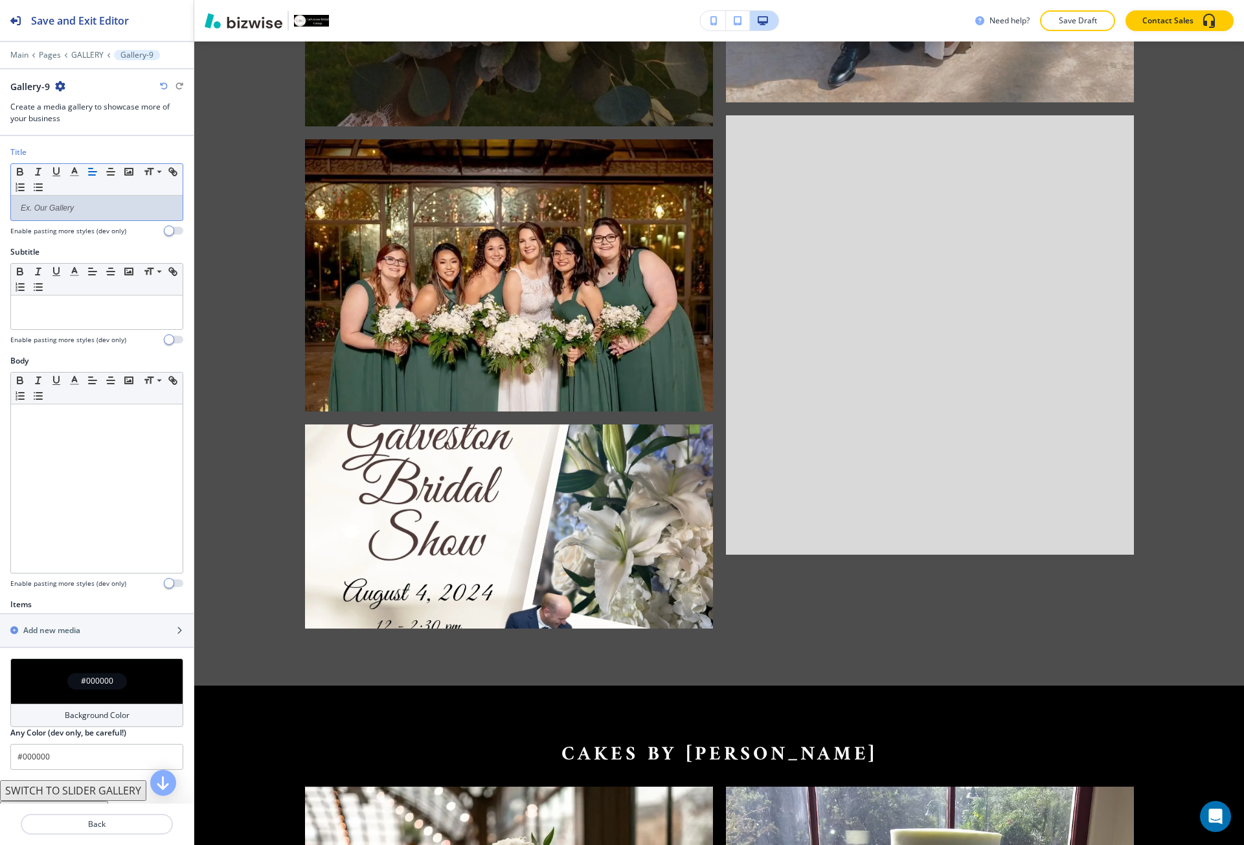
click at [126, 200] on div at bounding box center [97, 208] width 172 height 25
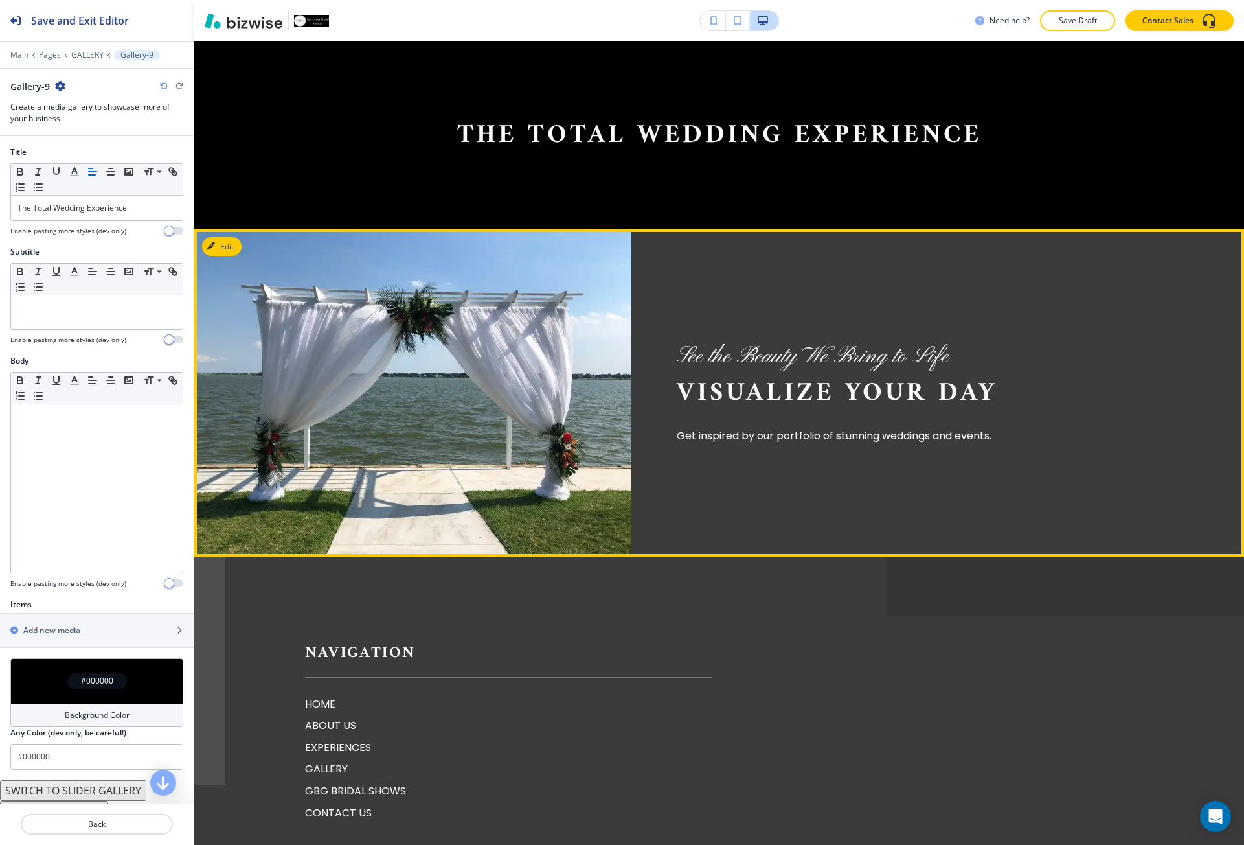
click at [791, 245] on div "See the Beauty We Bring to Life Visualize Your Day Get inspired by our portfoli…" at bounding box center [875, 392] width 486 height 327
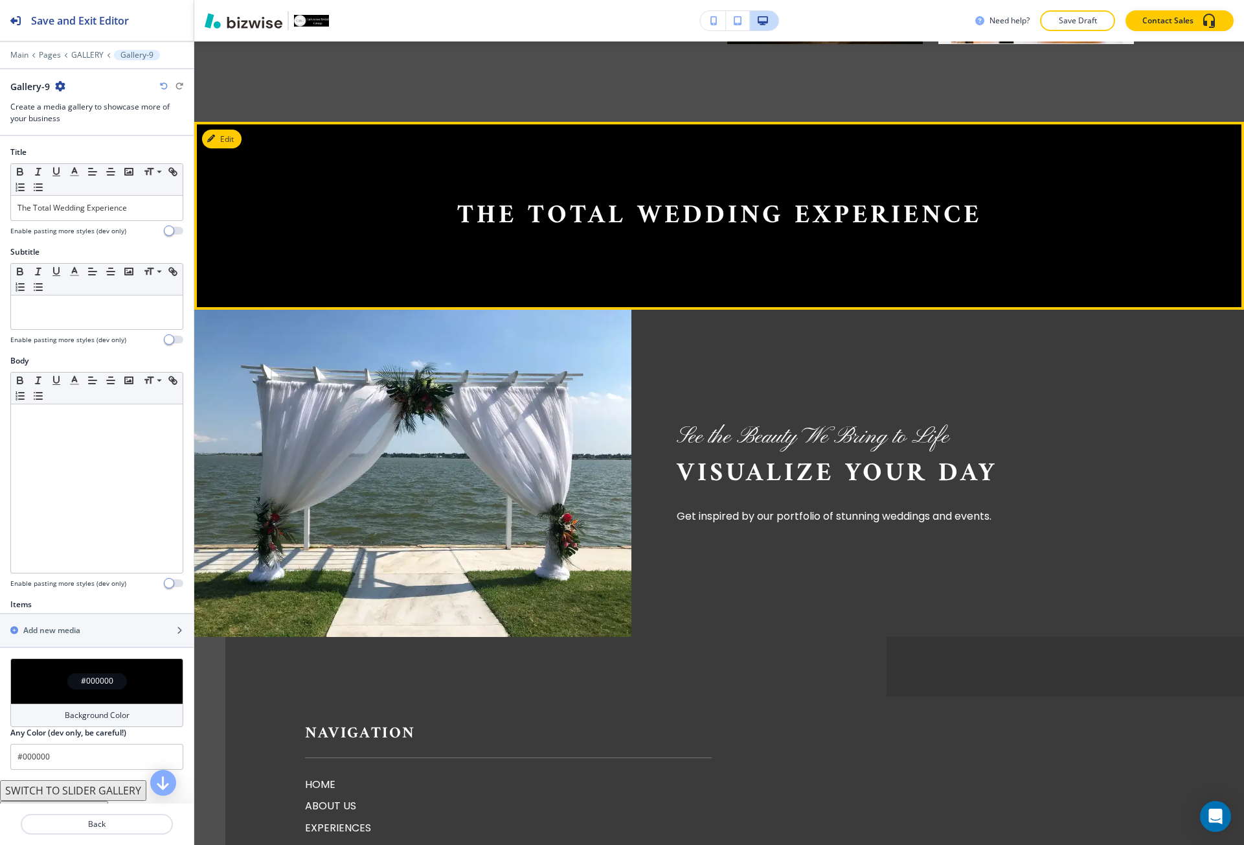
scroll to position [8707, 0]
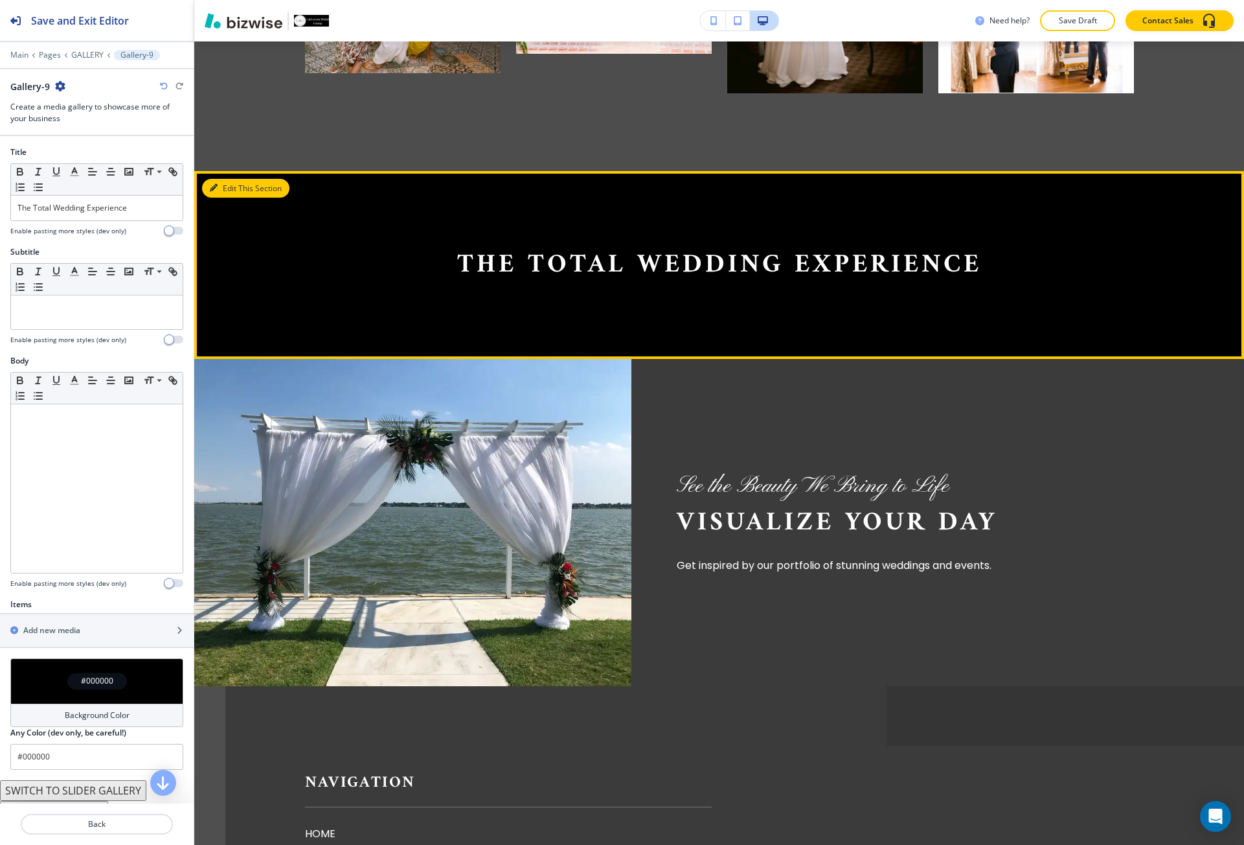
click at [236, 187] on button "Edit This Section" at bounding box center [245, 188] width 87 height 19
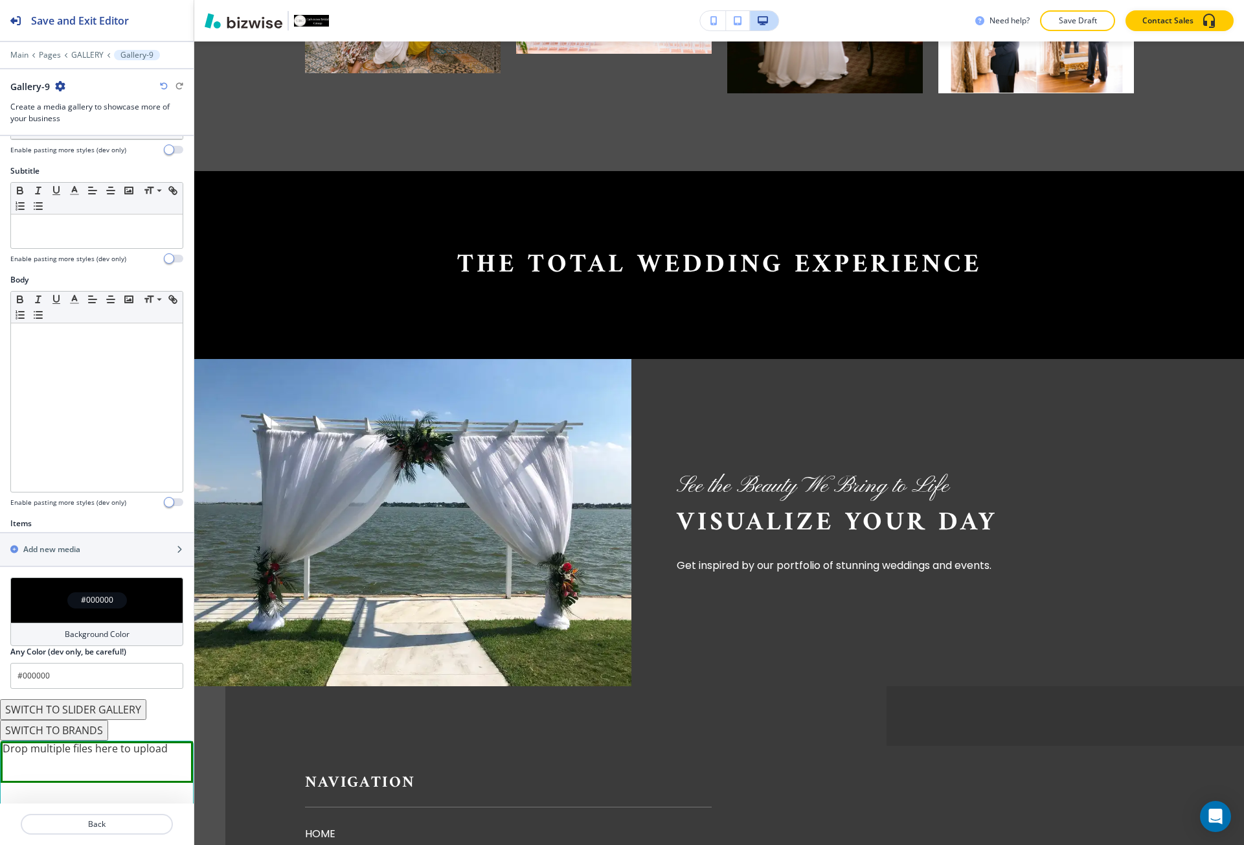
scroll to position [102, 0]
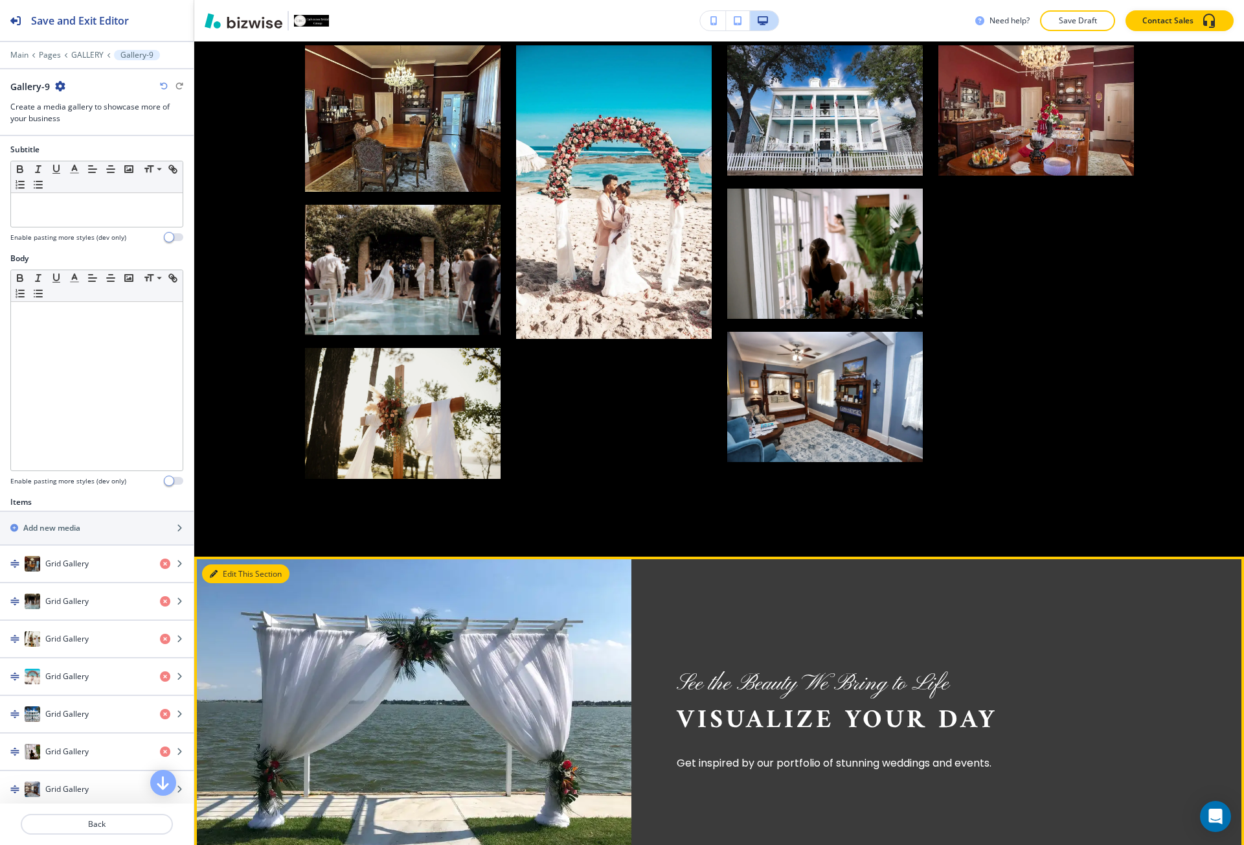
click at [217, 569] on button "Edit This Section" at bounding box center [245, 573] width 87 height 19
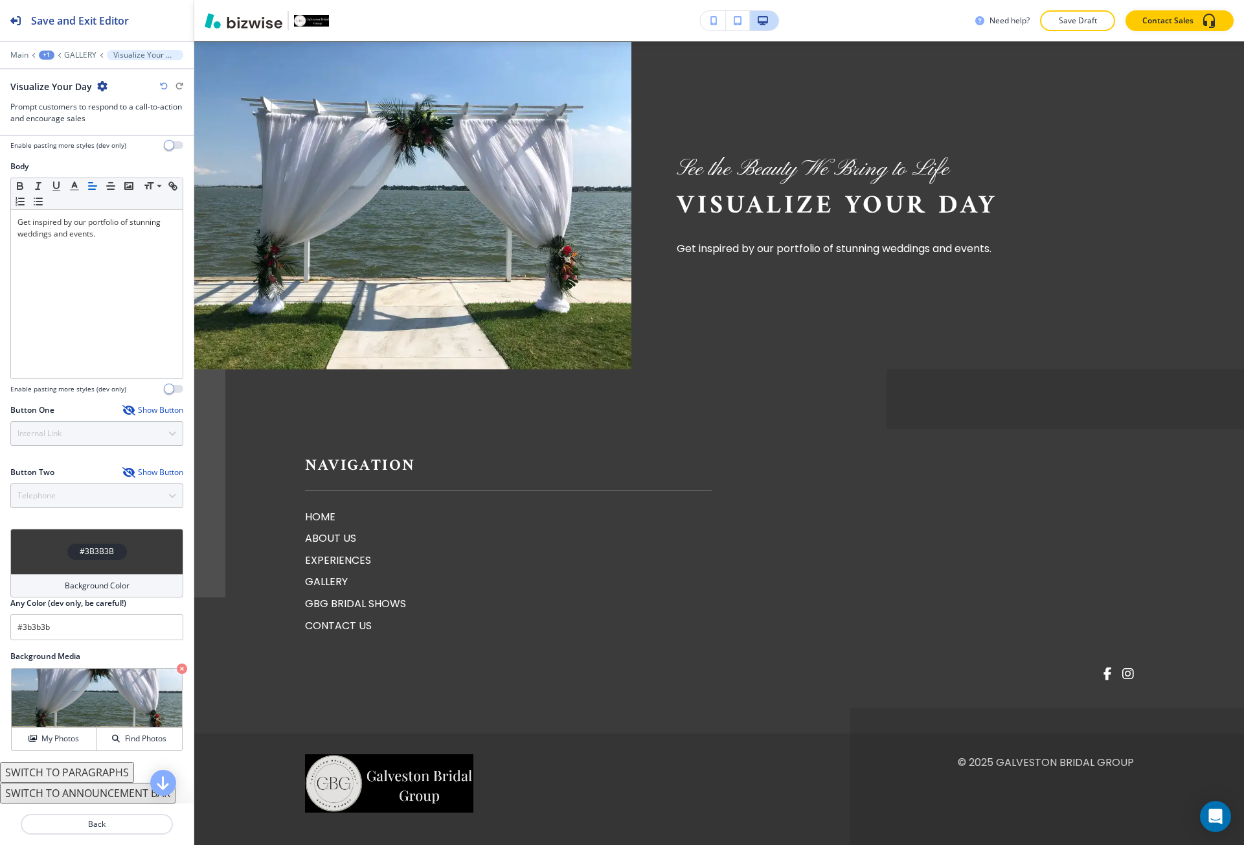
scroll to position [9481, 0]
click at [141, 406] on div "Show Button" at bounding box center [152, 410] width 61 height 10
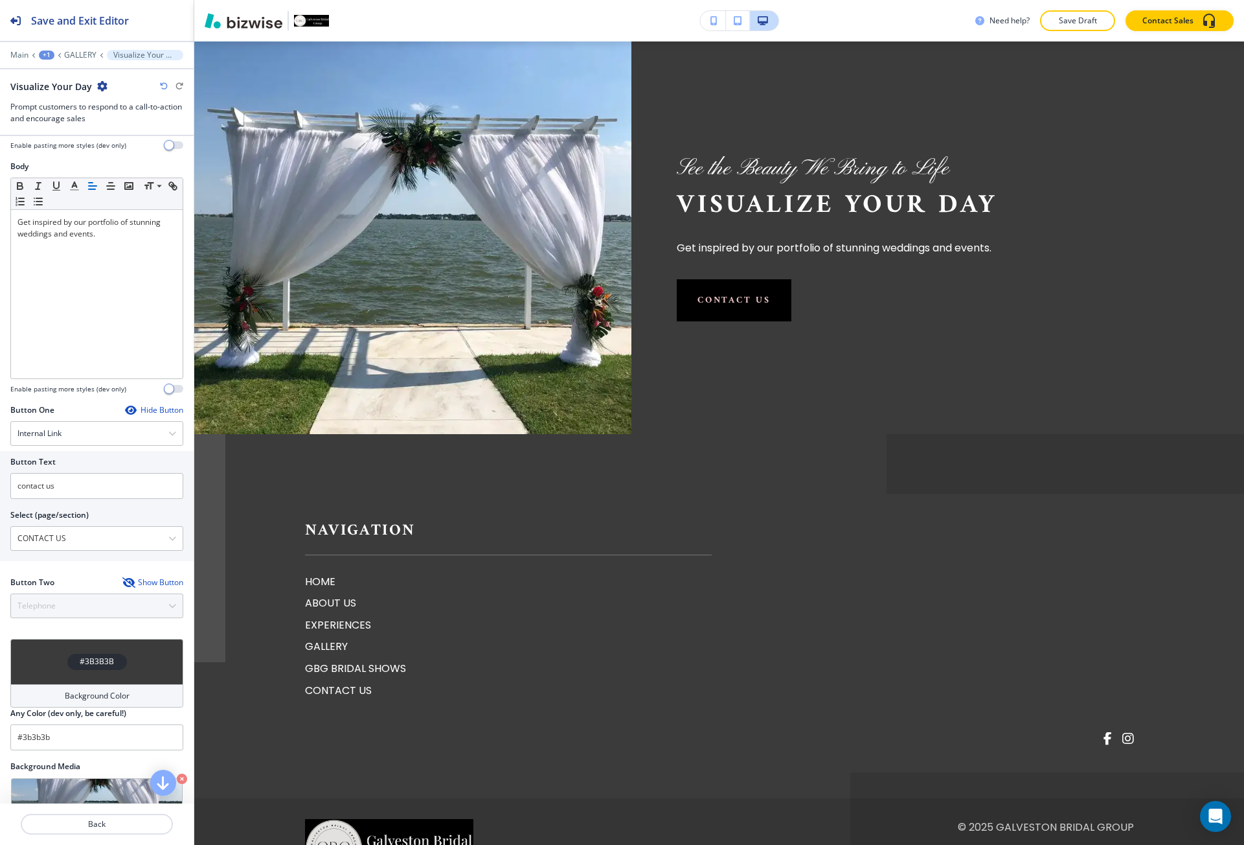
click at [144, 582] on div "Show Button" at bounding box center [152, 582] width 61 height 10
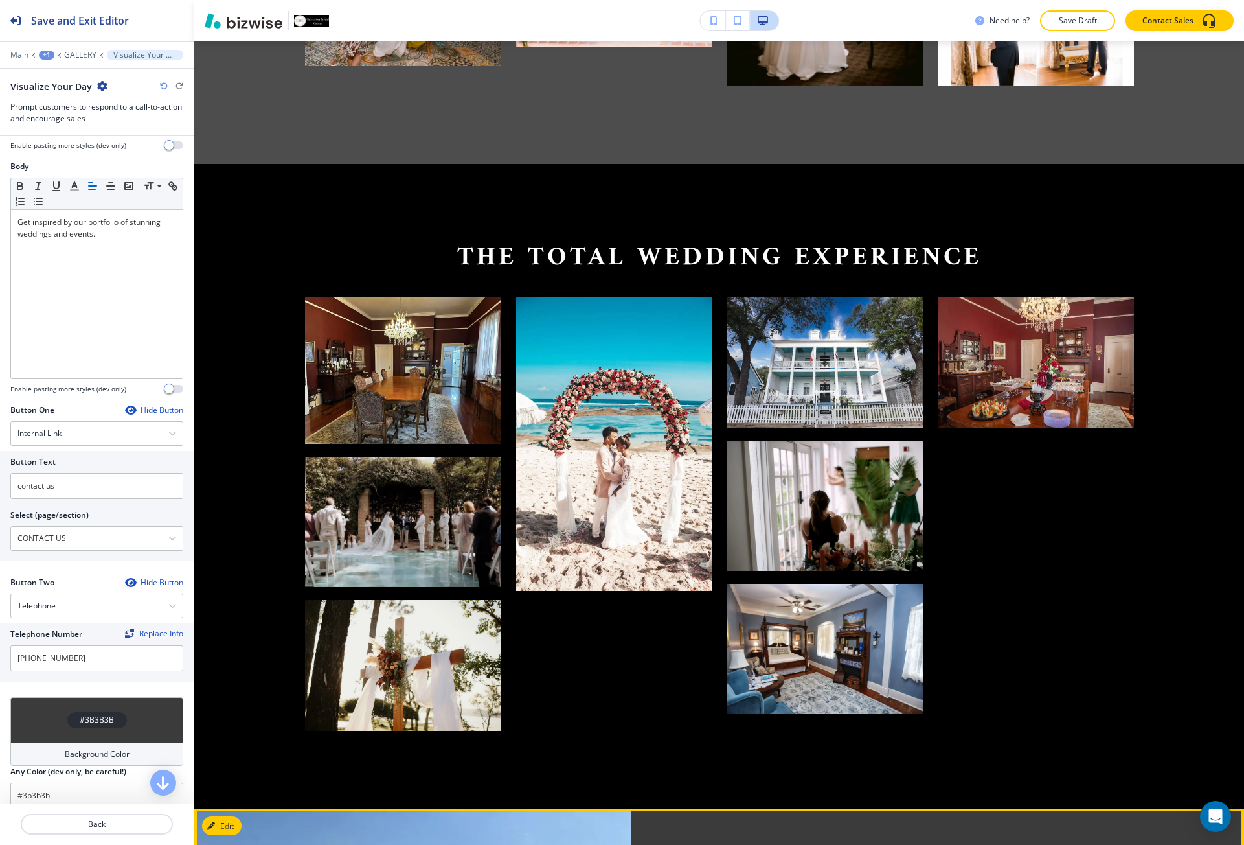
scroll to position [8704, 0]
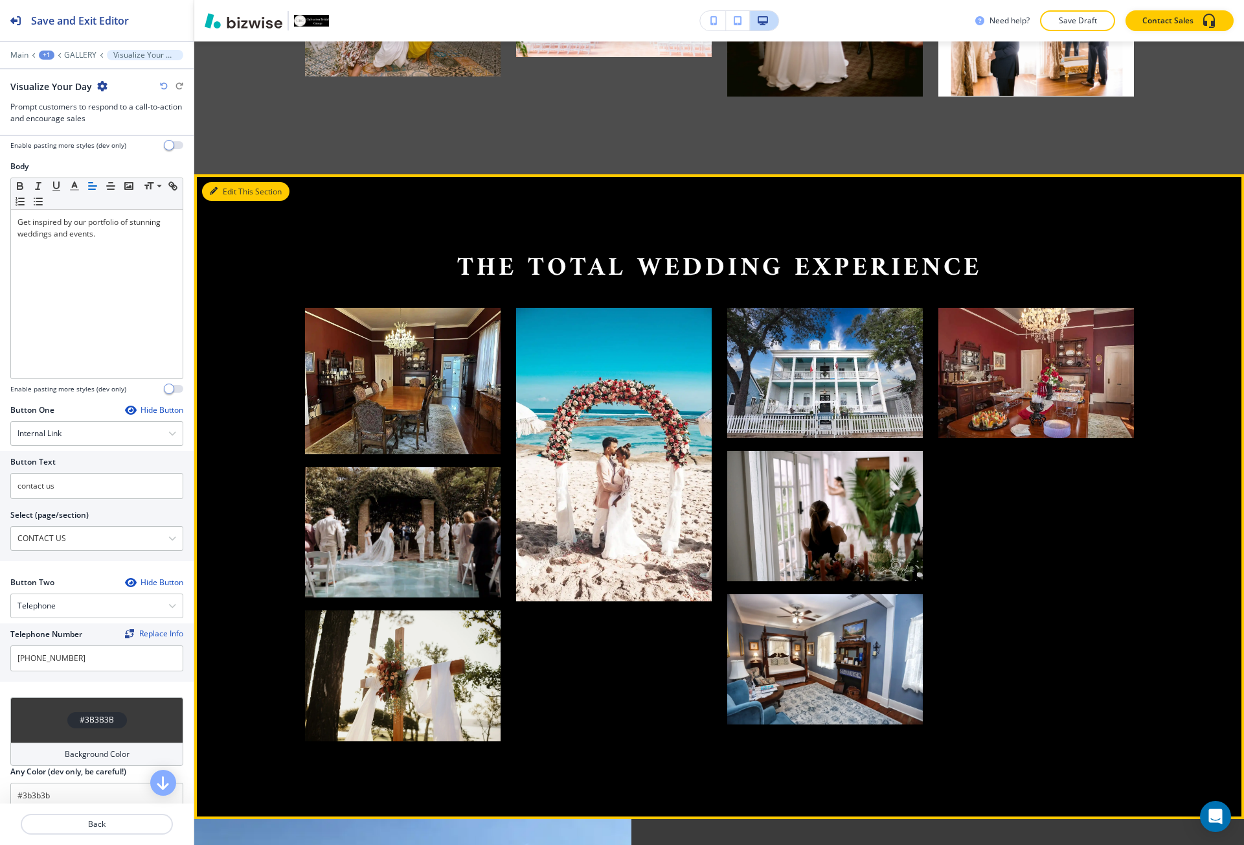
click at [223, 197] on button "Edit This Section" at bounding box center [245, 191] width 87 height 19
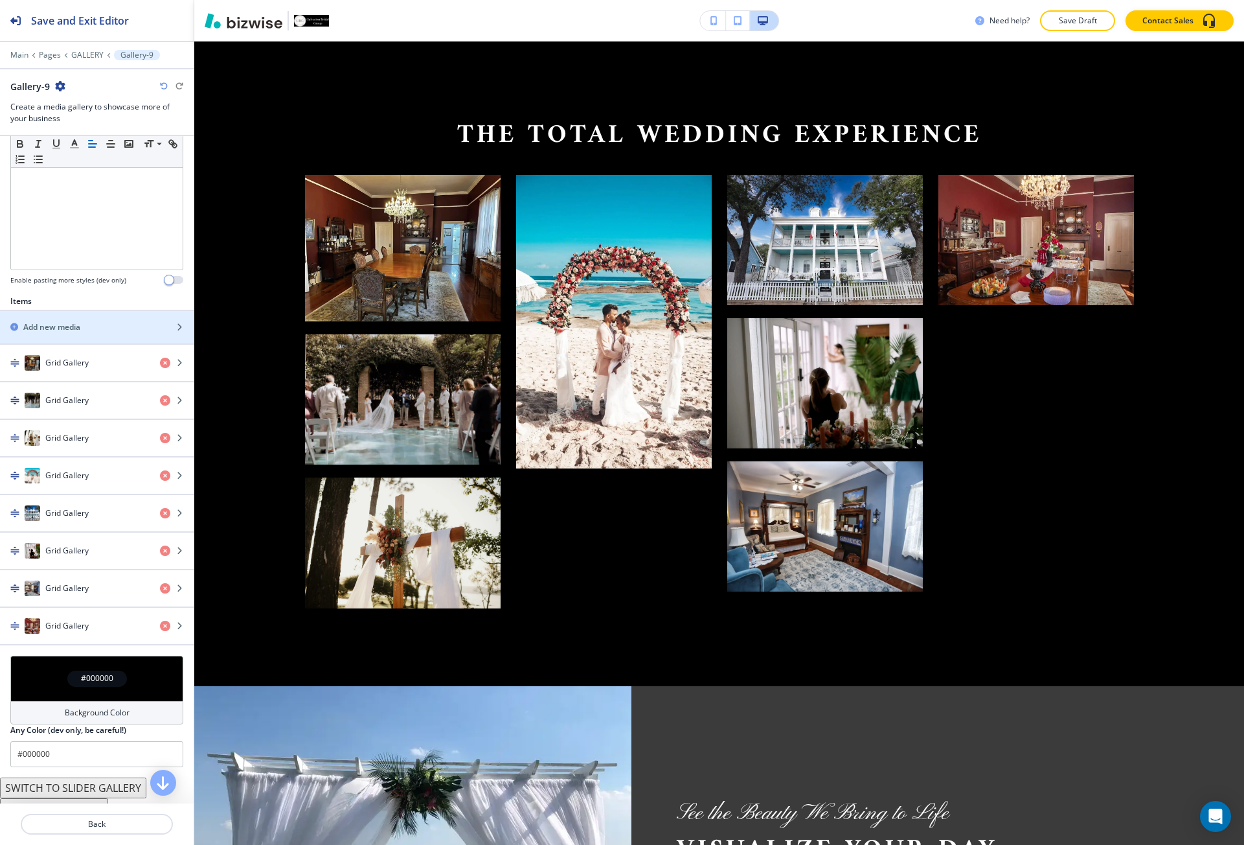
scroll to position [324, 0]
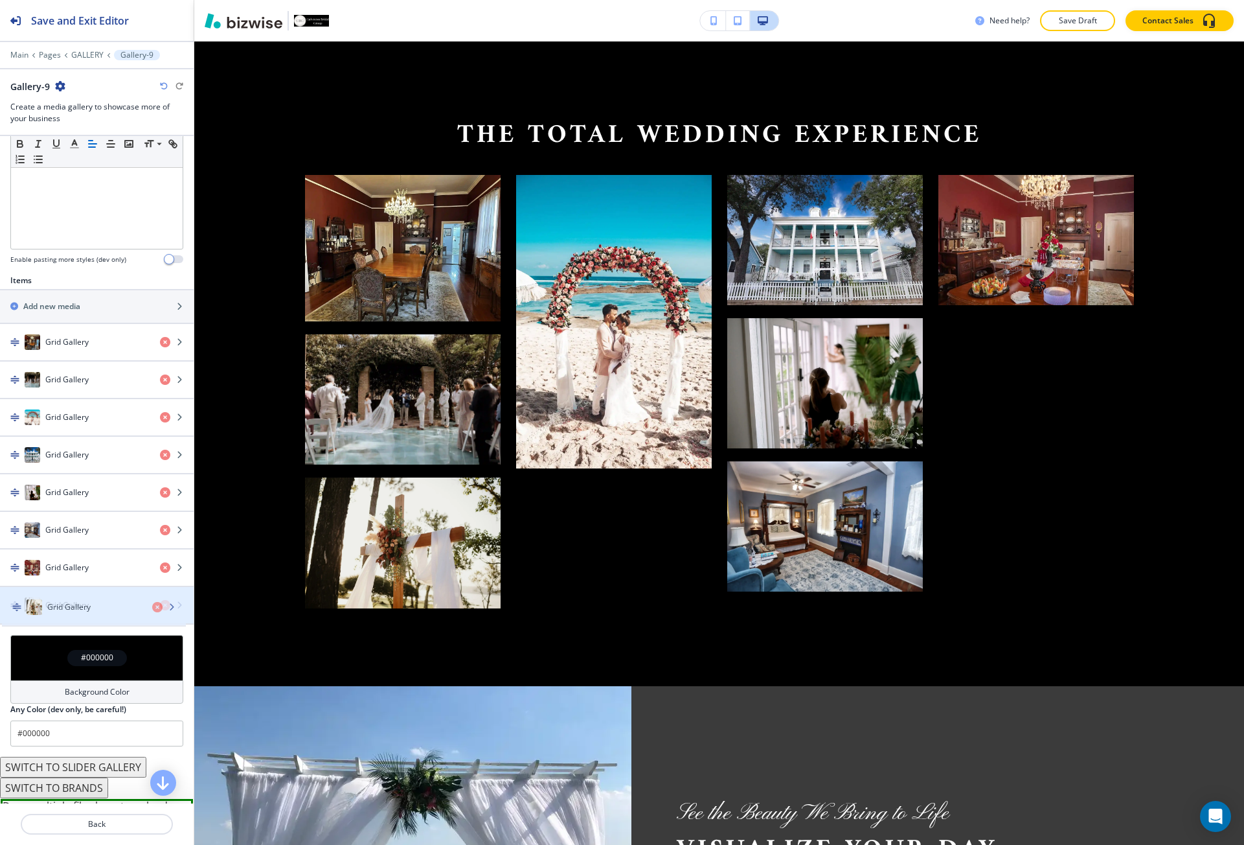
drag, startPoint x: 62, startPoint y: 409, endPoint x: 63, endPoint y: 598, distance: 189.8
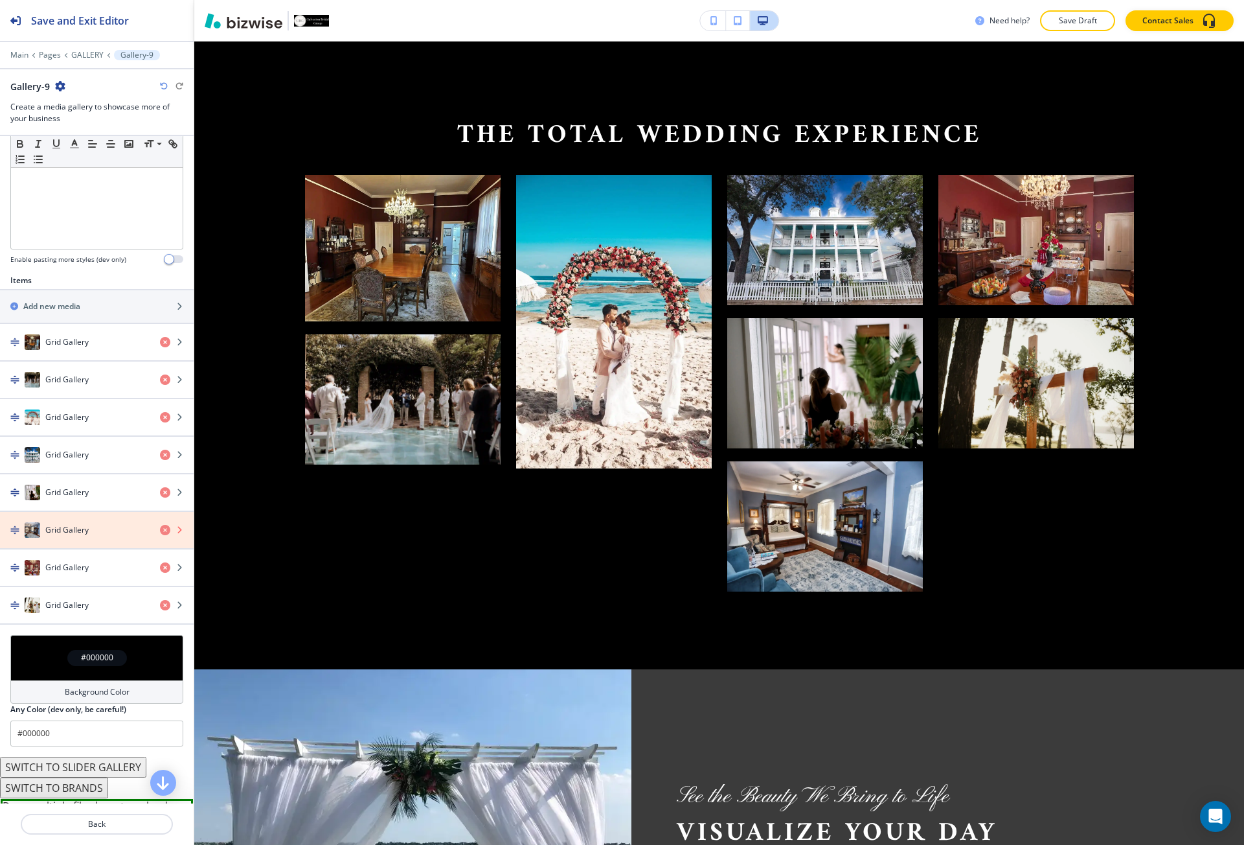
click at [160, 530] on icon "button" at bounding box center [165, 530] width 10 height 10
click at [160, 529] on icon "button" at bounding box center [165, 530] width 10 height 10
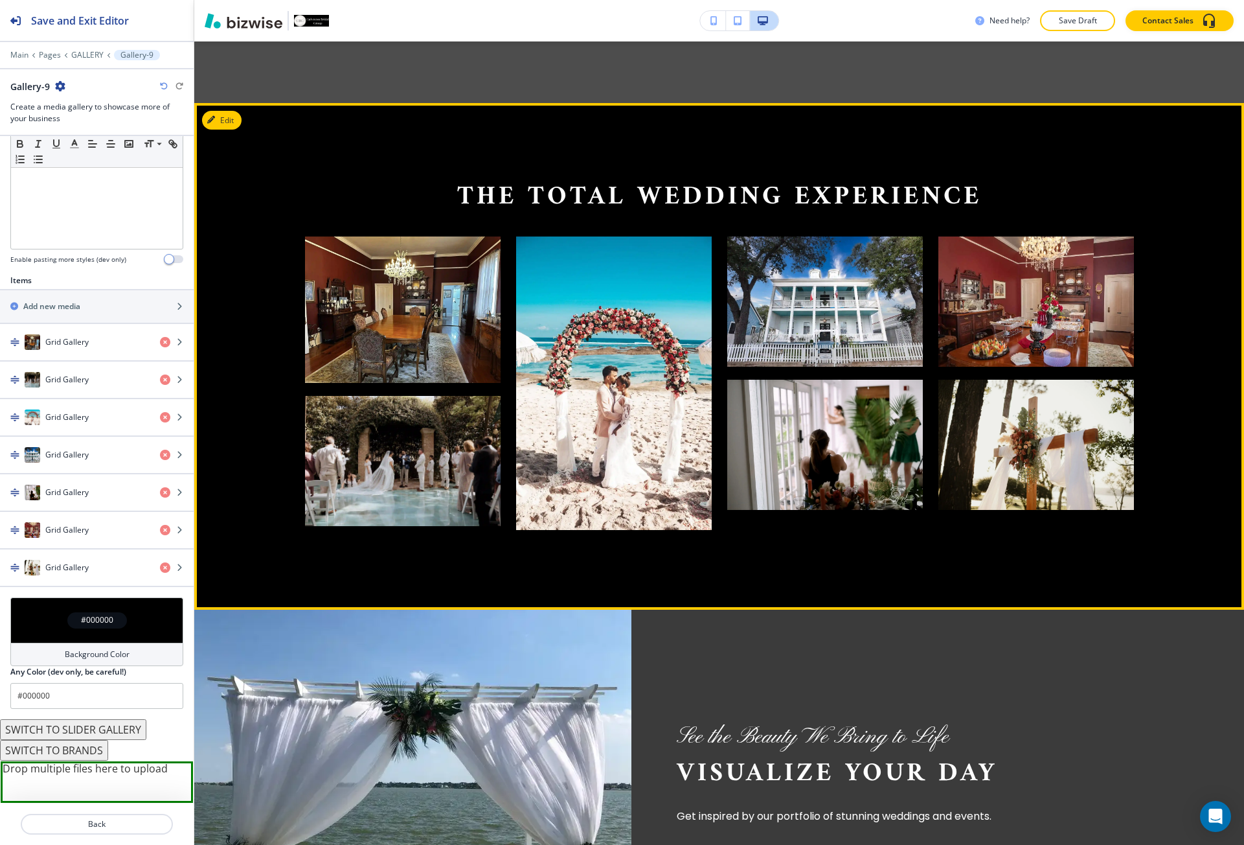
scroll to position [8772, 0]
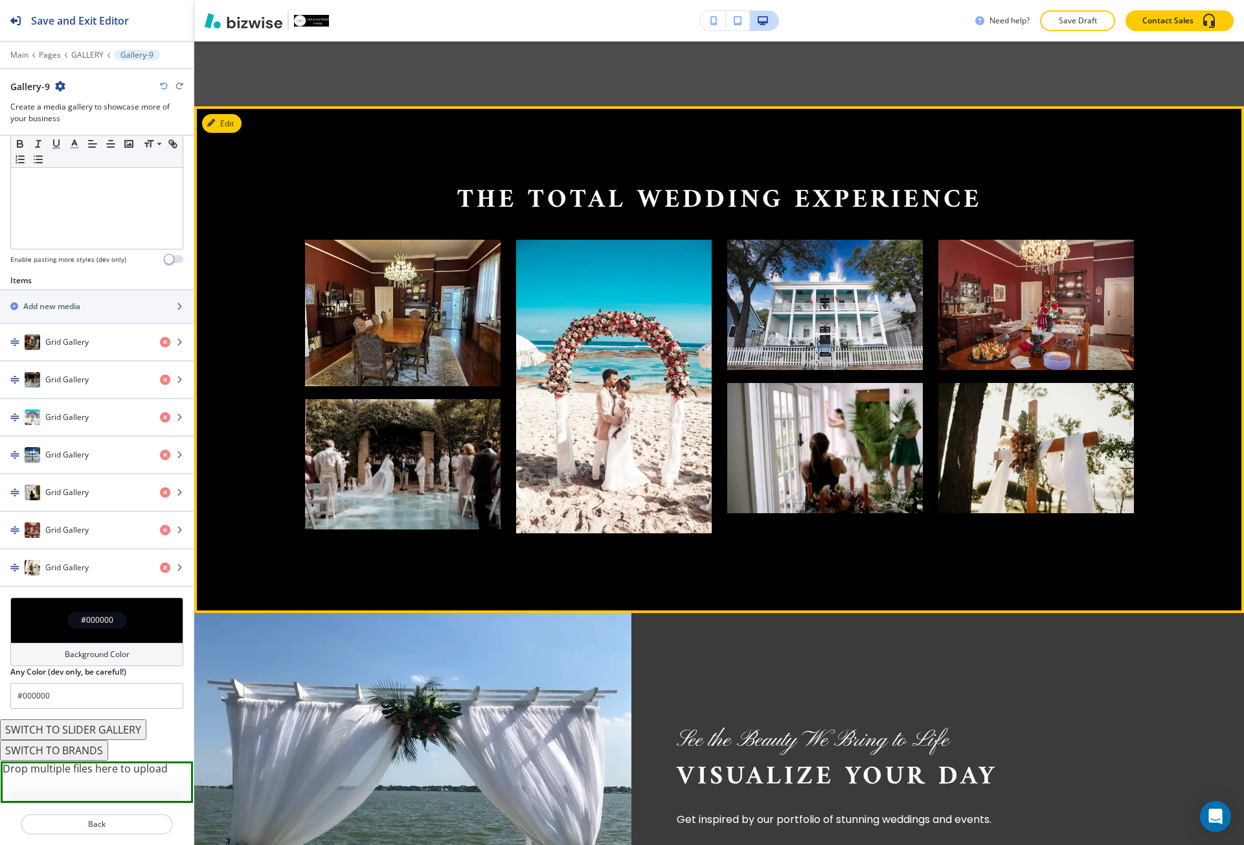
click at [215, 135] on div "The Total Wedding Experience" at bounding box center [719, 359] width 1050 height 507
click at [218, 126] on button "Edit This Section" at bounding box center [245, 123] width 87 height 19
click at [222, 128] on button "Edit This Section" at bounding box center [245, 123] width 87 height 19
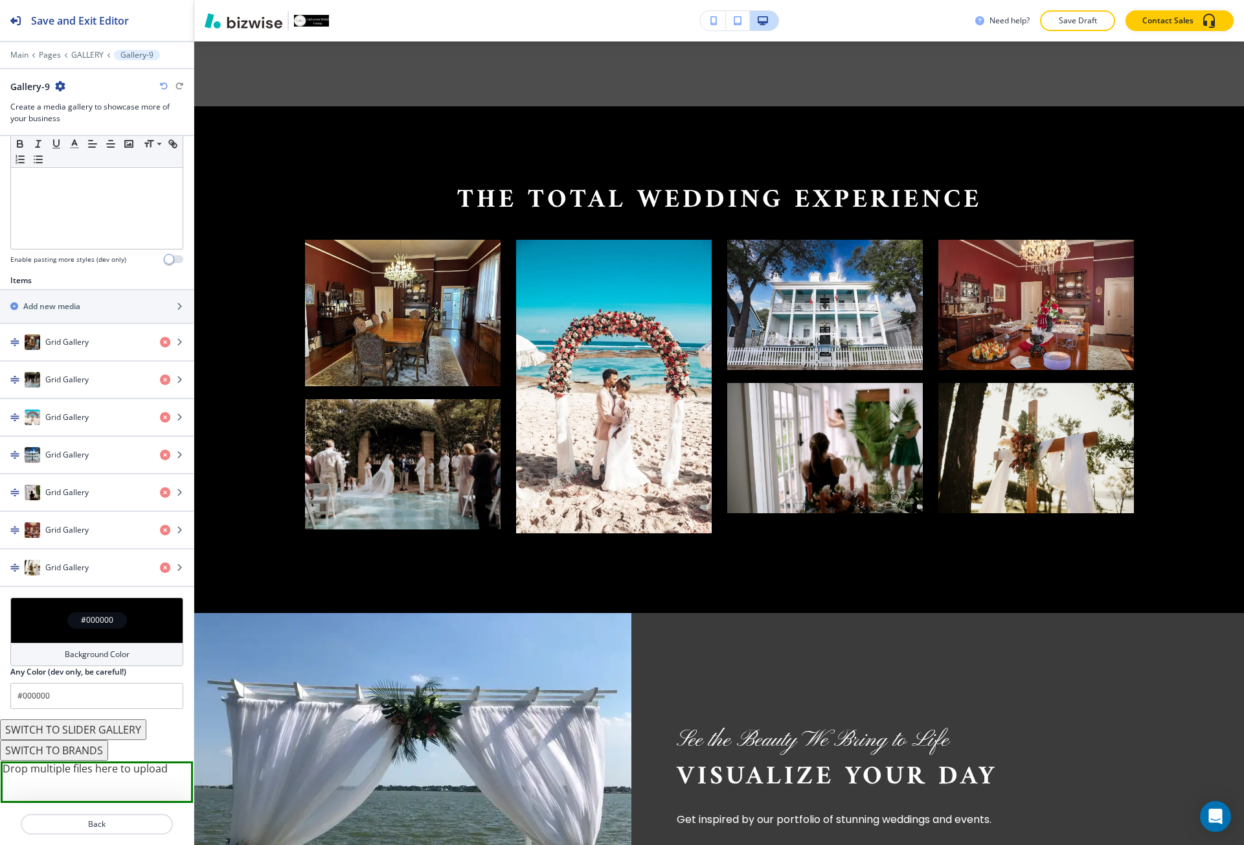
click at [58, 91] on button "button" at bounding box center [60, 86] width 10 height 11
click at [90, 126] on p "Duplicate Section" at bounding box center [96, 132] width 66 height 12
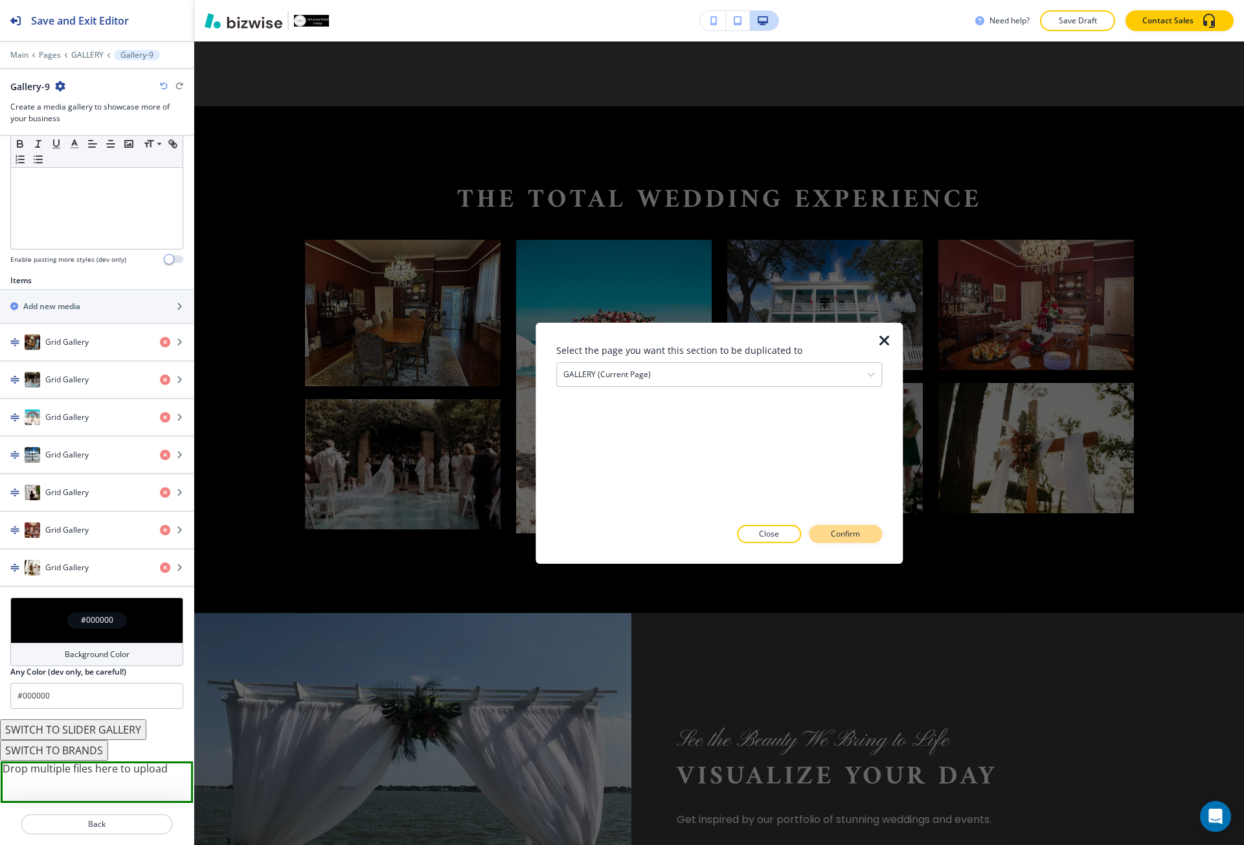
click at [863, 527] on button "Confirm" at bounding box center [845, 534] width 73 height 18
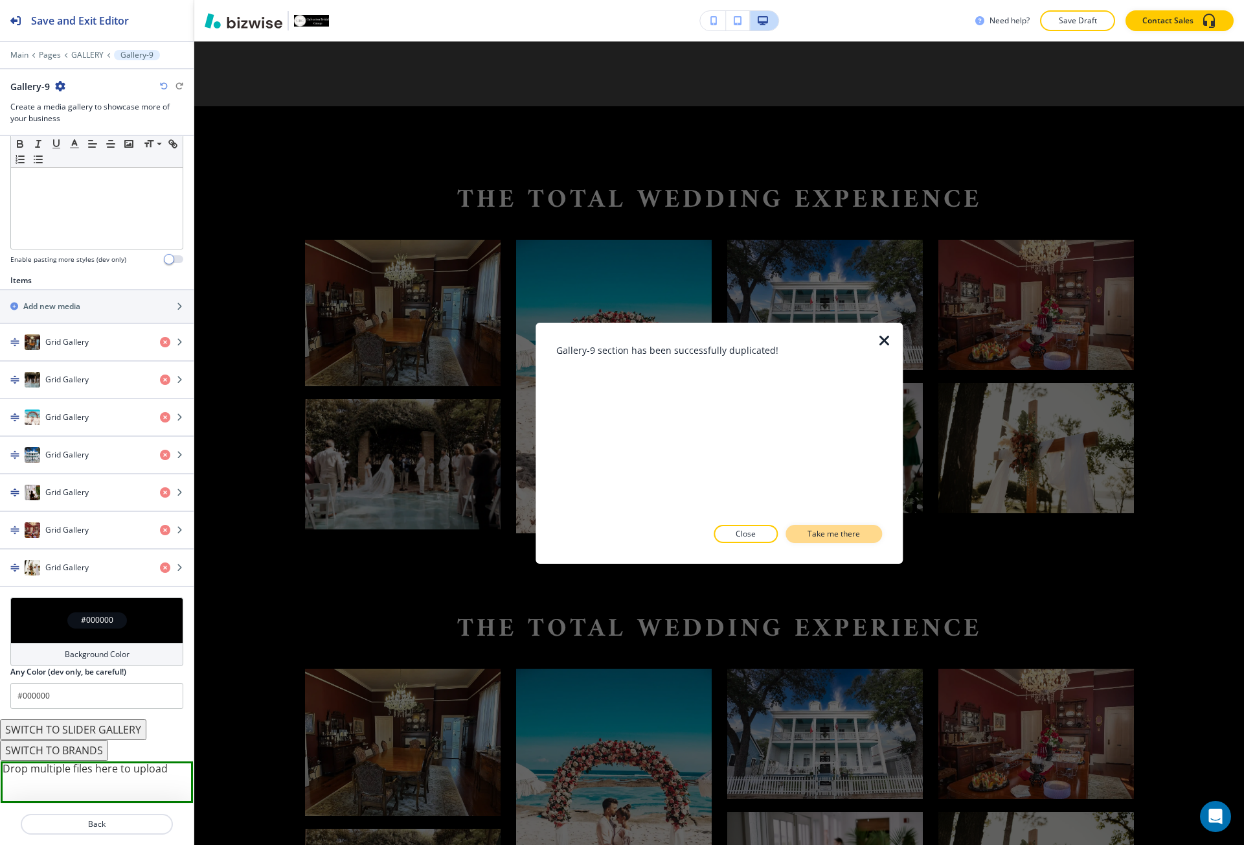
click at [850, 534] on p "Take me there" at bounding box center [834, 534] width 52 height 12
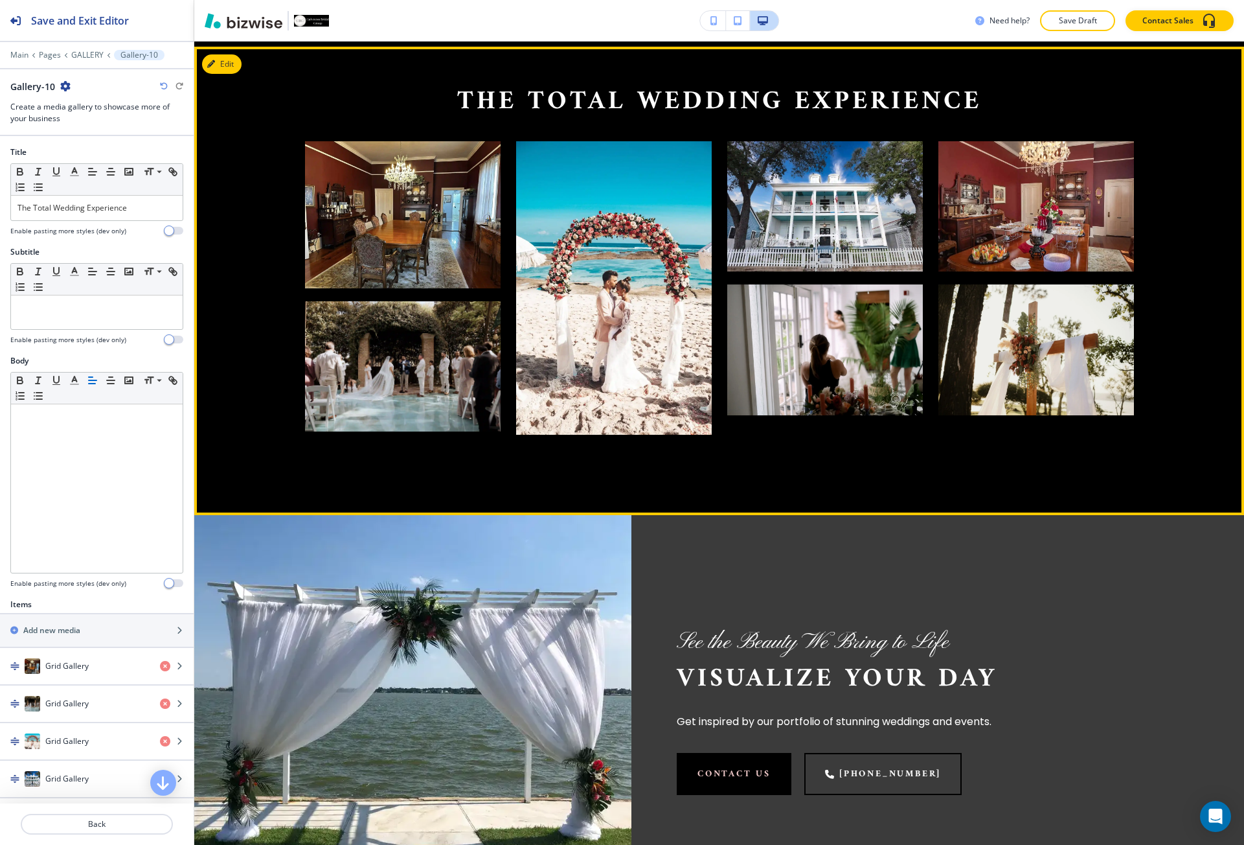
scroll to position [9304, 0]
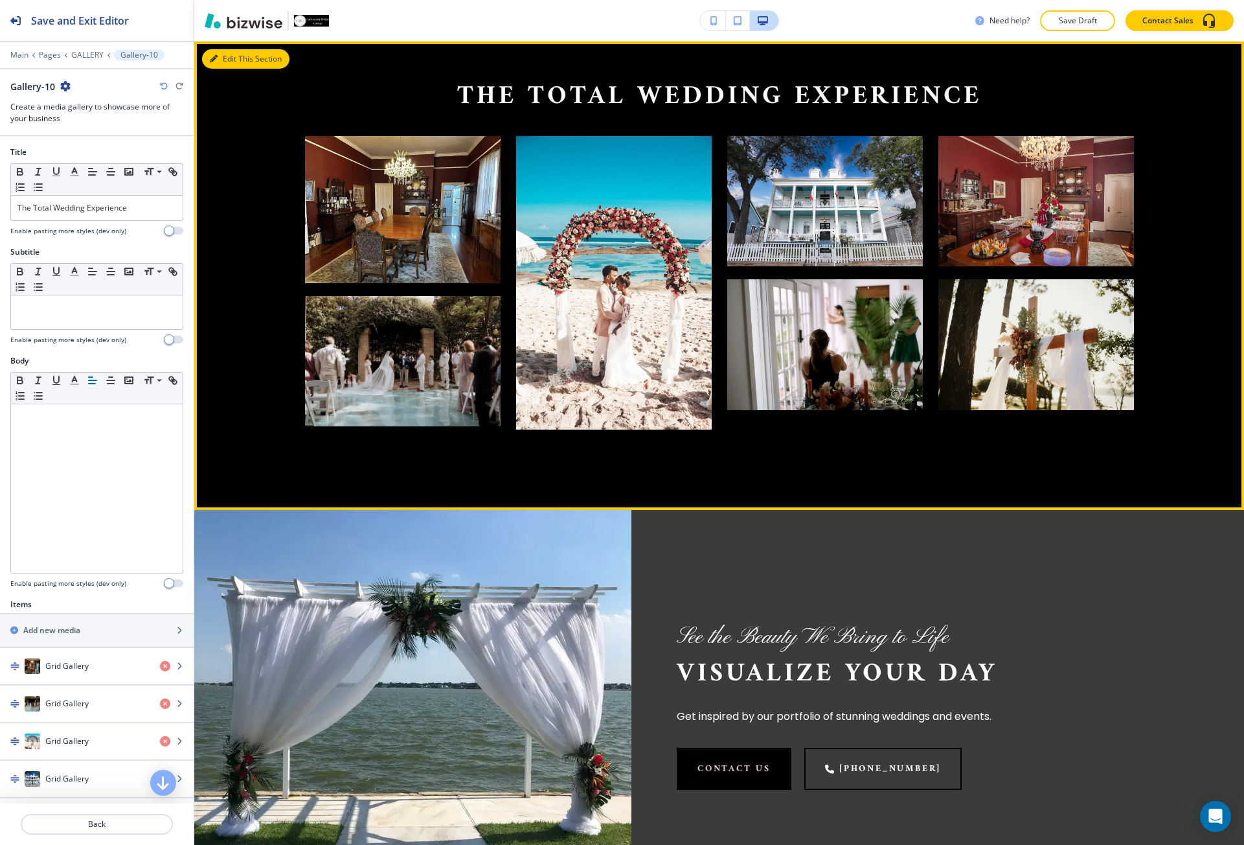
click at [218, 63] on button "Edit This Section" at bounding box center [245, 58] width 87 height 19
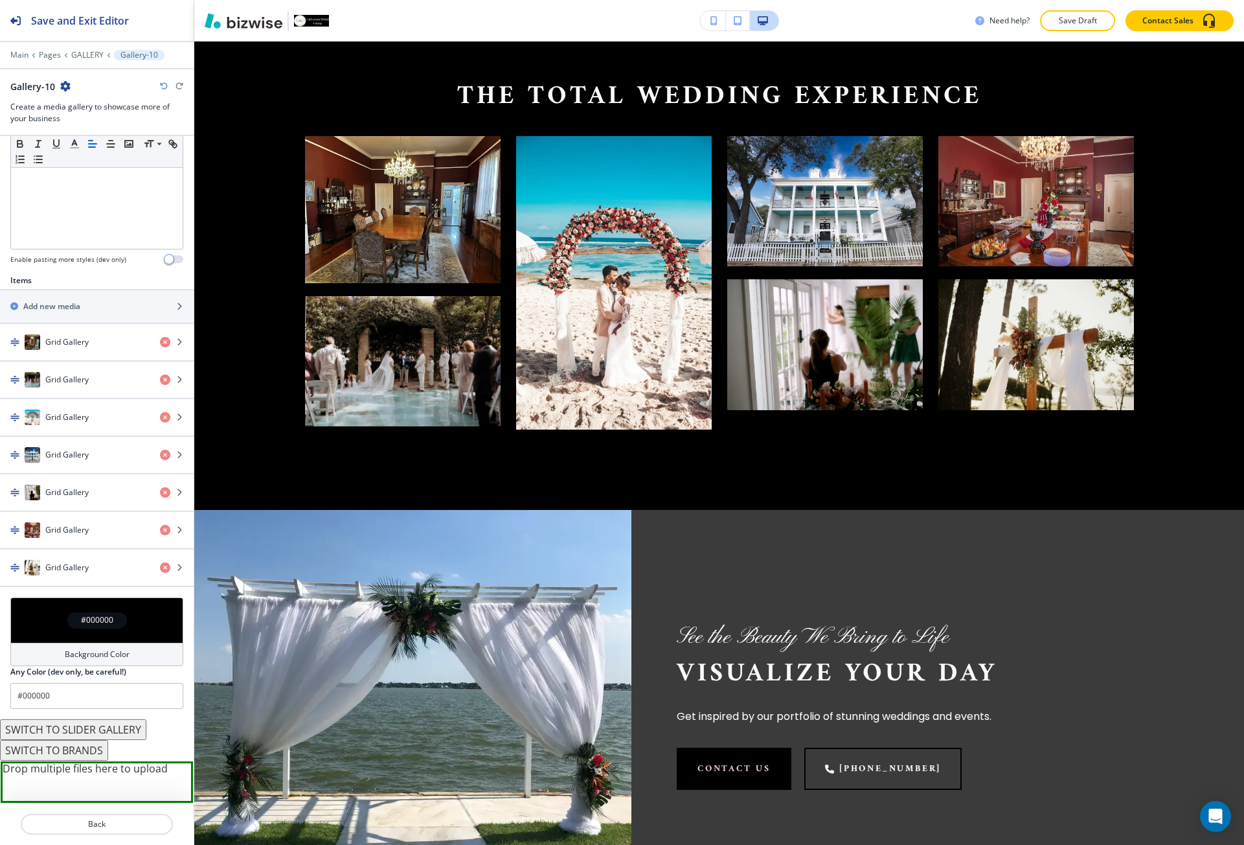
click at [84, 613] on div "#000000" at bounding box center [97, 620] width 60 height 16
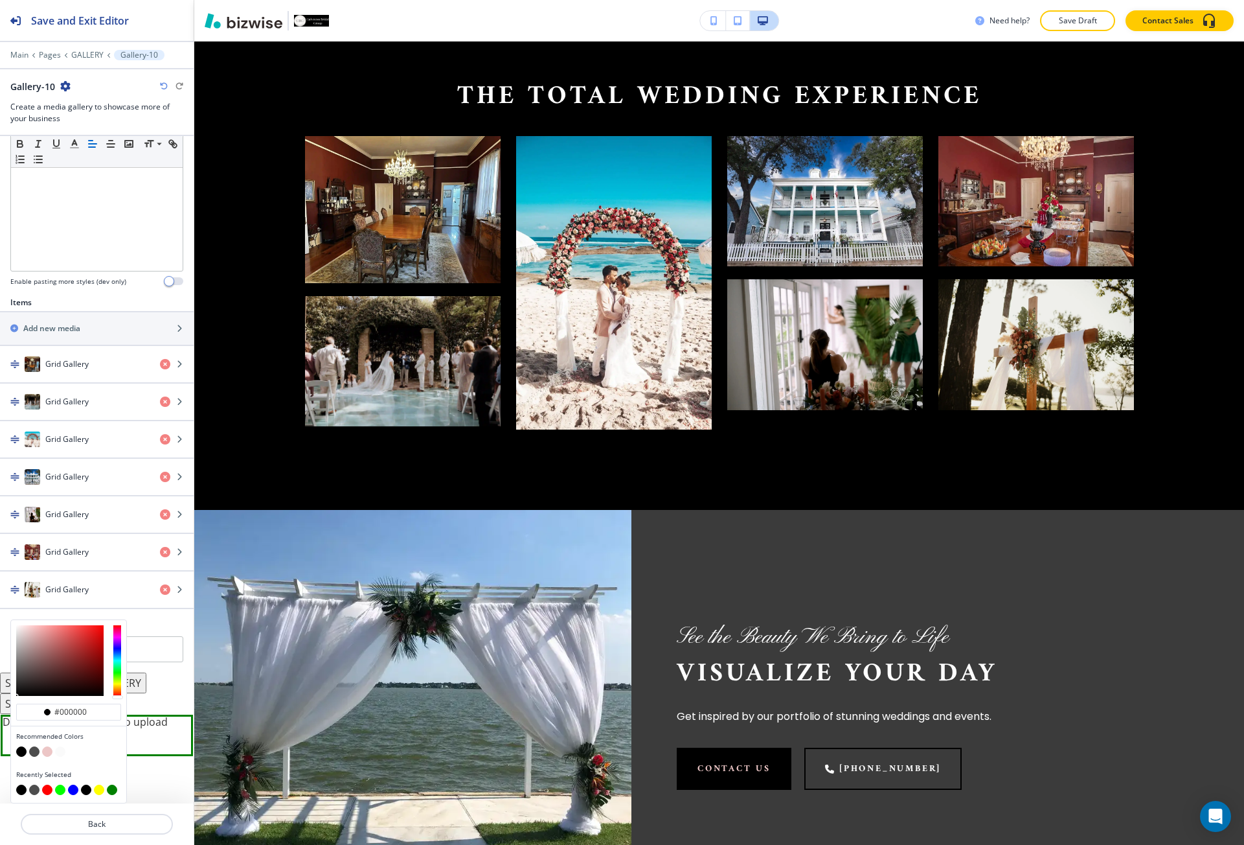
click at [33, 750] on button "button" at bounding box center [34, 751] width 10 height 10
type input "#4d4d4d"
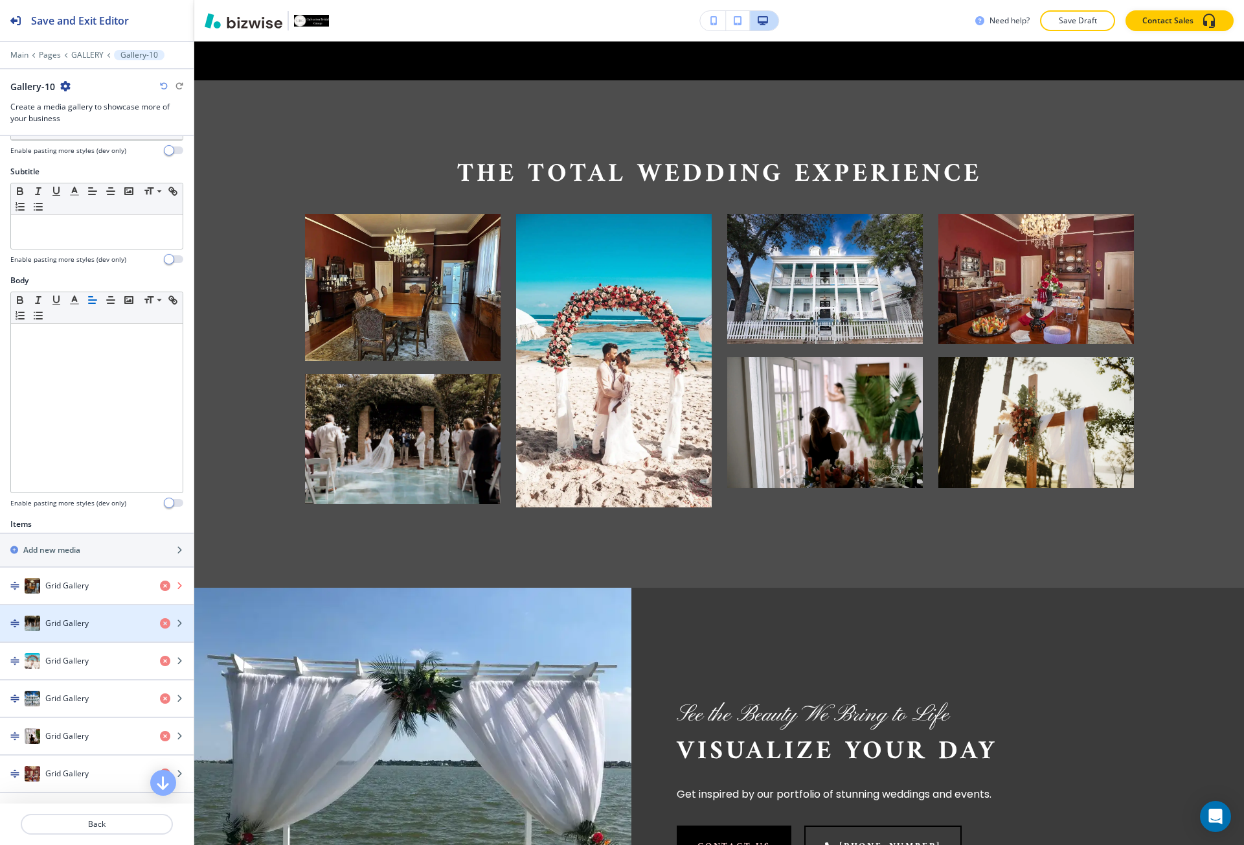
scroll to position [0, 0]
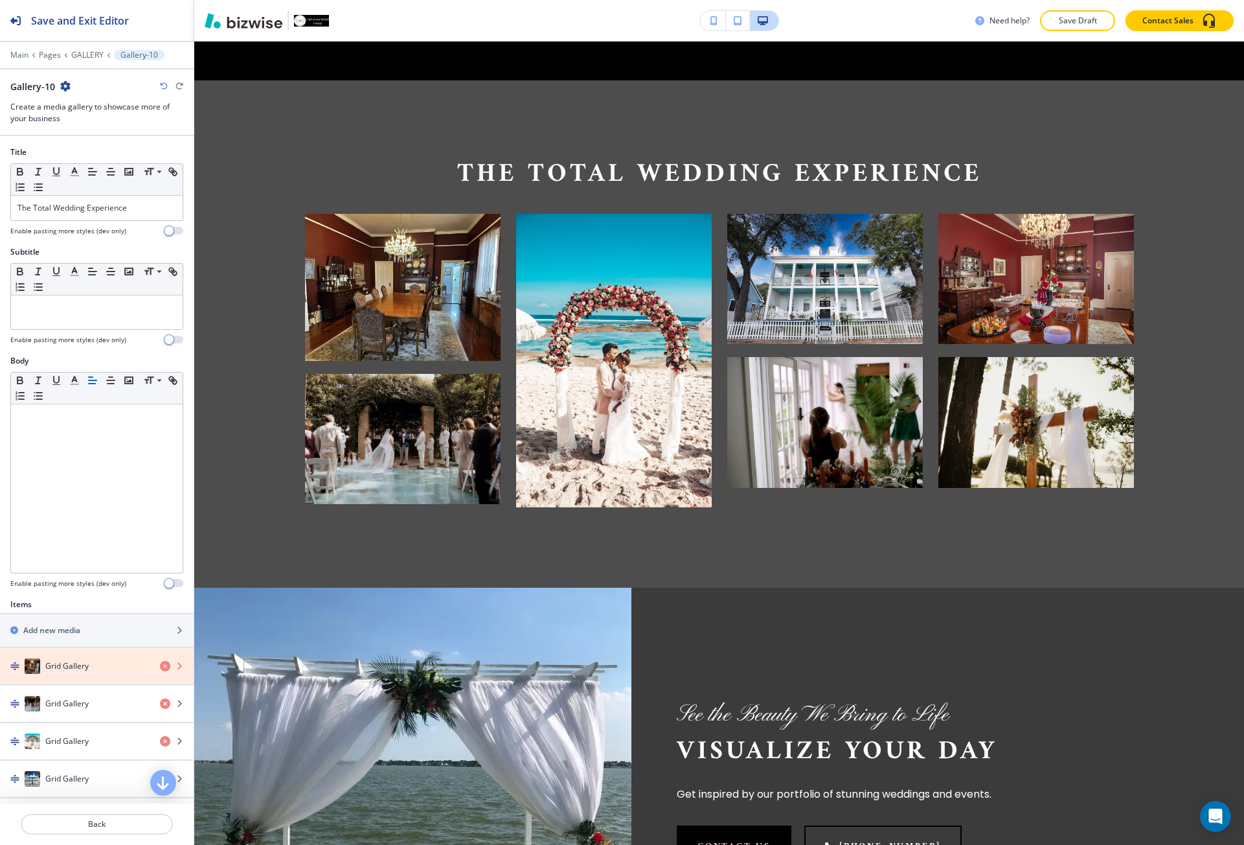
click at [160, 667] on icon "button" at bounding box center [165, 666] width 10 height 10
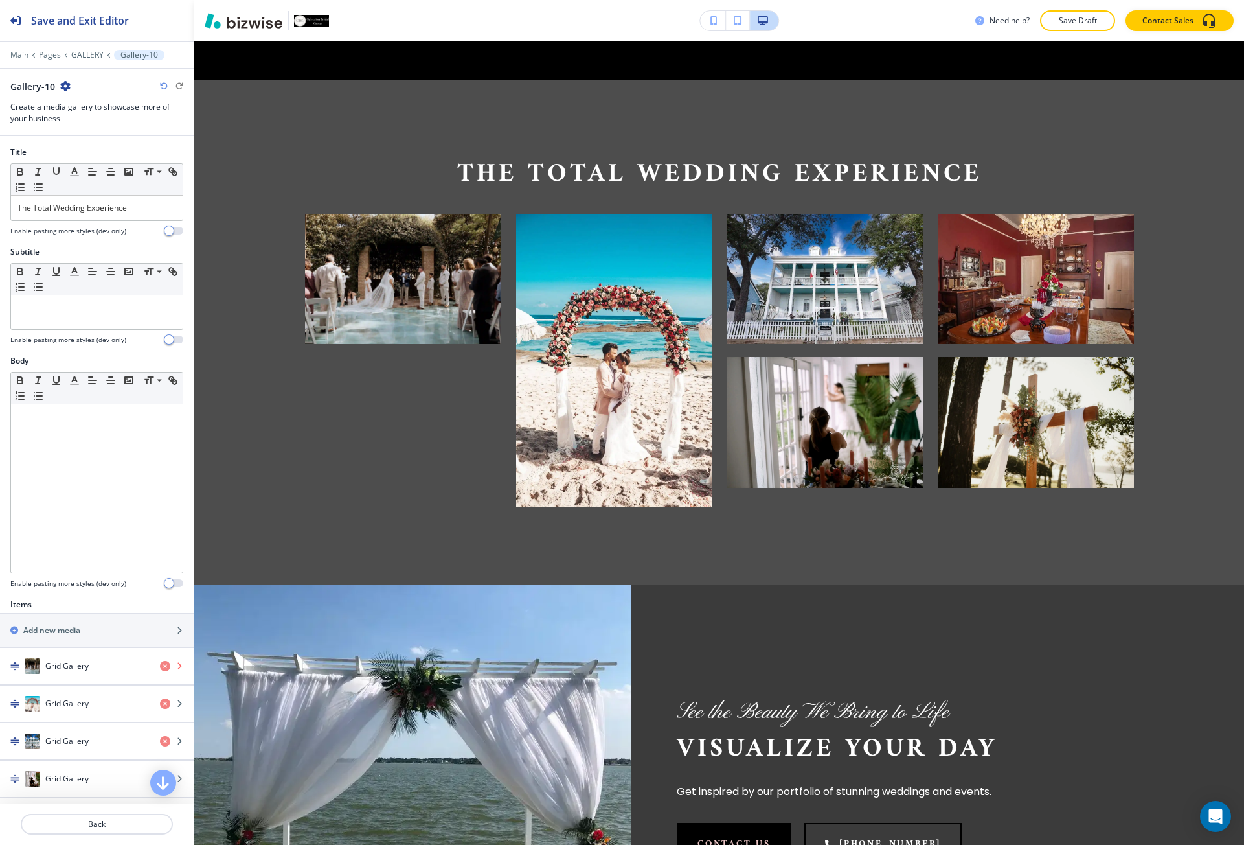
click at [160, 663] on icon "button" at bounding box center [165, 666] width 10 height 10
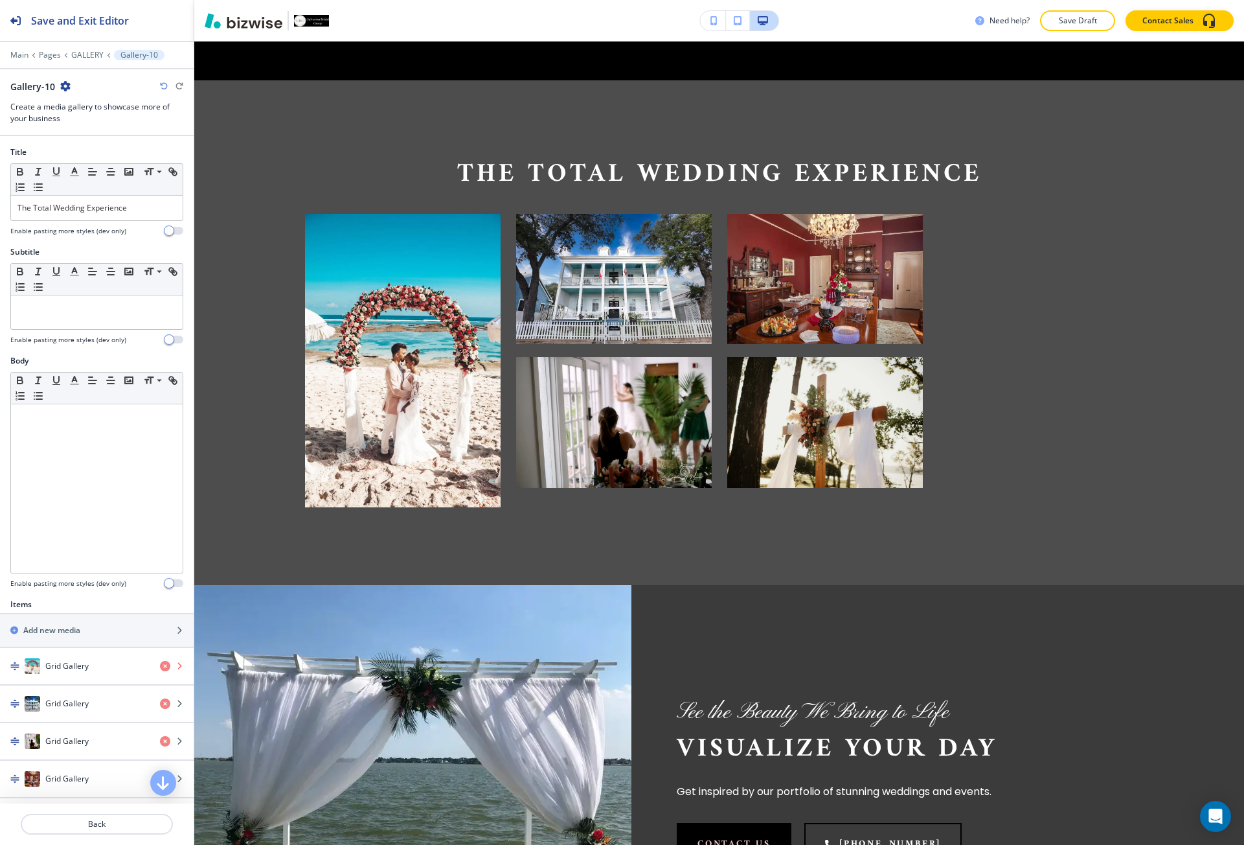
click at [160, 663] on icon "button" at bounding box center [165, 666] width 10 height 10
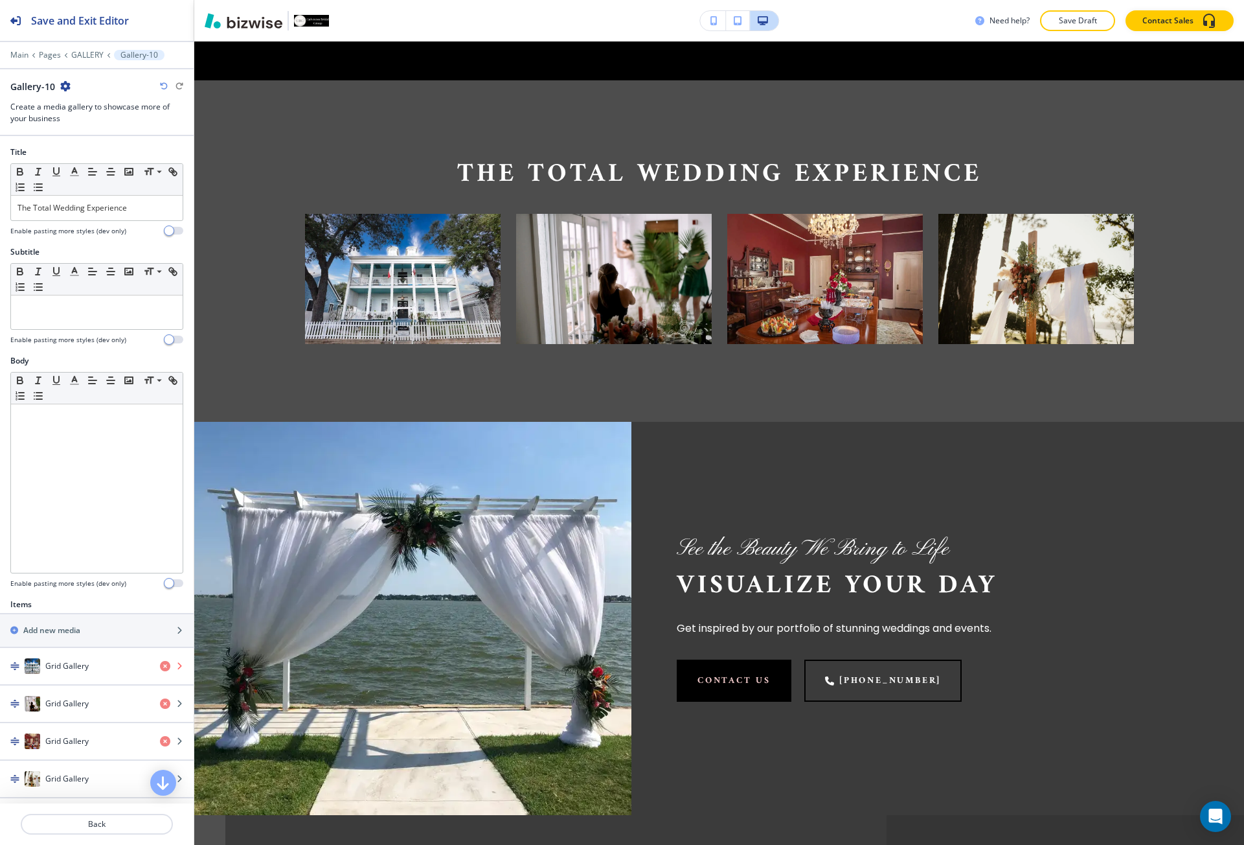
click at [160, 663] on icon "button" at bounding box center [165, 666] width 10 height 10
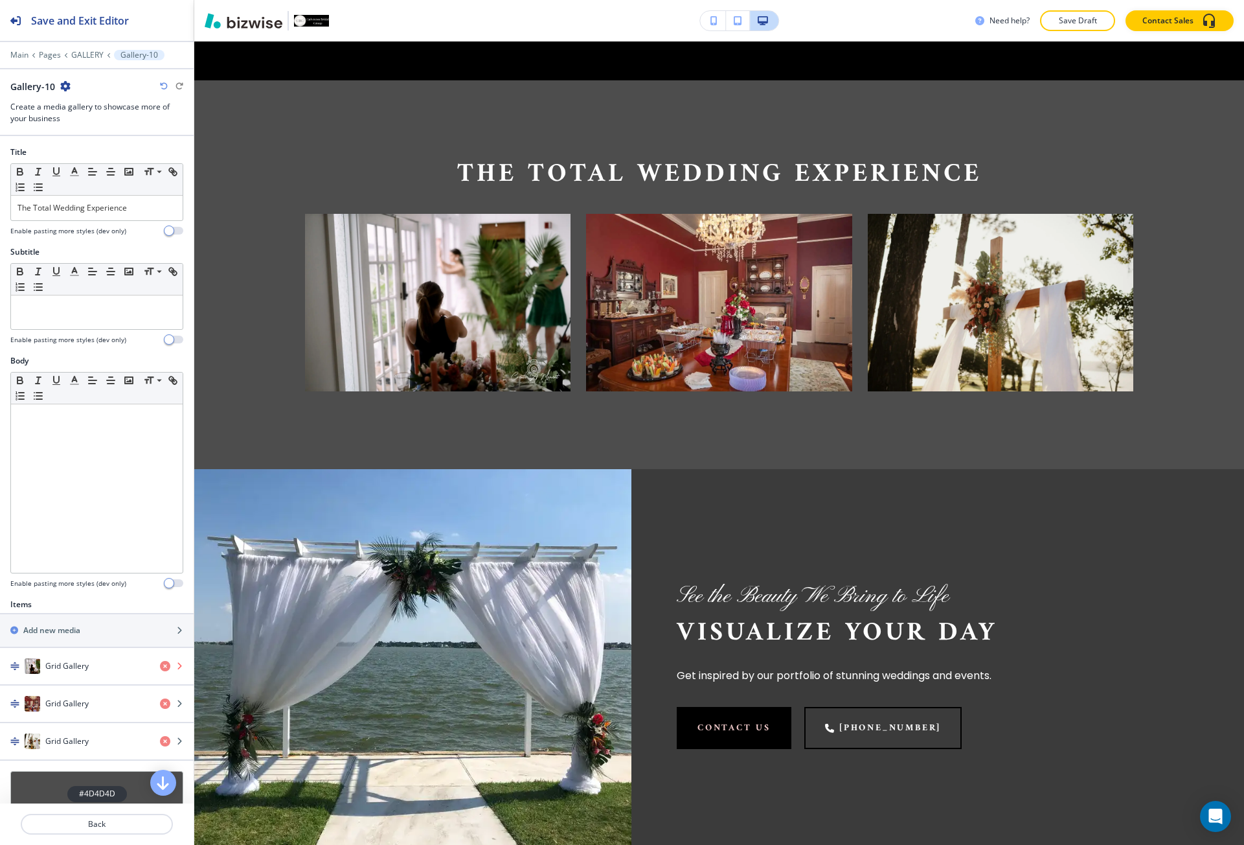
click at [160, 663] on icon "button" at bounding box center [165, 666] width 10 height 10
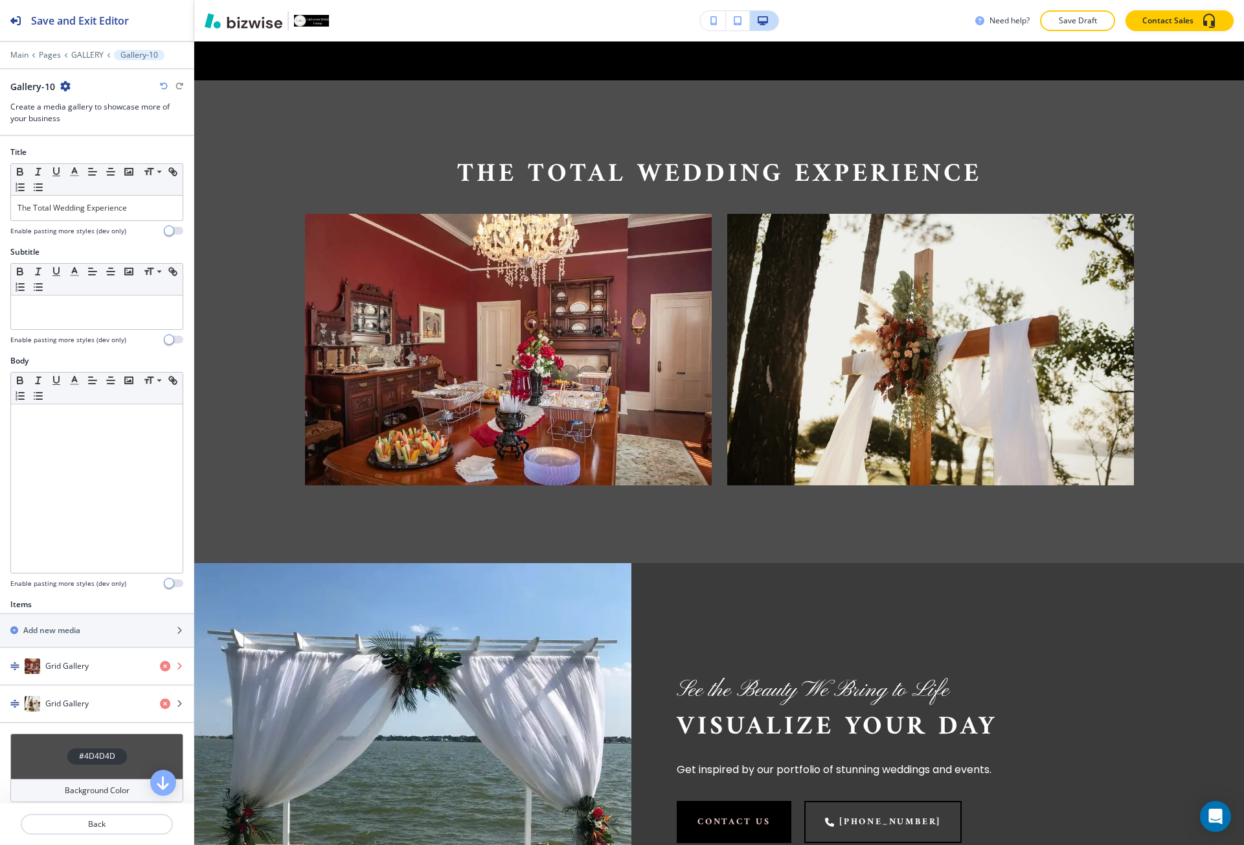
click at [160, 663] on icon "button" at bounding box center [165, 666] width 10 height 10
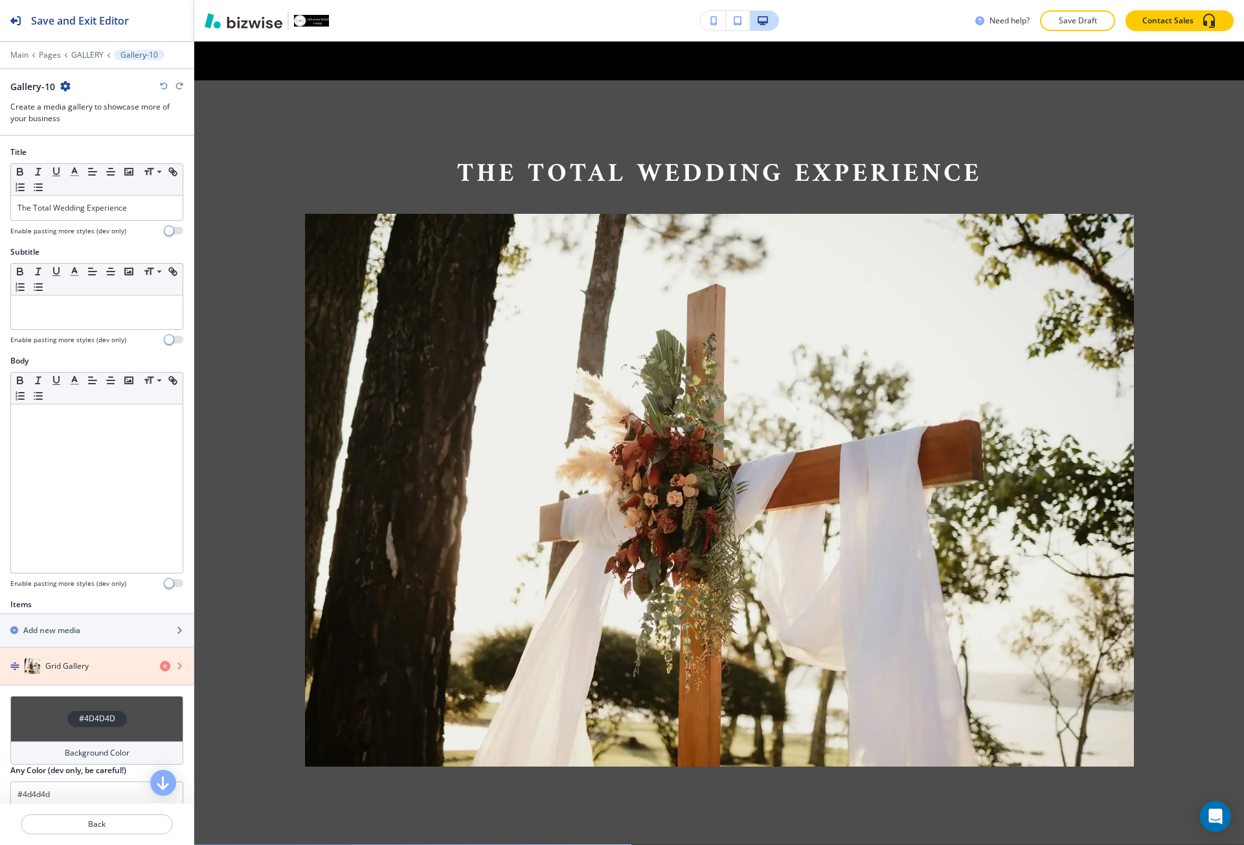
click at [160, 663] on icon "button" at bounding box center [165, 666] width 10 height 10
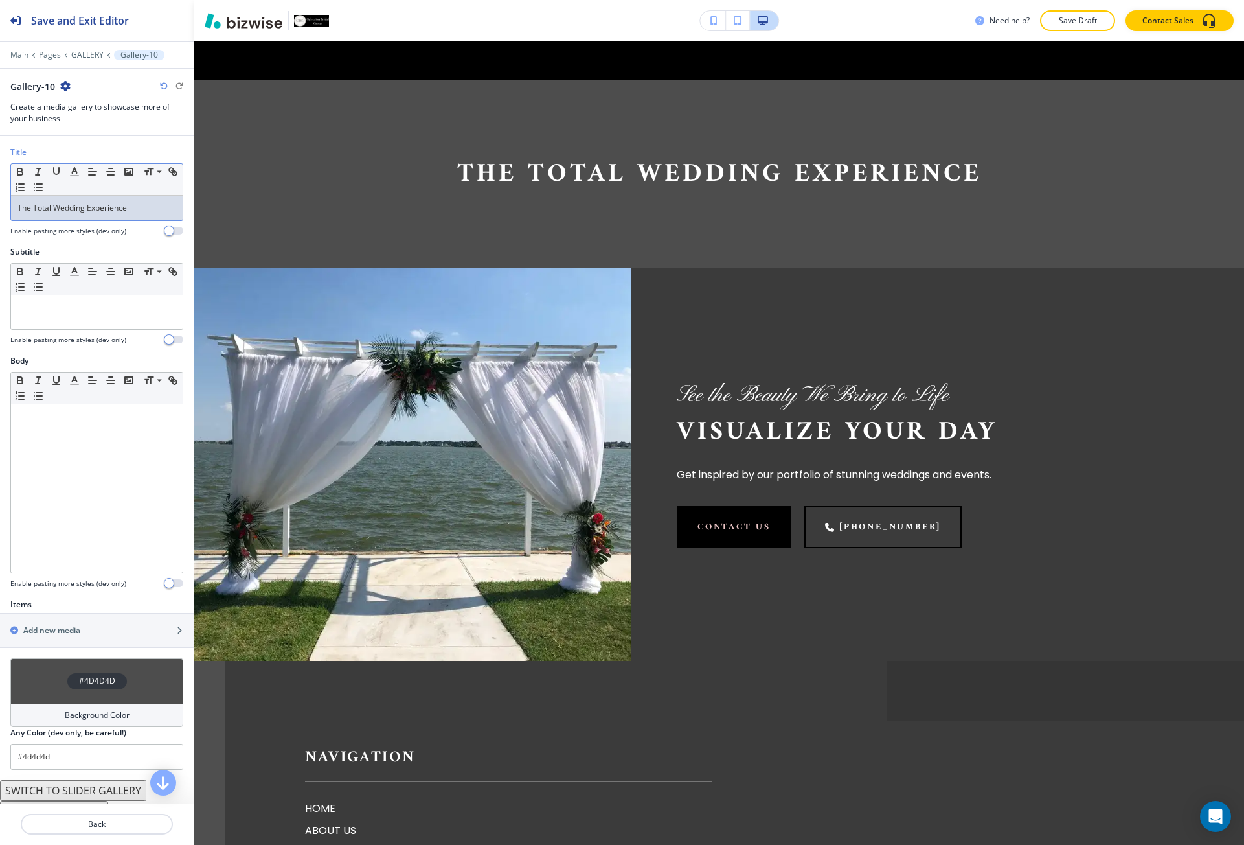
click at [132, 217] on div "The Total Wedding Experience" at bounding box center [97, 208] width 172 height 25
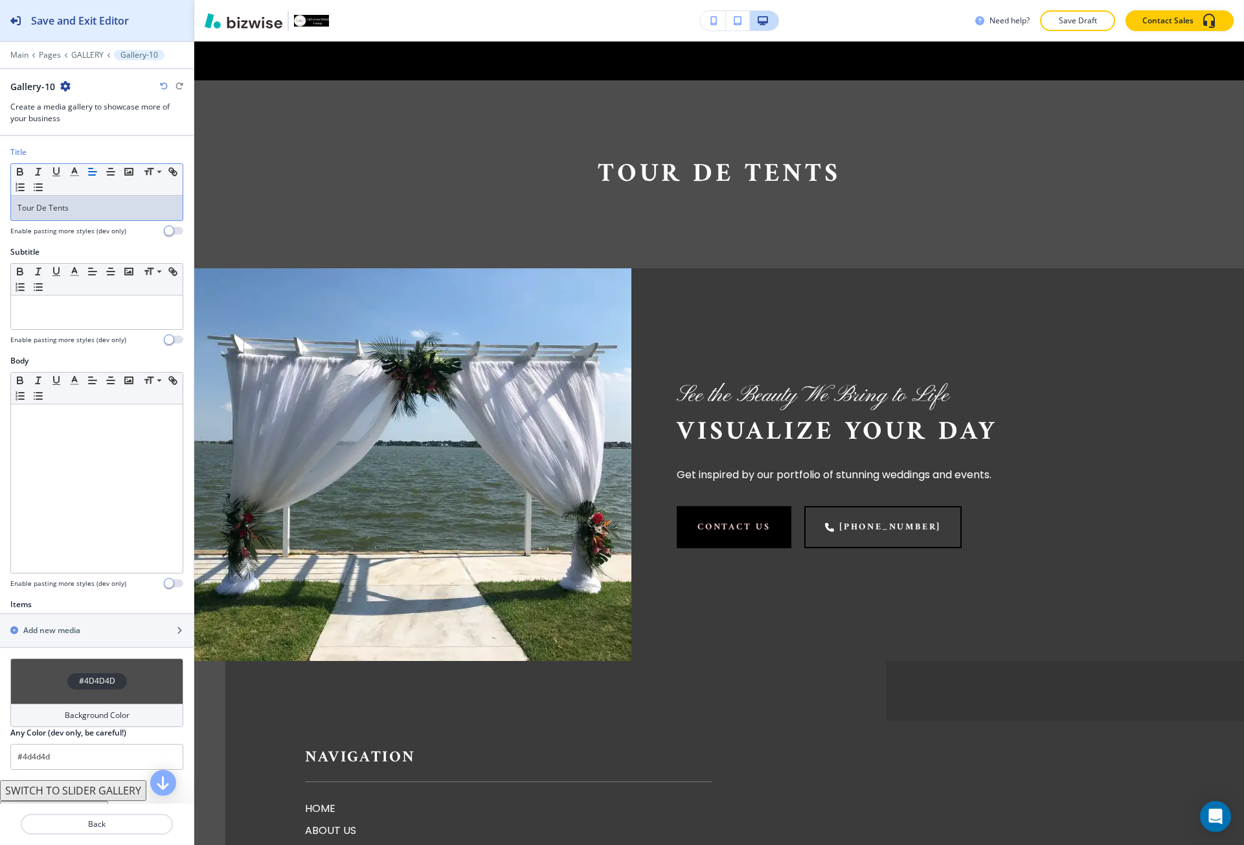
click at [152, 12] on button "Save and Exit Editor" at bounding box center [97, 20] width 194 height 41
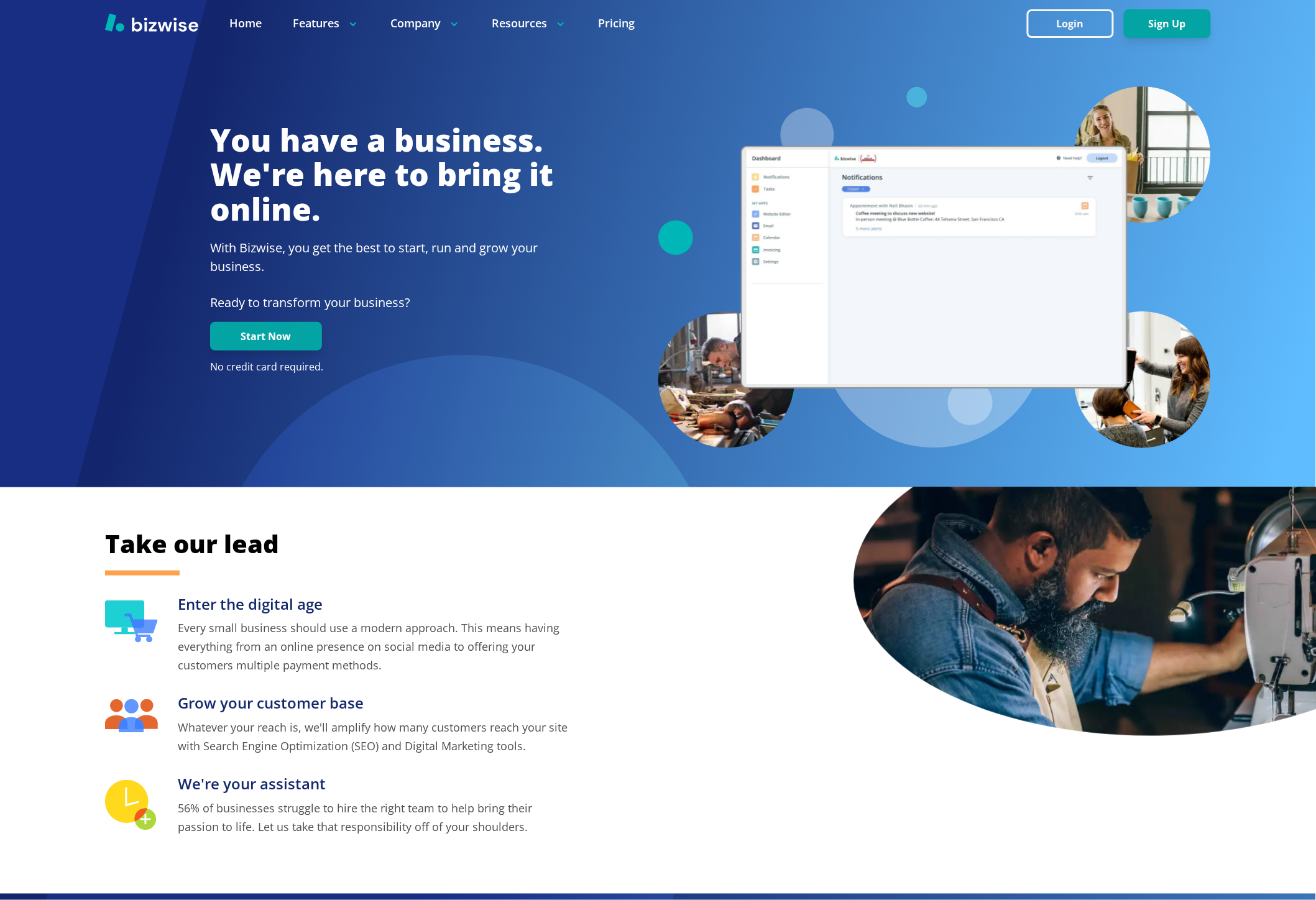
click at [1030, 34] on button "Login" at bounding box center [1070, 24] width 87 height 29
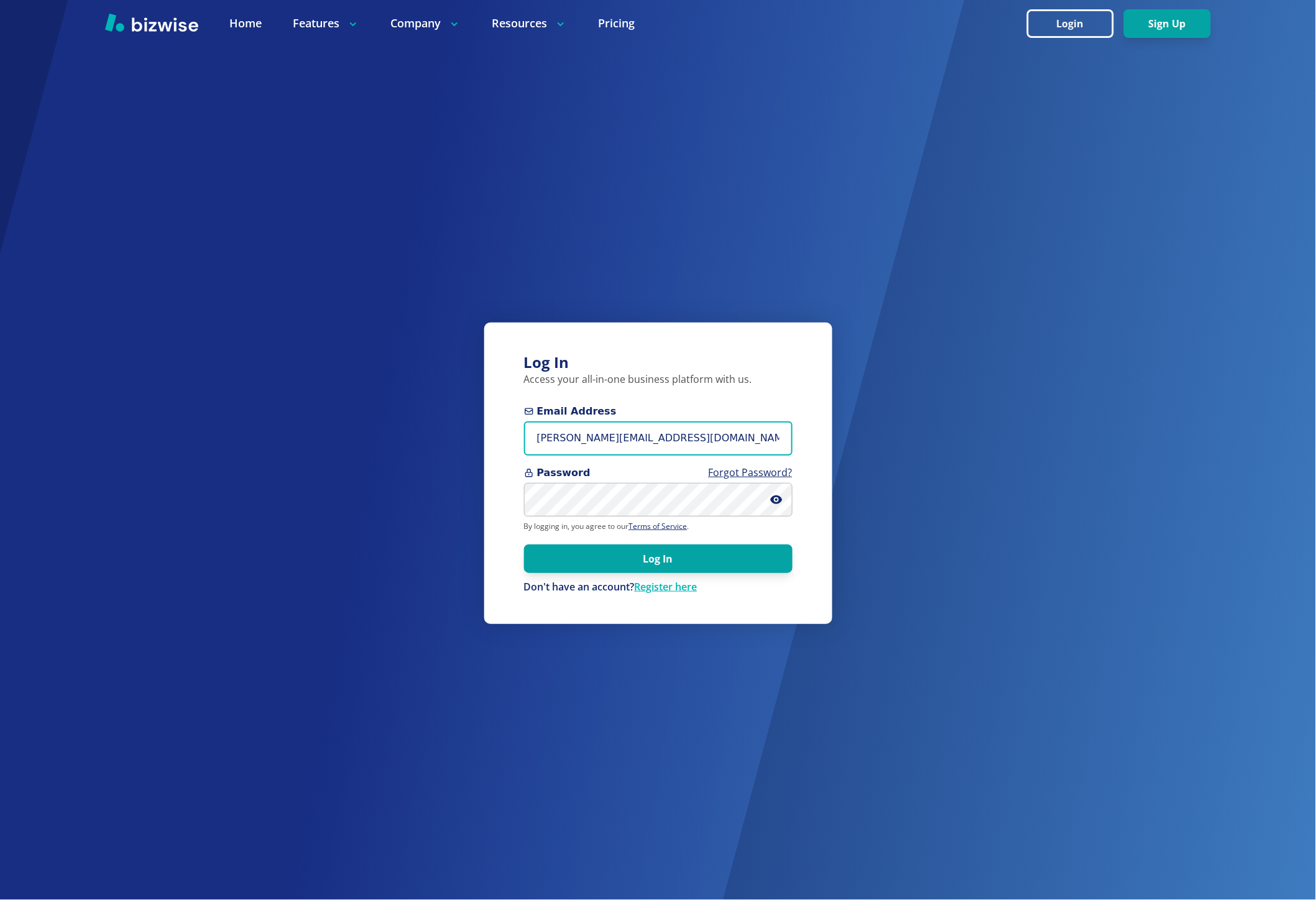
click at [617, 430] on input "marie@bizwise.com" at bounding box center [658, 438] width 269 height 35
type input "ebyodafi+1@yahoo.com"
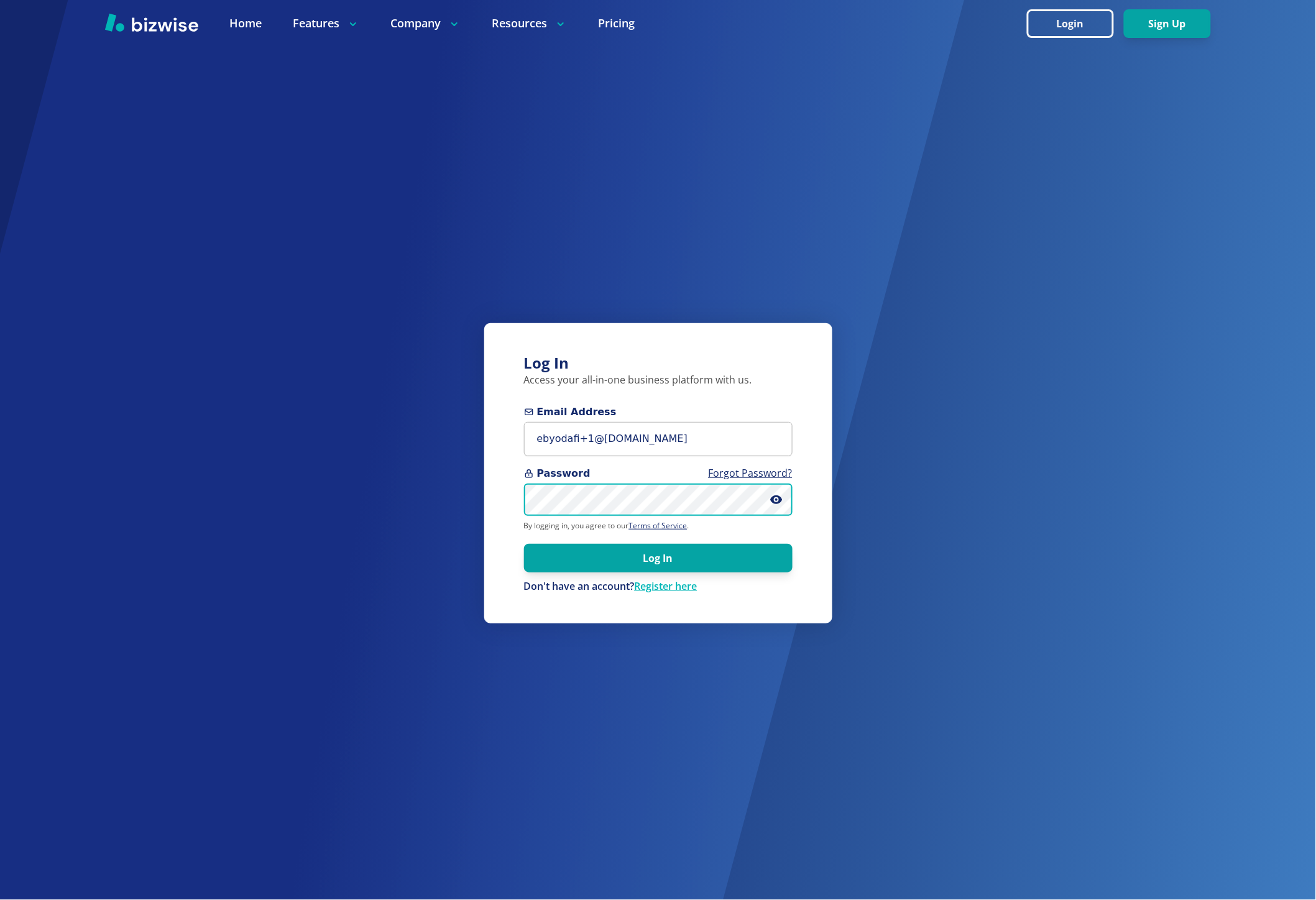
click at [524, 544] on button "Log In" at bounding box center [658, 558] width 269 height 29
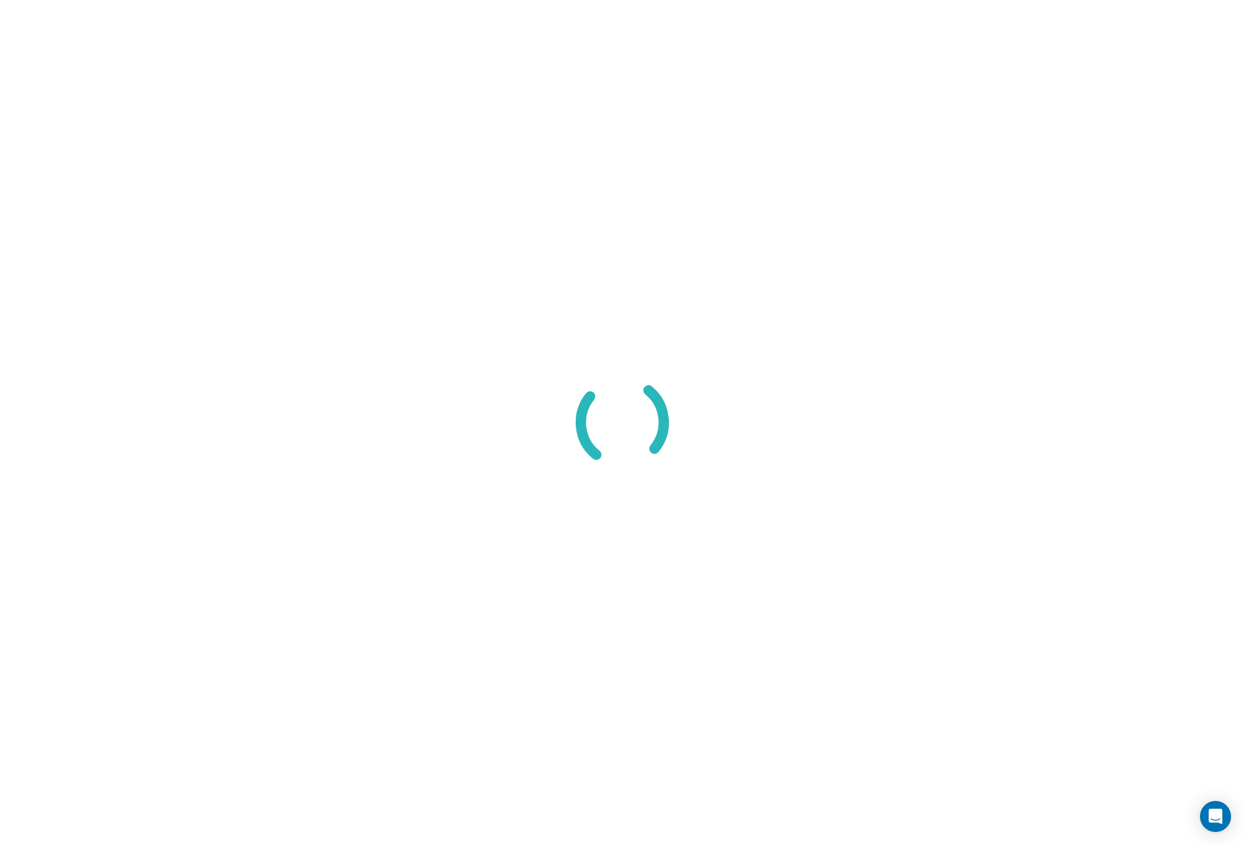
click at [442, 255] on div at bounding box center [622, 422] width 1244 height 845
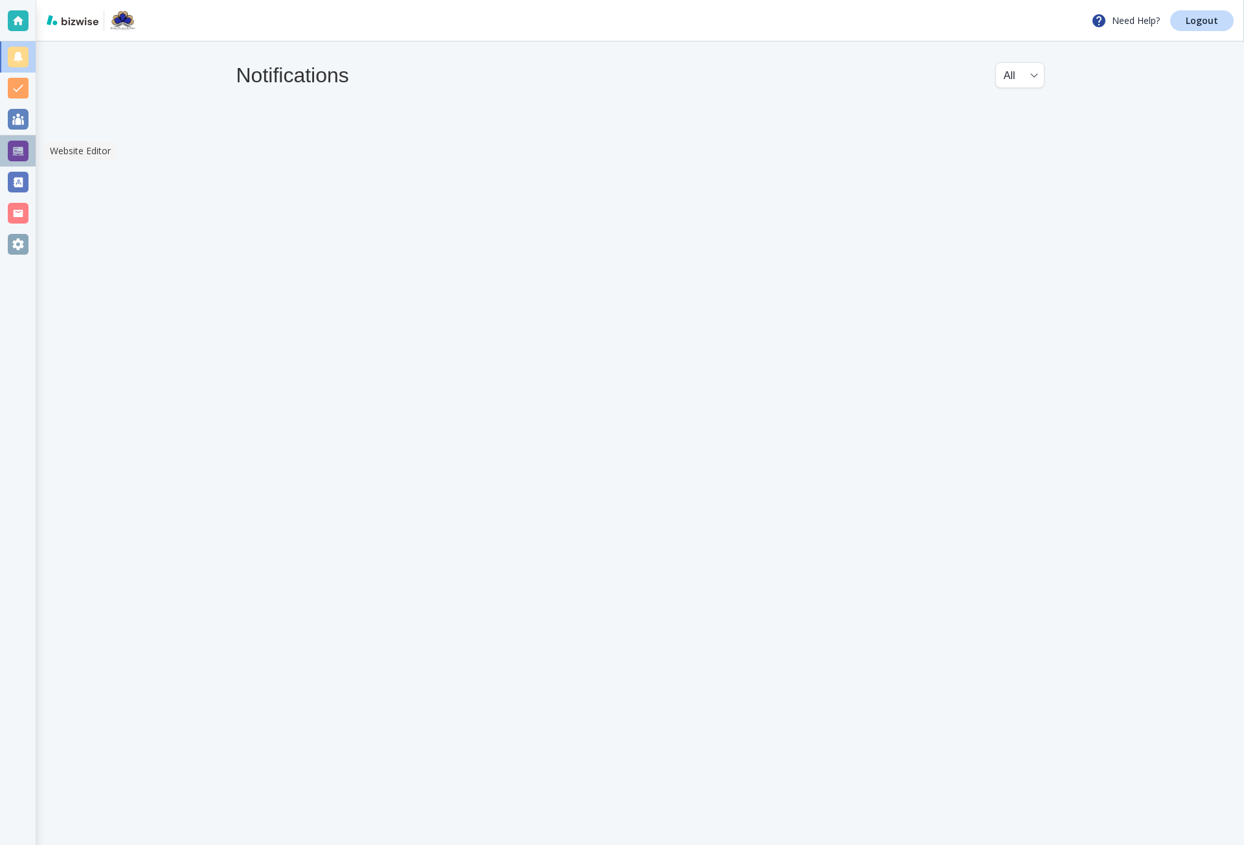
click at [23, 150] on div at bounding box center [18, 151] width 21 height 21
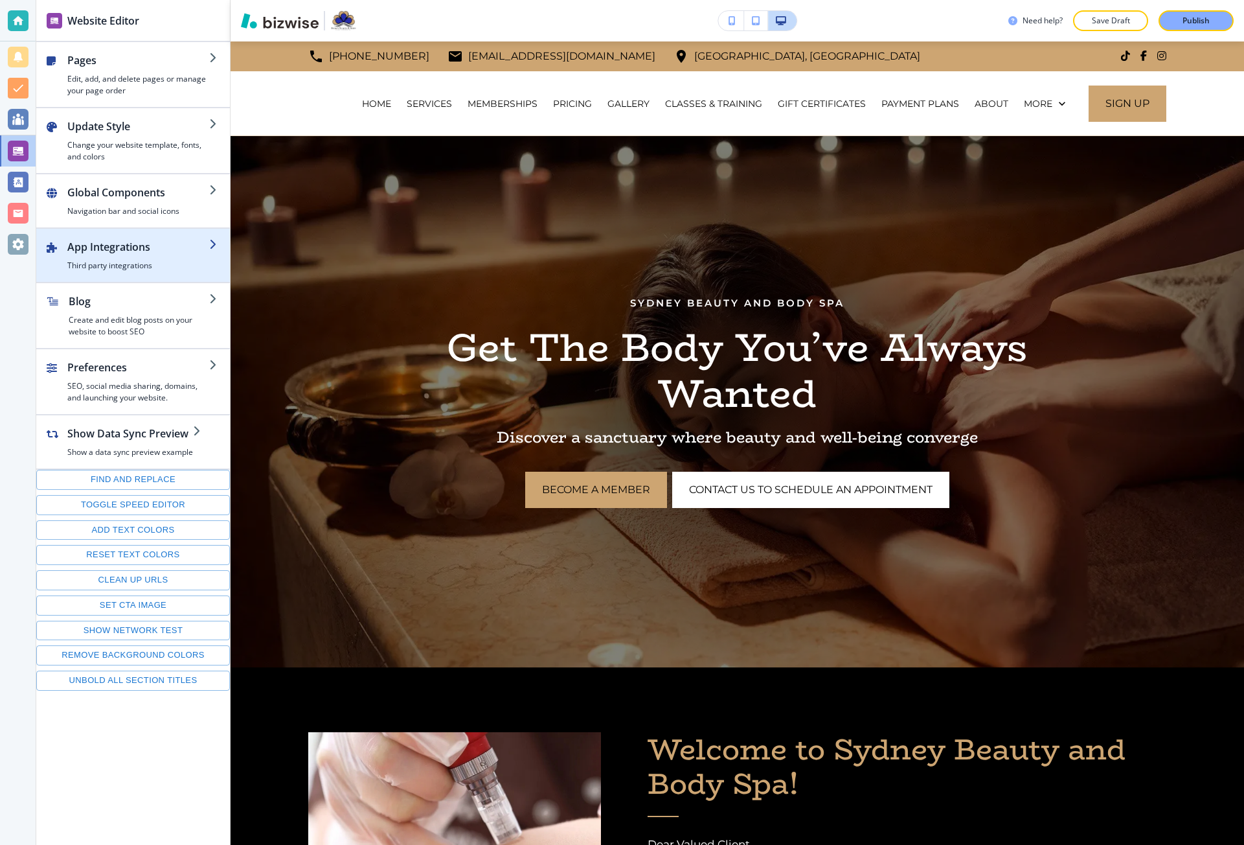
click at [128, 273] on div "button" at bounding box center [133, 276] width 194 height 10
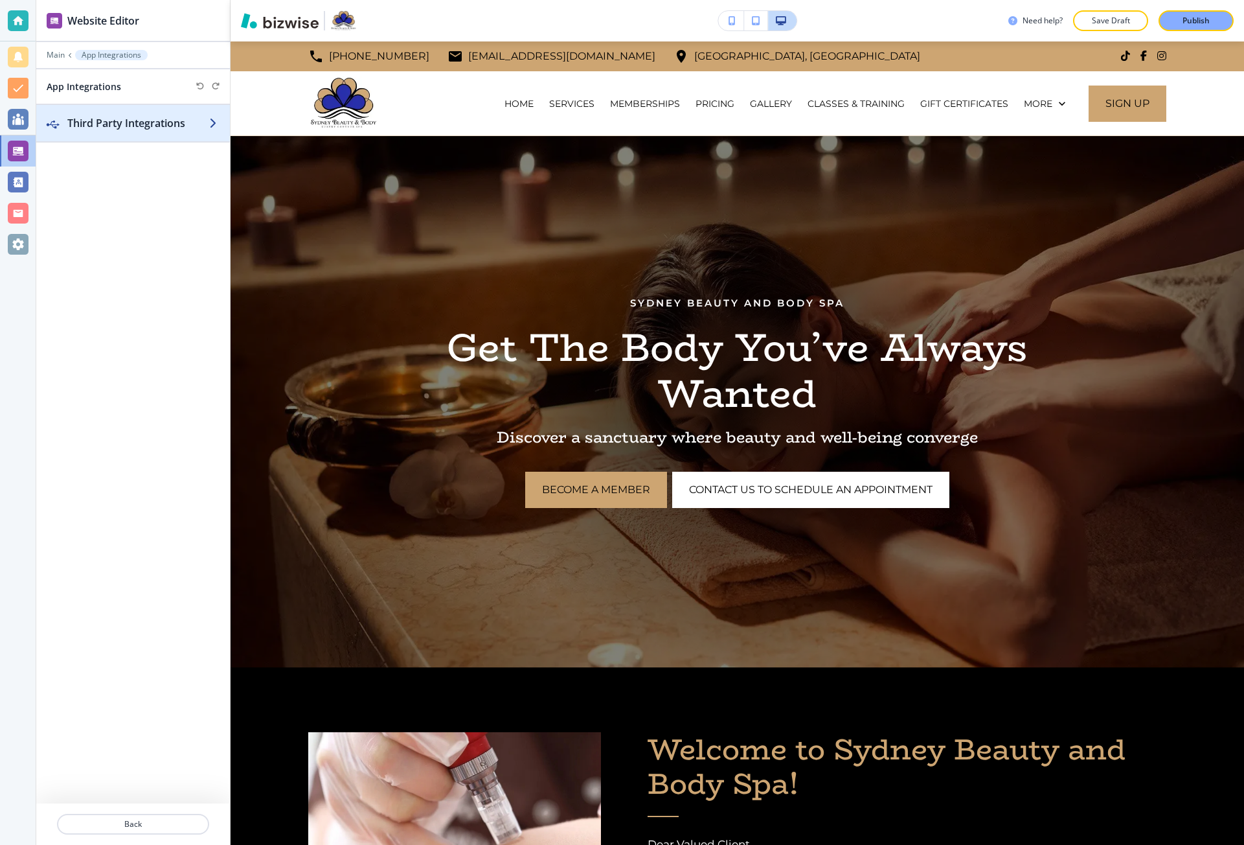
click at [124, 133] on div "button" at bounding box center [133, 136] width 194 height 10
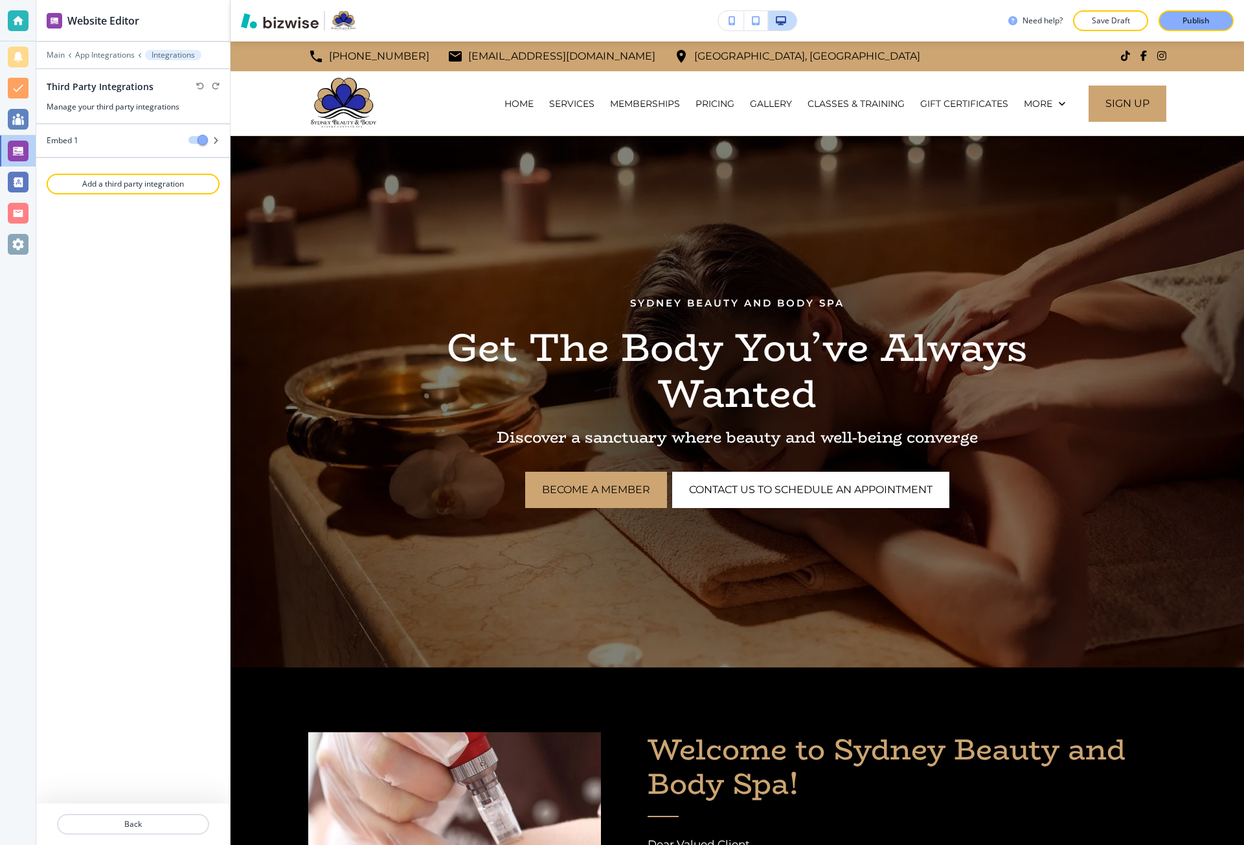
click at [98, 148] on div at bounding box center [133, 151] width 194 height 10
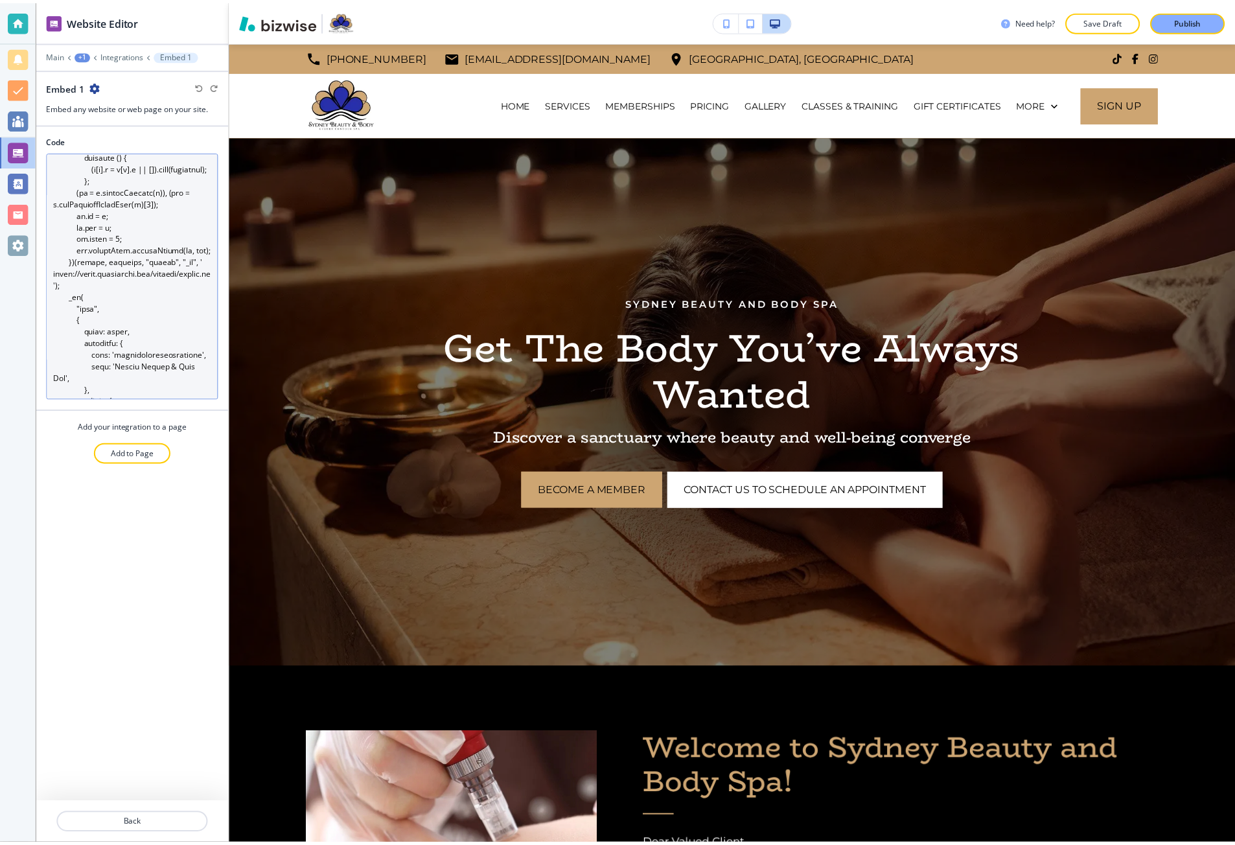
scroll to position [130, 0]
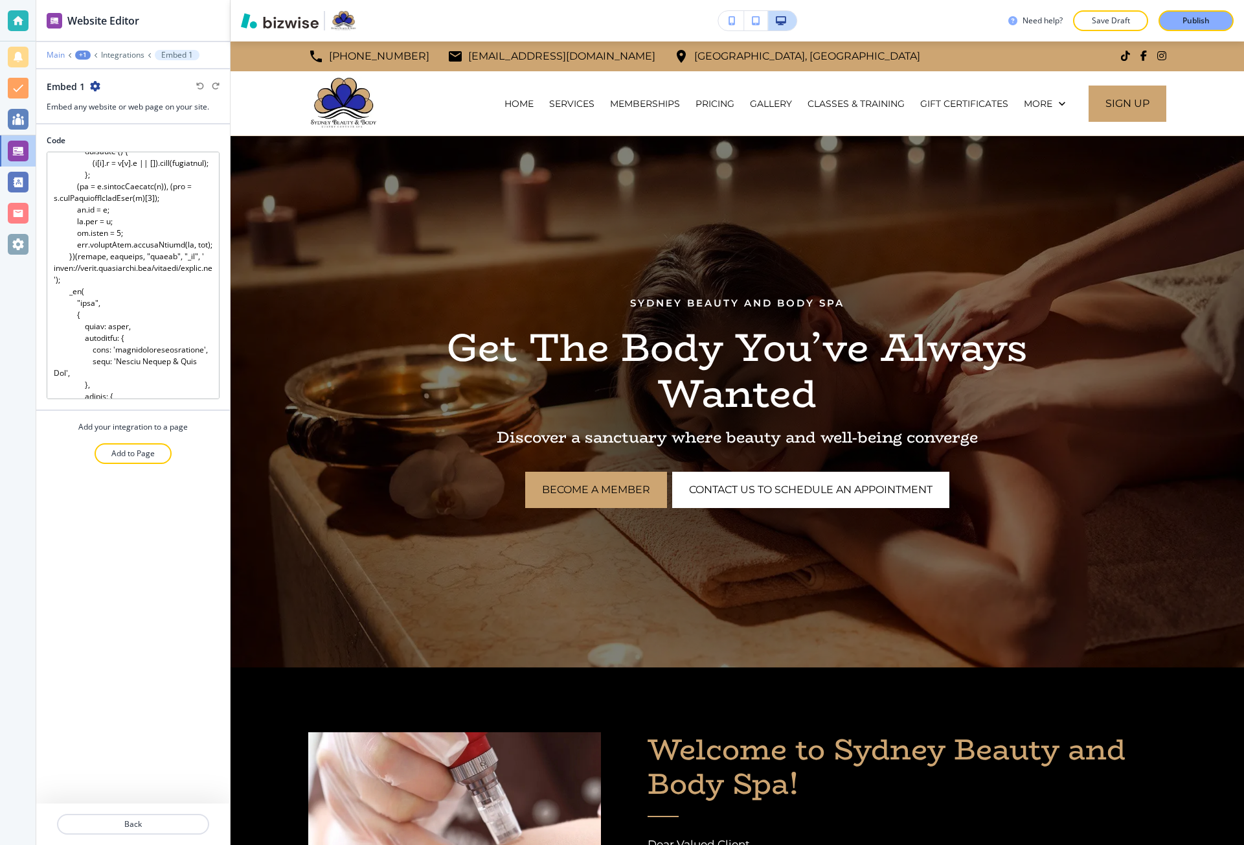
click at [60, 52] on p "Main" at bounding box center [56, 55] width 18 height 9
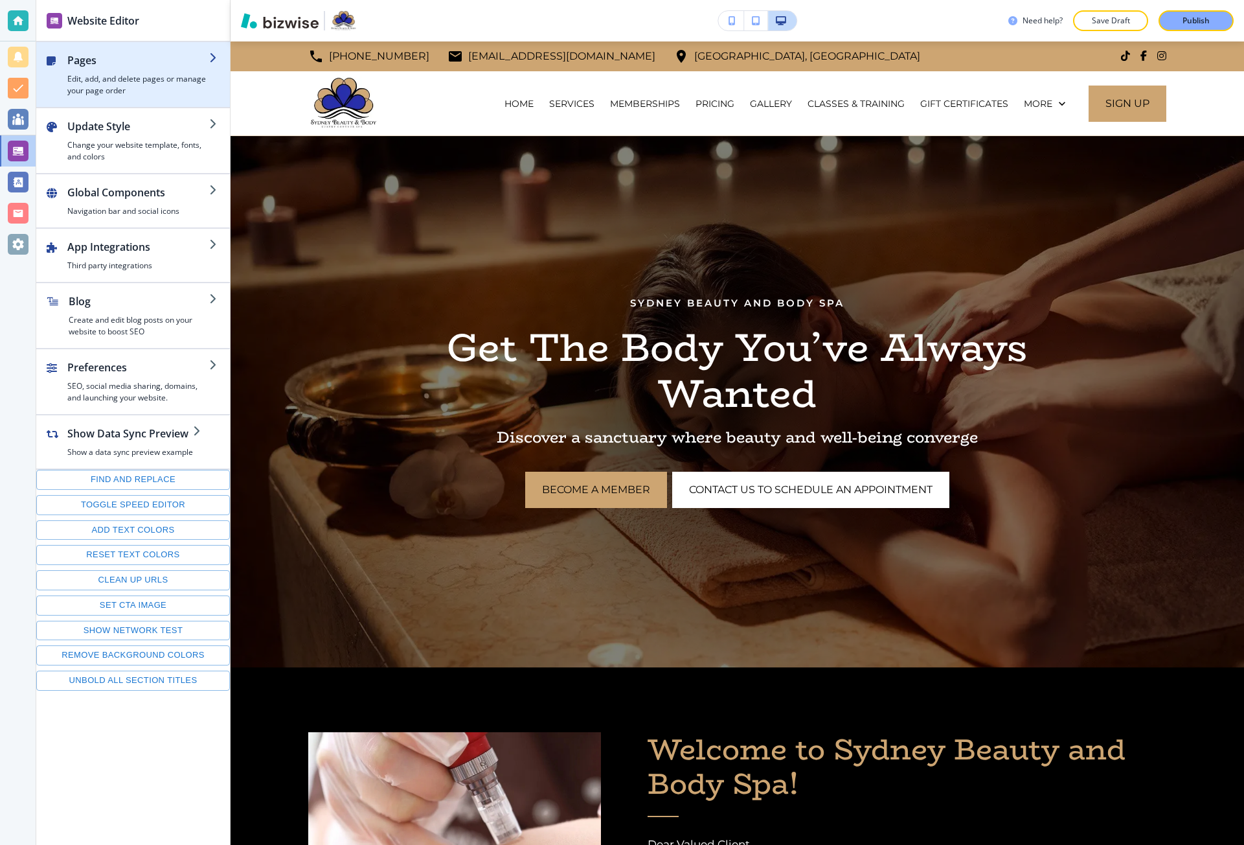
click at [79, 68] on div "button" at bounding box center [138, 70] width 142 height 5
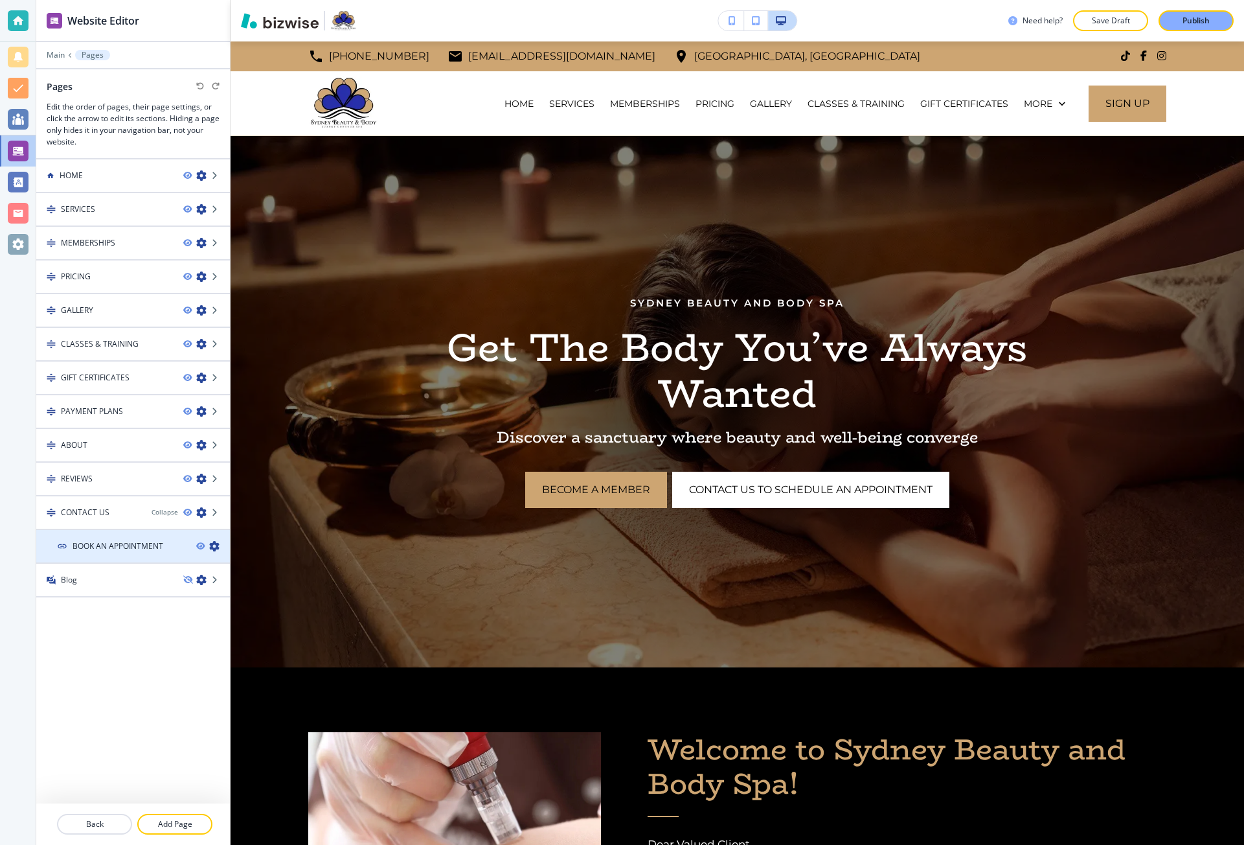
click at [117, 541] on h4 "BOOK AN APPOINTMENT" at bounding box center [118, 546] width 91 height 12
click at [162, 544] on h4 "BOOK AN APPOINTMENT" at bounding box center [118, 546] width 91 height 12
click at [212, 545] on icon "button" at bounding box center [214, 546] width 10 height 10
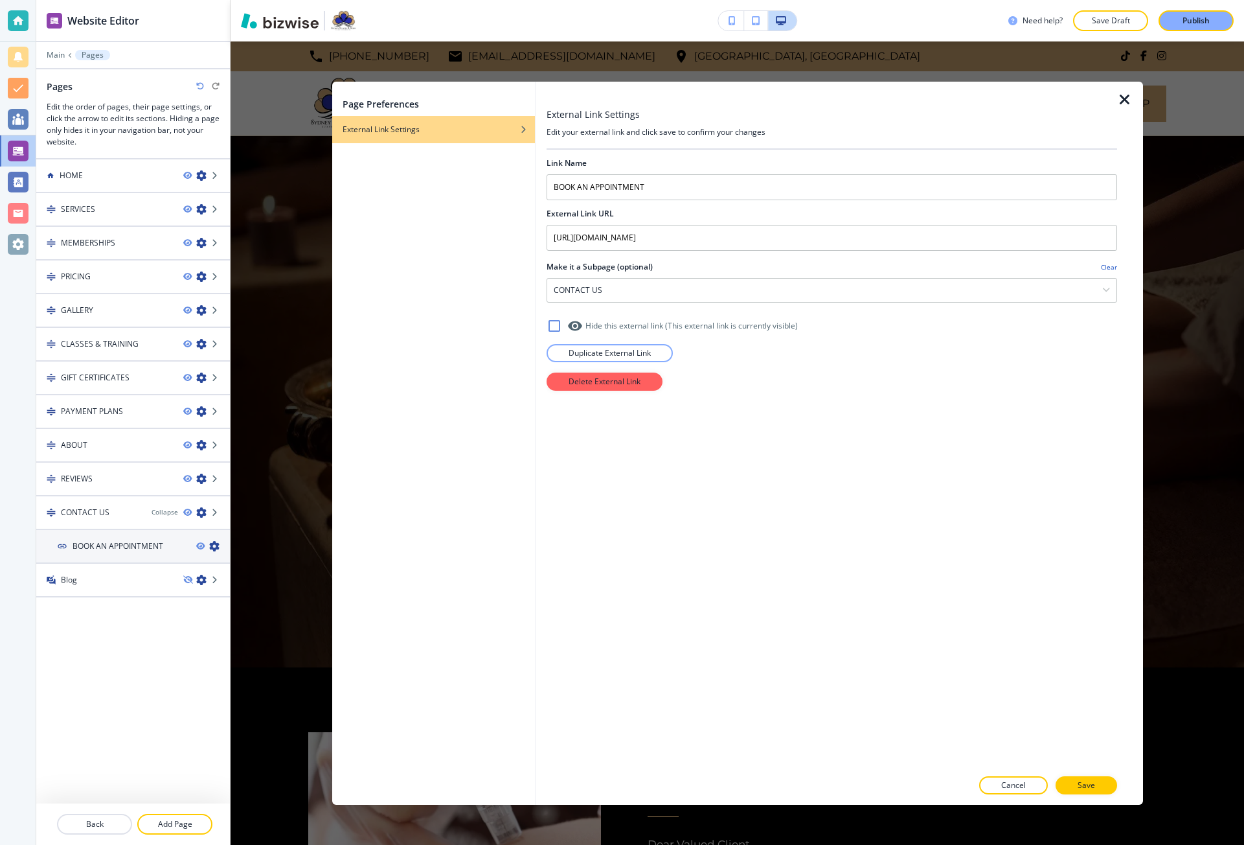
click at [1120, 99] on icon "button" at bounding box center [1125, 100] width 16 height 16
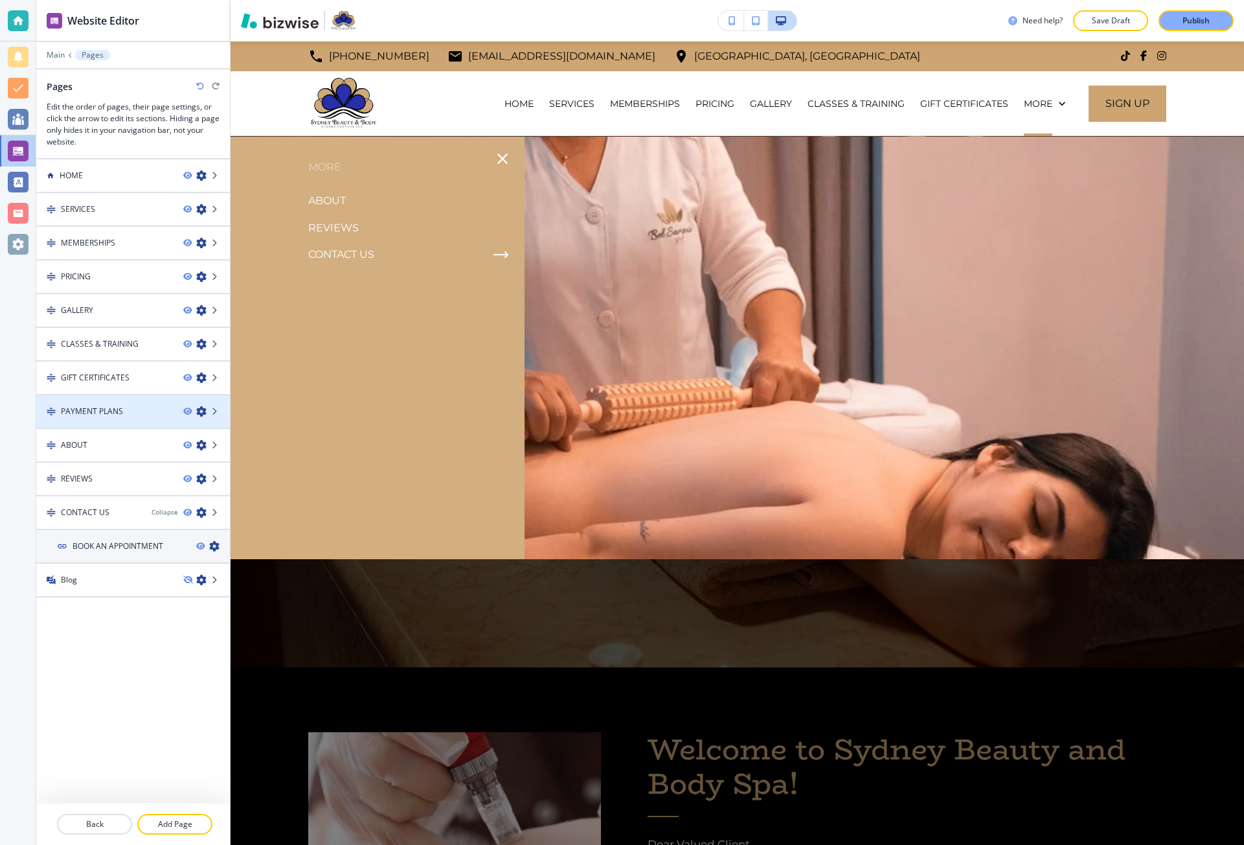
click at [110, 407] on h4 "PAYMENT PLANS" at bounding box center [92, 411] width 62 height 12
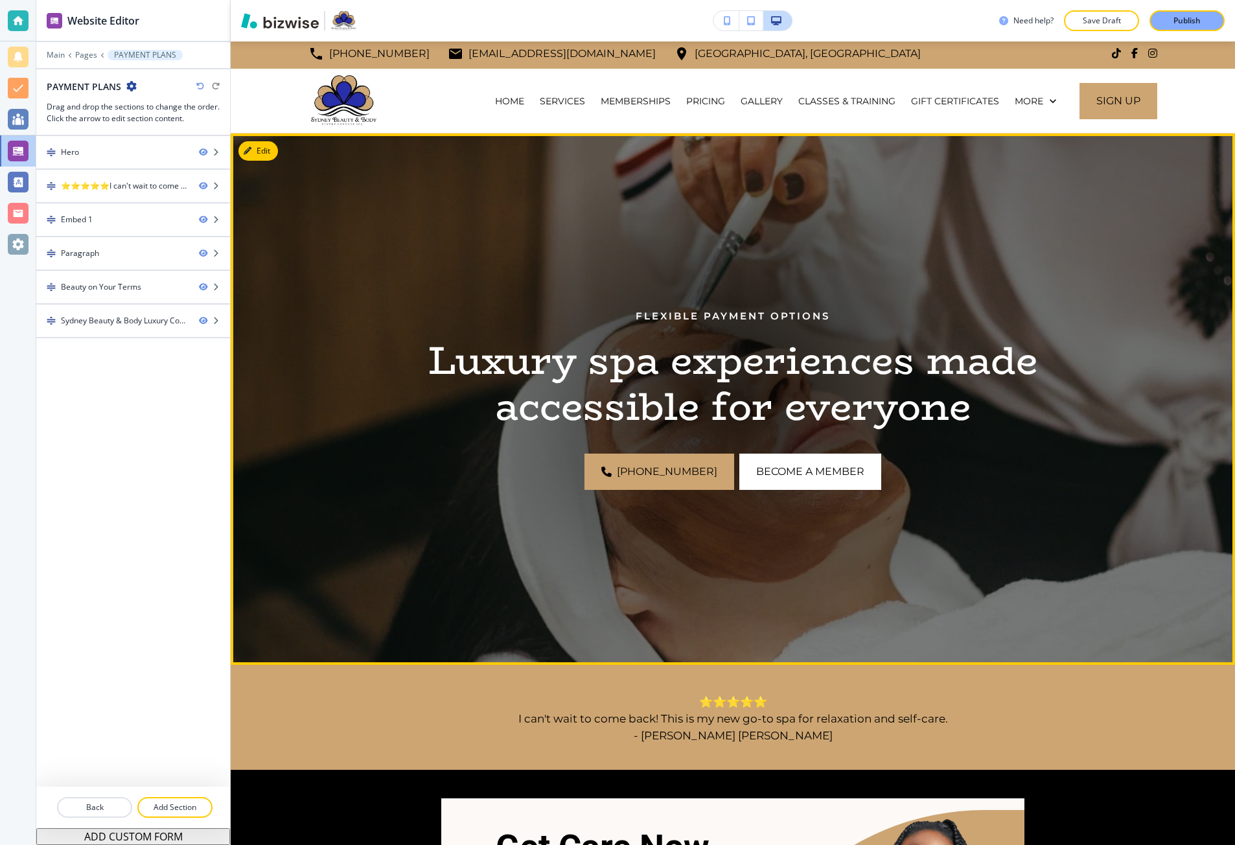
scroll to position [0, 0]
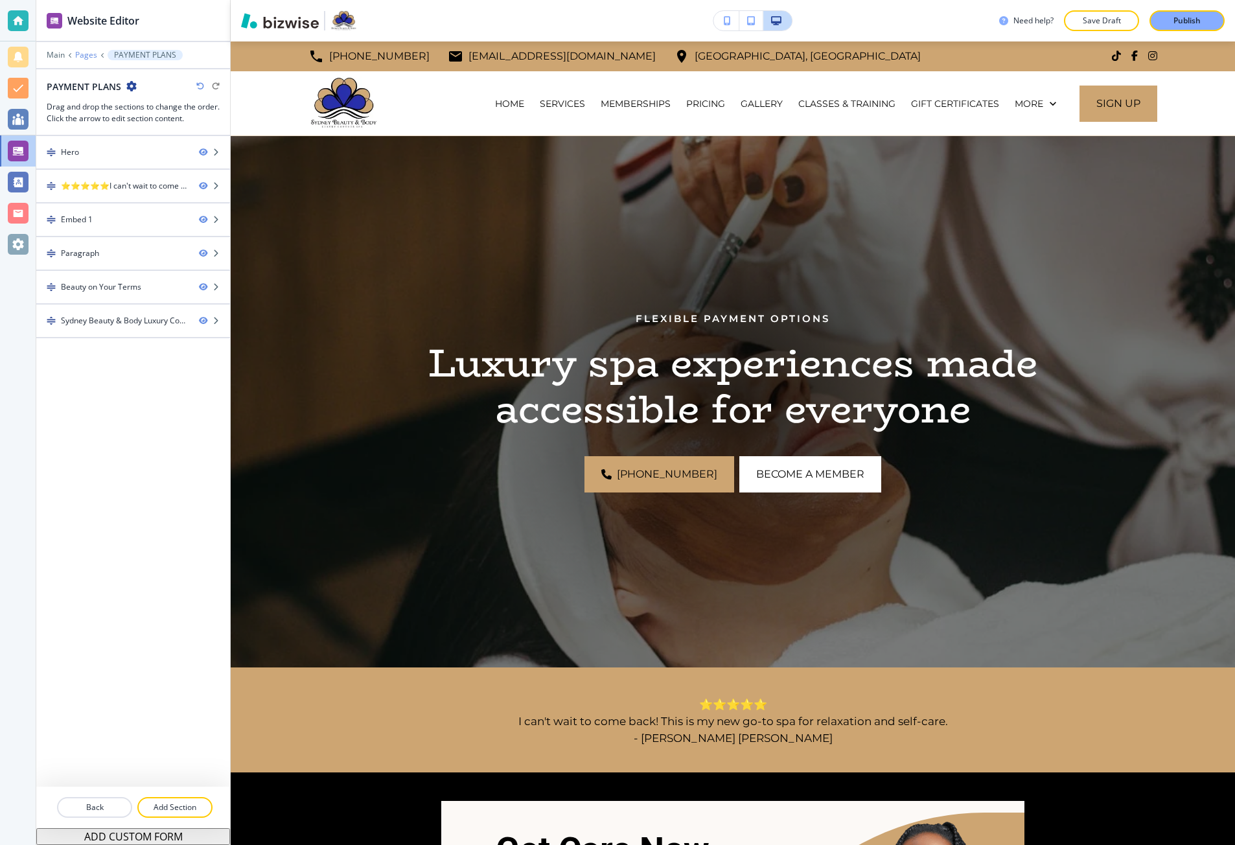
click at [85, 58] on p "Pages" at bounding box center [86, 55] width 22 height 9
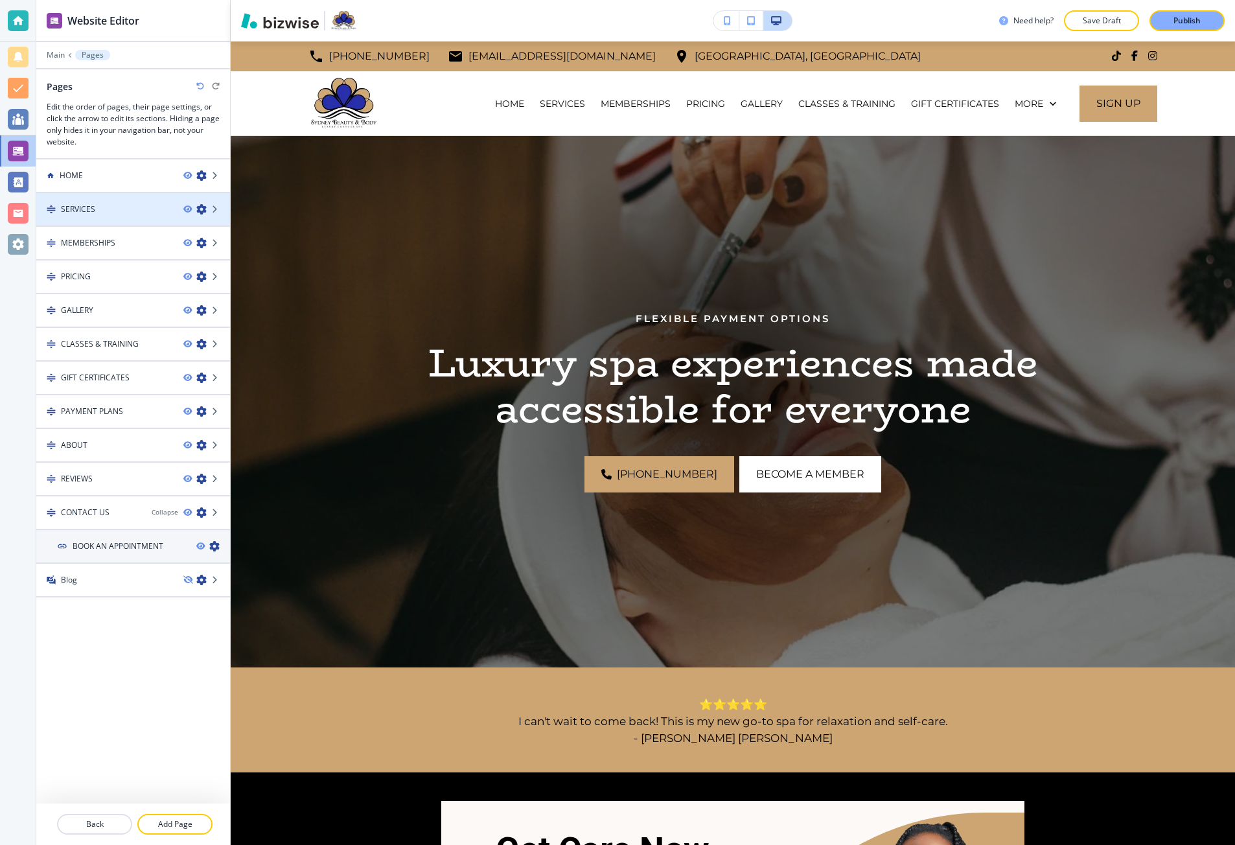
click at [101, 217] on div at bounding box center [133, 220] width 194 height 10
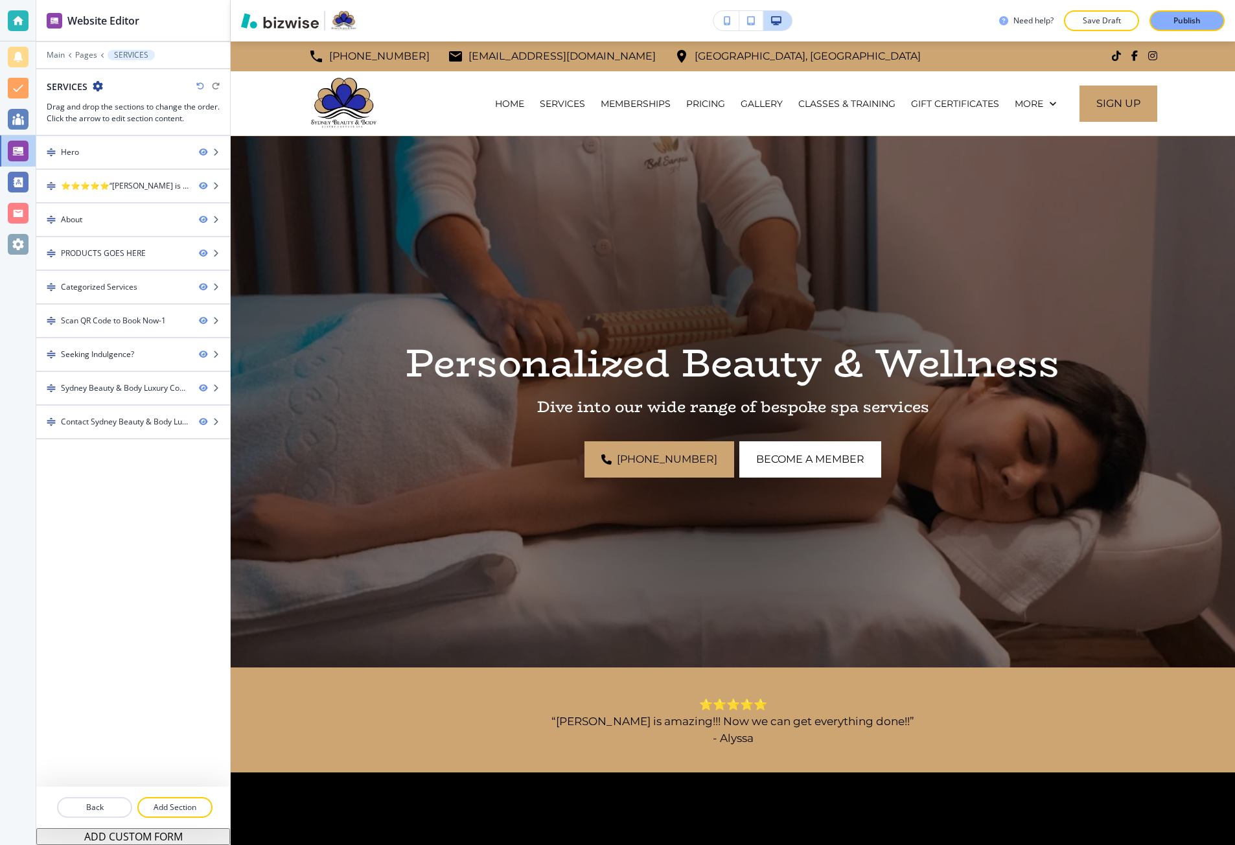
scroll to position [10, 10]
click at [110, 247] on div "PRODUCTS GOES HERE" at bounding box center [103, 253] width 85 height 12
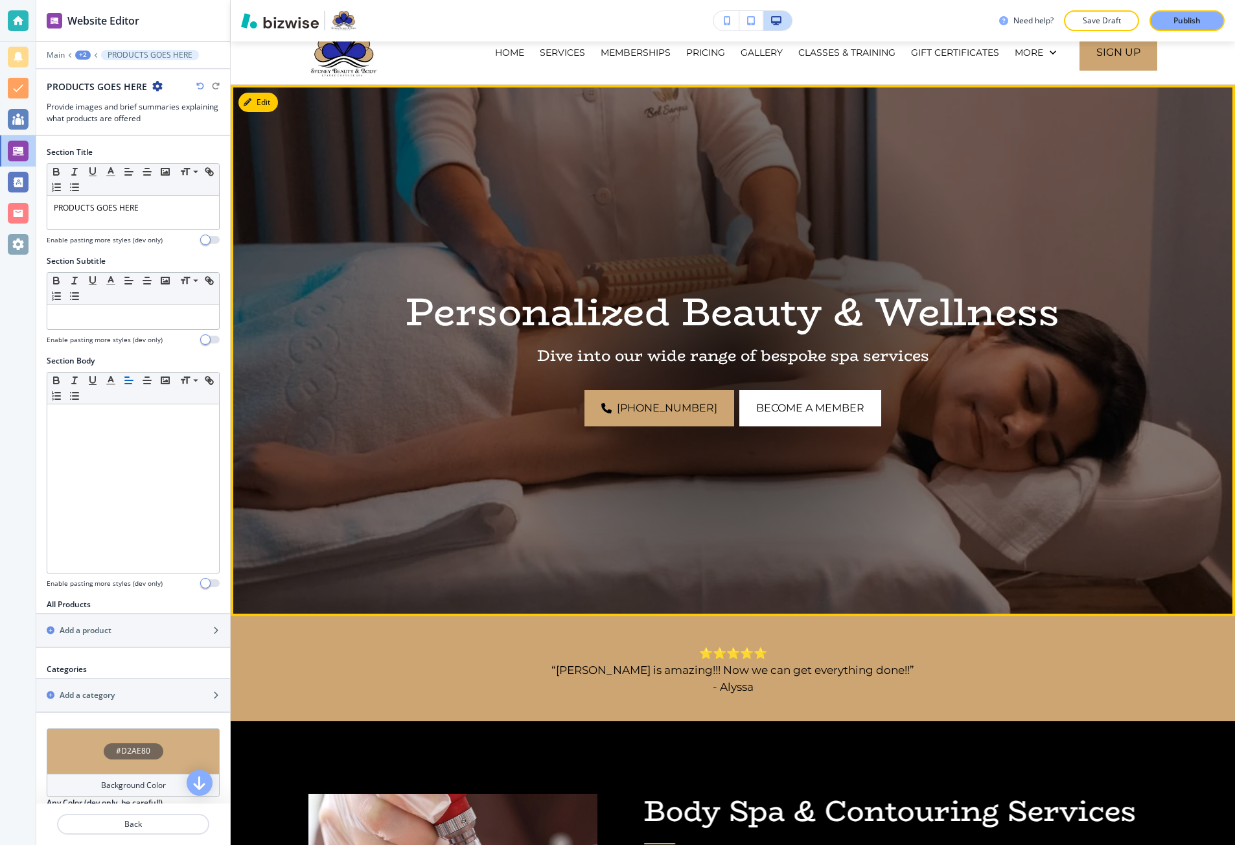
scroll to position [0, 0]
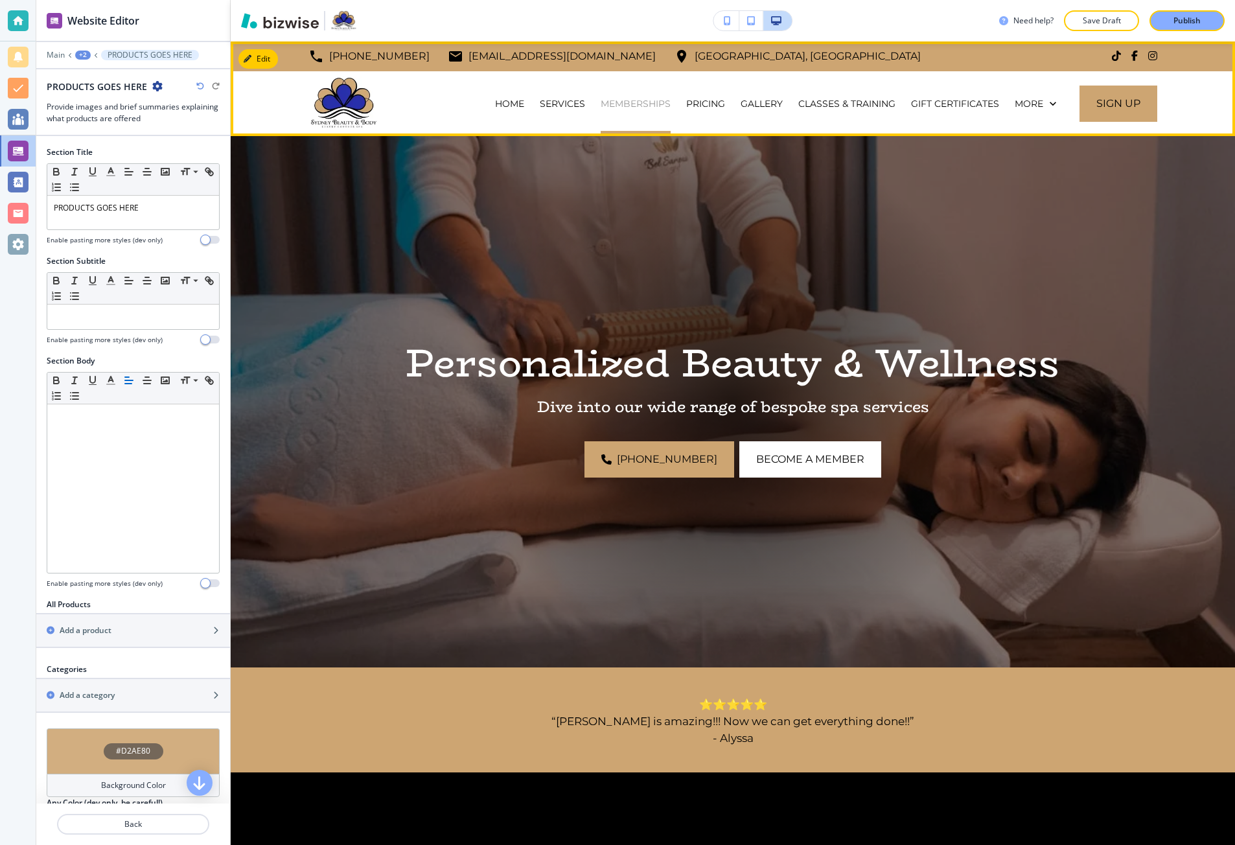
click at [633, 97] on p "MEMBERSHIPS" at bounding box center [635, 103] width 70 height 13
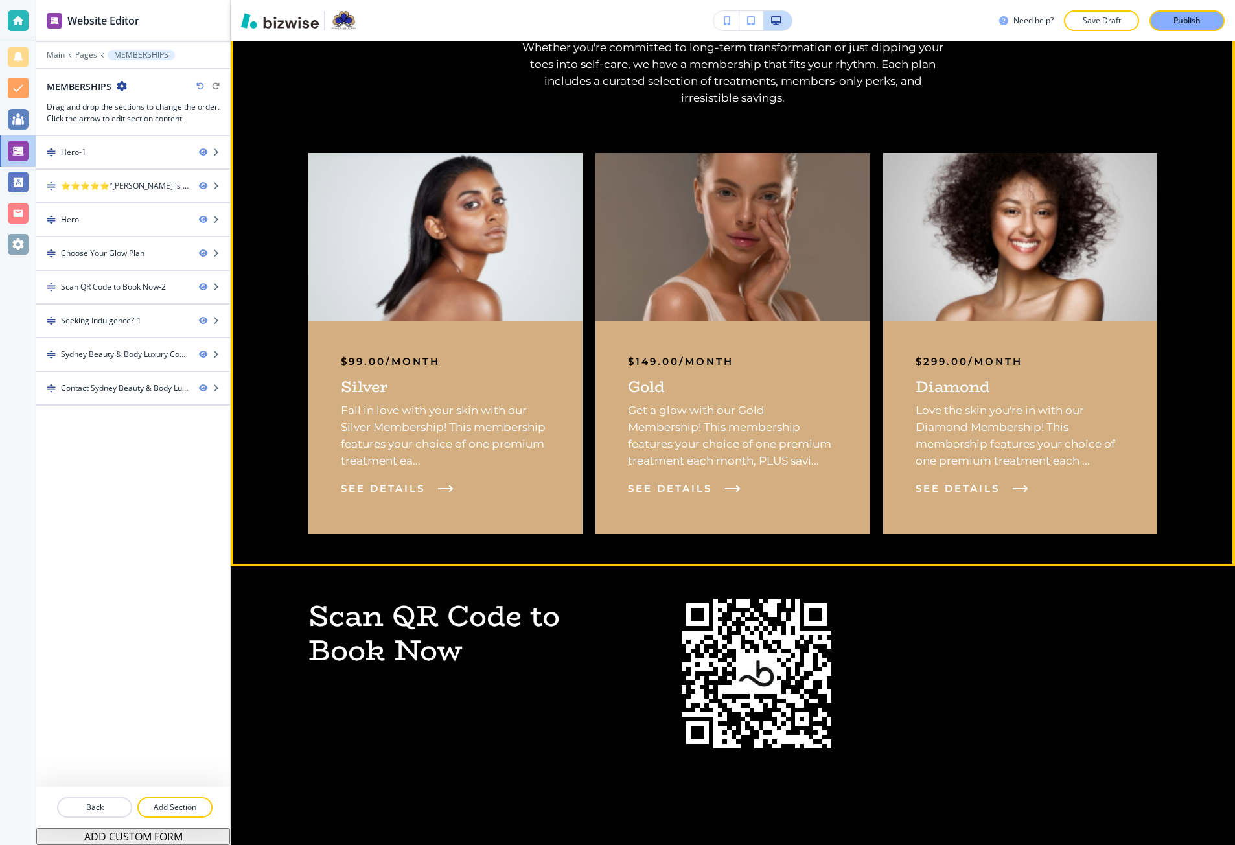
scroll to position [907, 0]
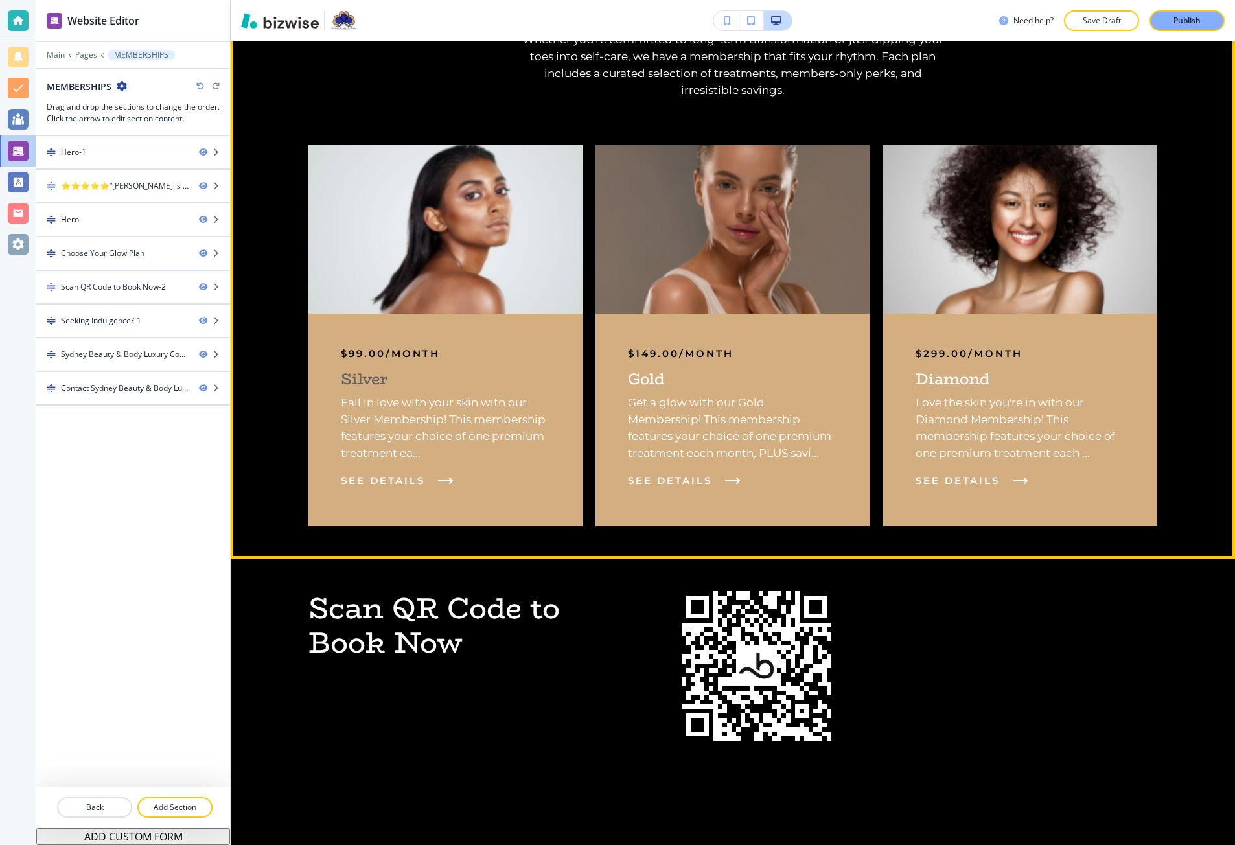
click at [507, 313] on div "$99.00/month Silver Fall in love with your skin with our Silver Membership! Thi…" at bounding box center [445, 419] width 274 height 212
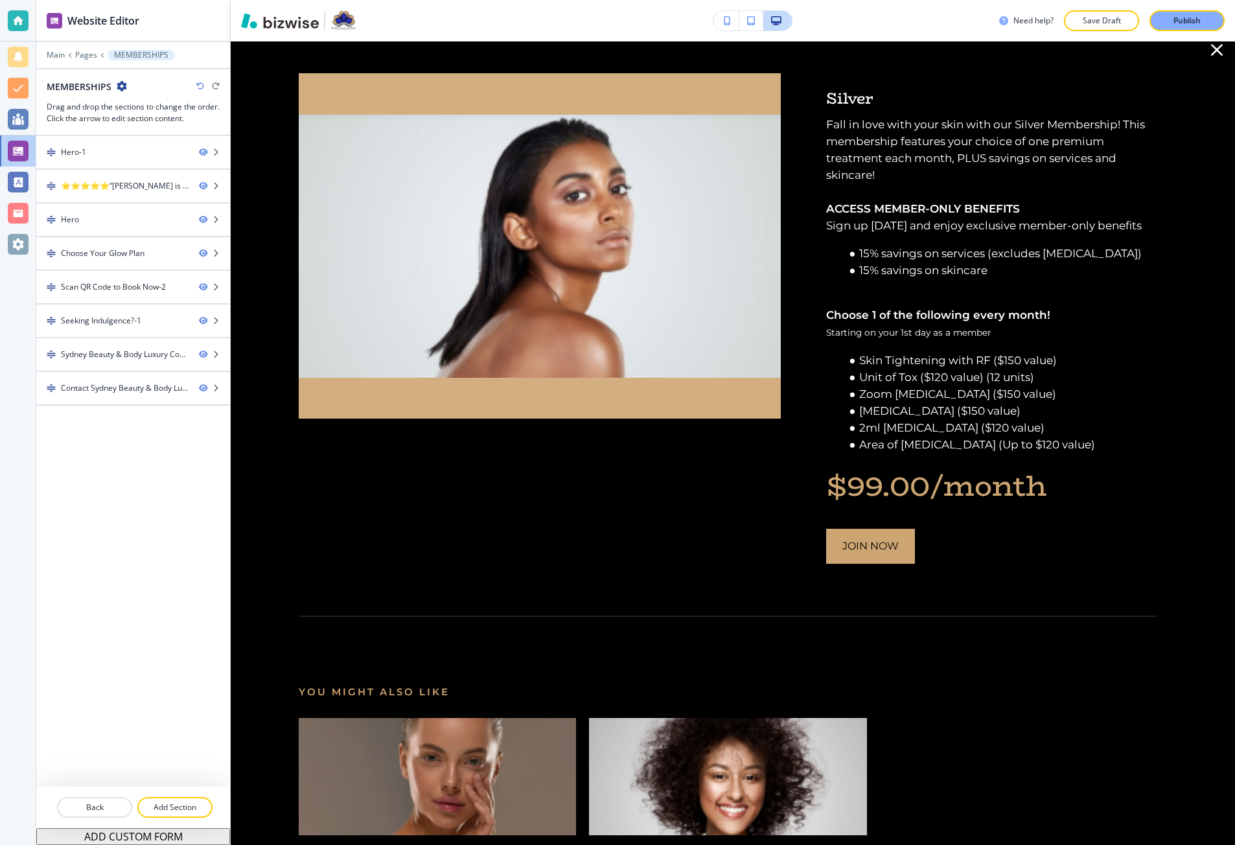
click at [1206, 56] on icon "button" at bounding box center [1216, 50] width 21 height 21
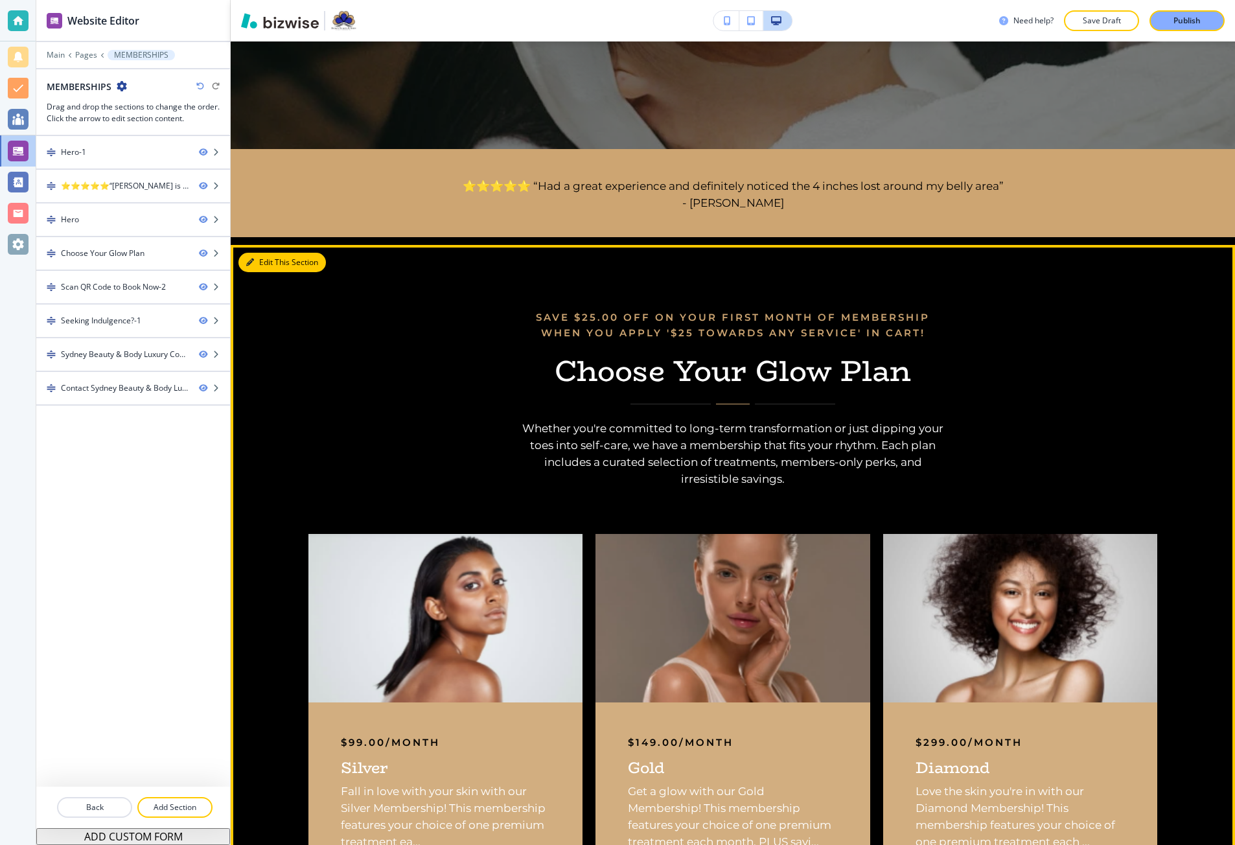
click at [247, 253] on button "Edit This Section" at bounding box center [281, 262] width 87 height 19
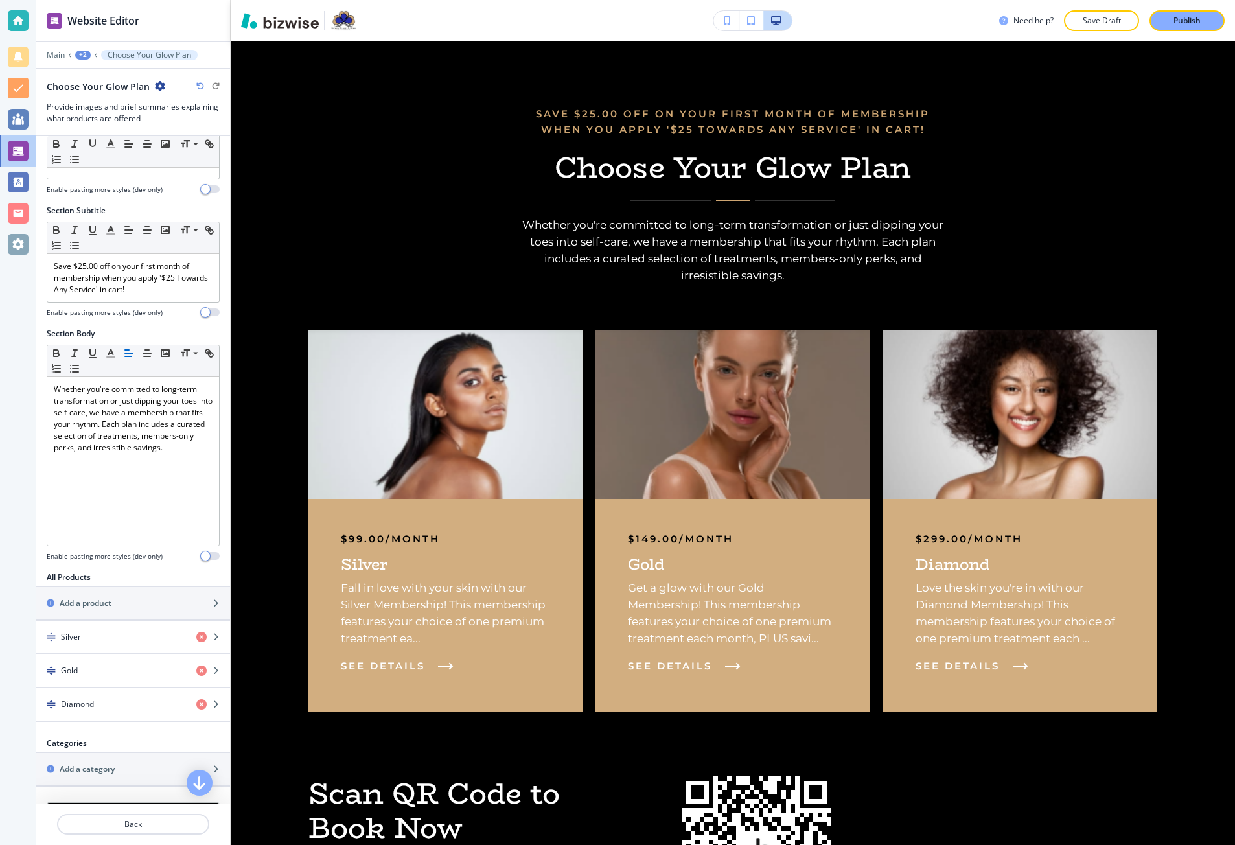
scroll to position [192, 0]
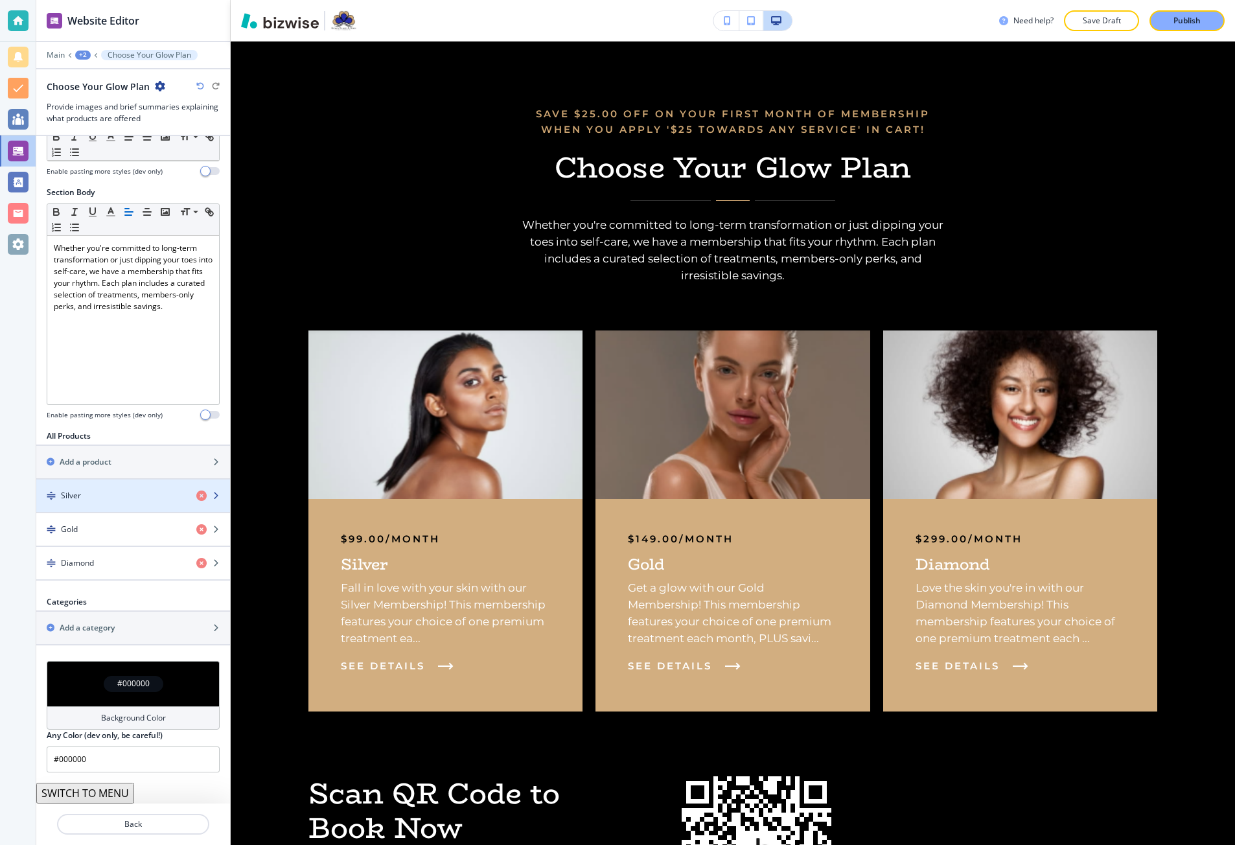
click at [114, 501] on div "button" at bounding box center [133, 506] width 194 height 10
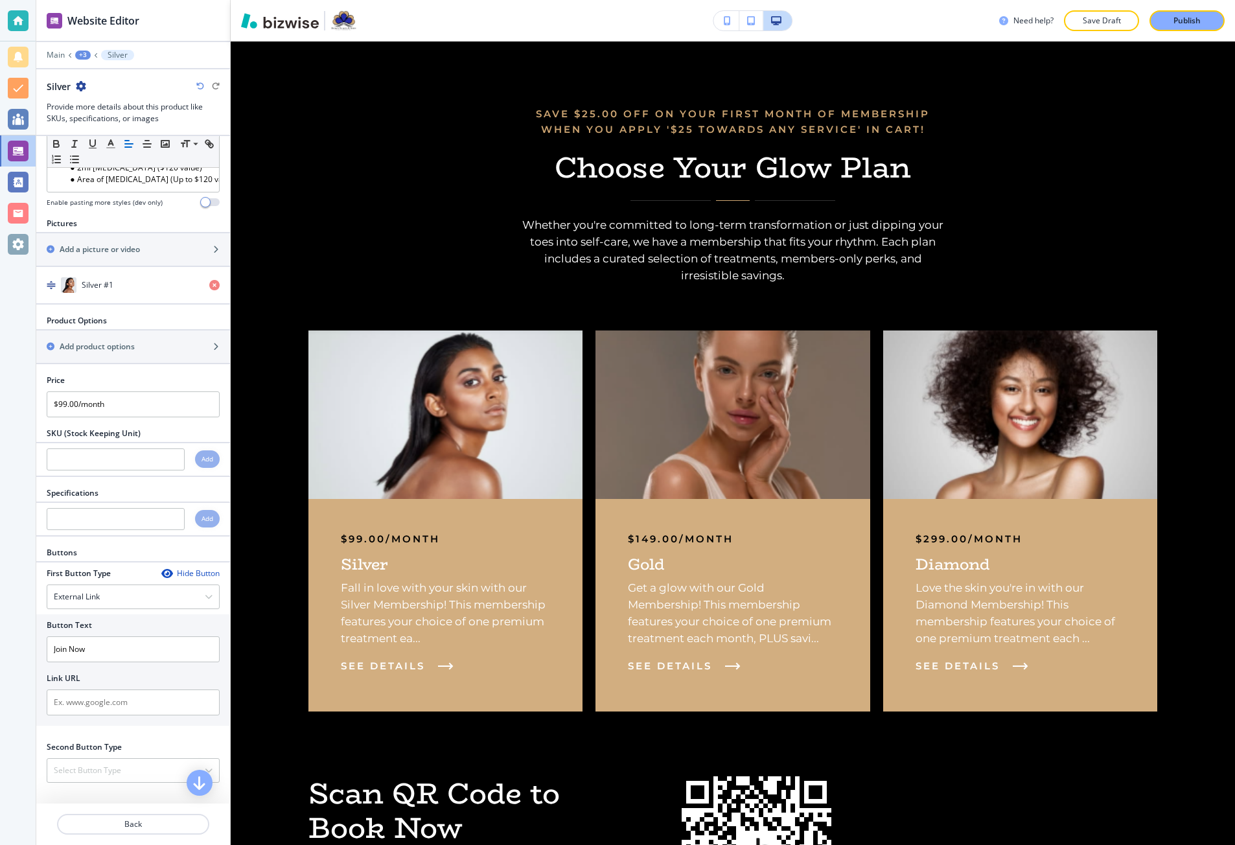
scroll to position [371, 0]
click at [56, 50] on div "Main +3 Silver" at bounding box center [133, 55] width 173 height 10
click at [47, 51] on p "Main" at bounding box center [56, 55] width 18 height 9
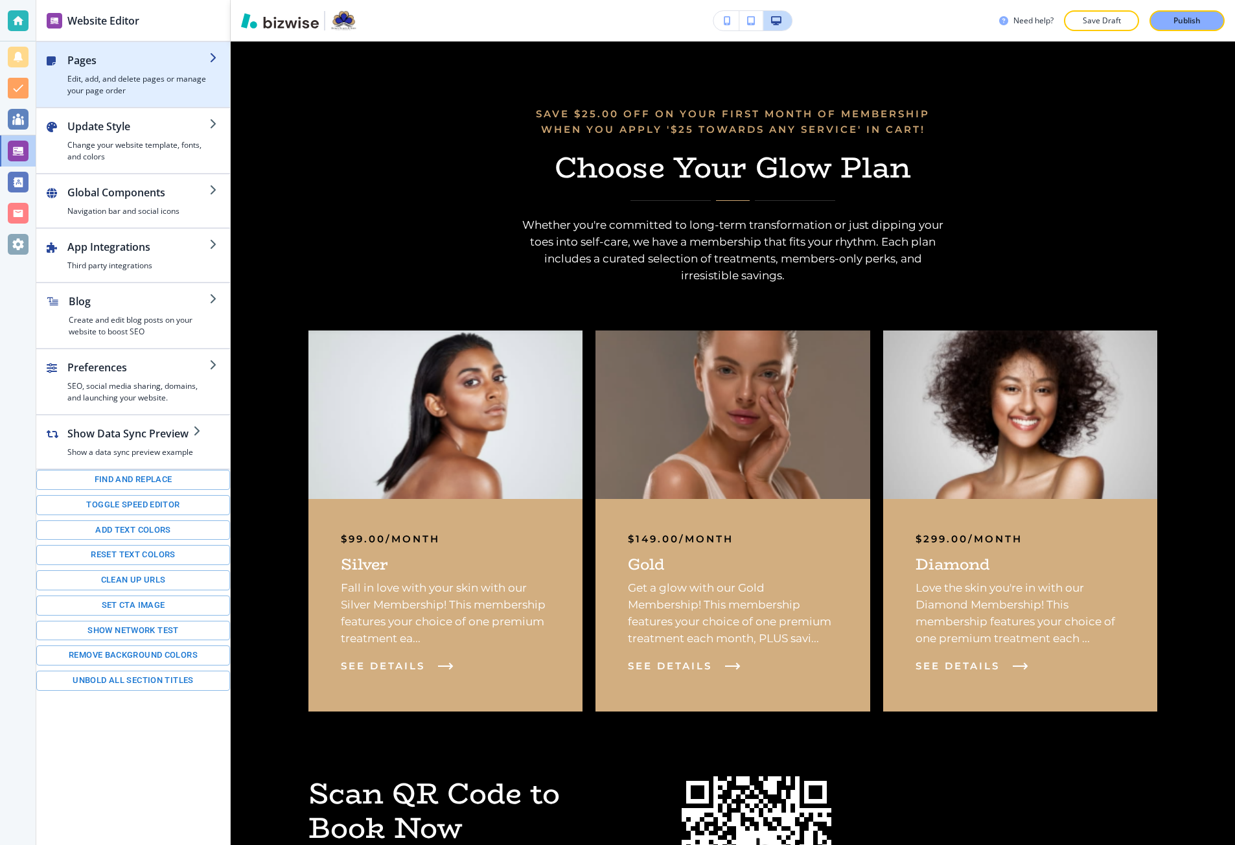
click at [67, 57] on h2 "Pages" at bounding box center [138, 60] width 142 height 16
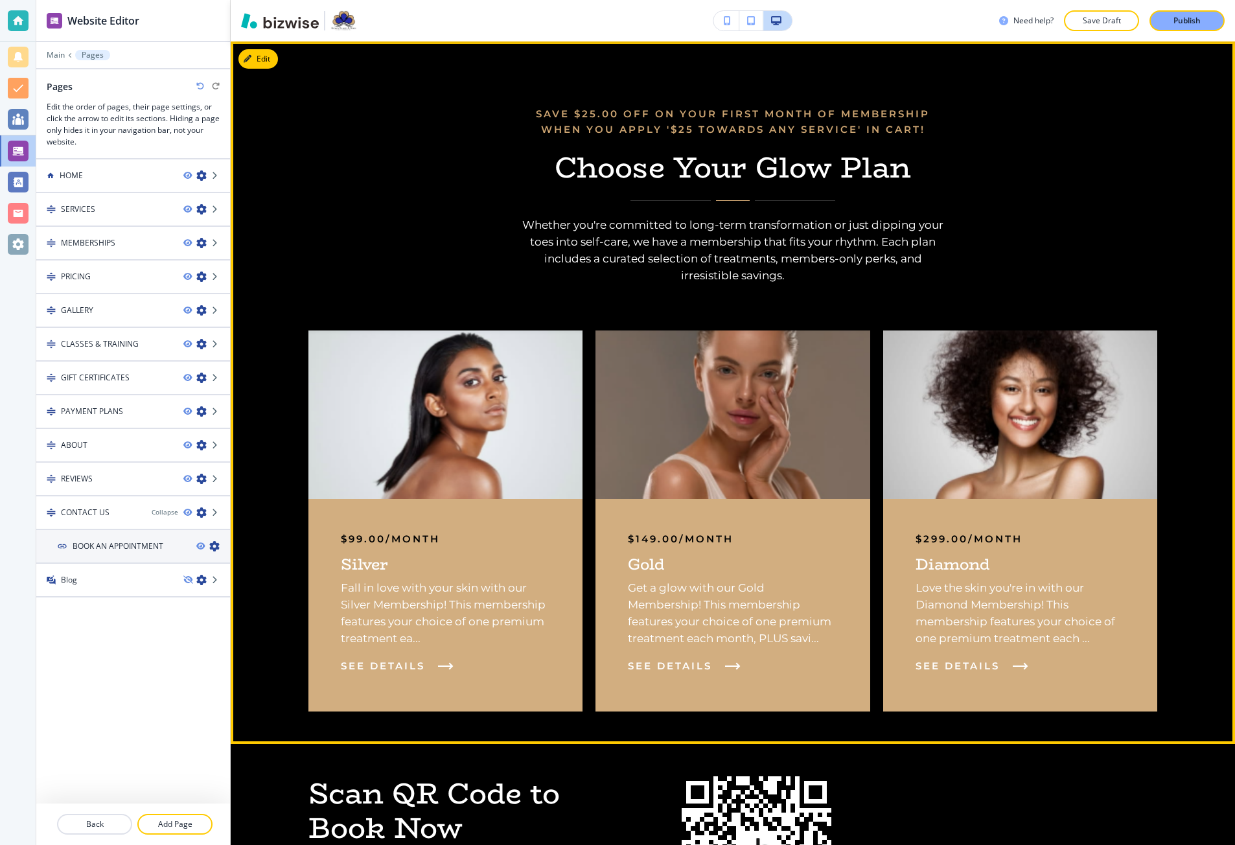
click at [1003, 171] on div "Save $25.00 off on your first month of membership when you apply '$25 Towards A…" at bounding box center [732, 194] width 848 height 177
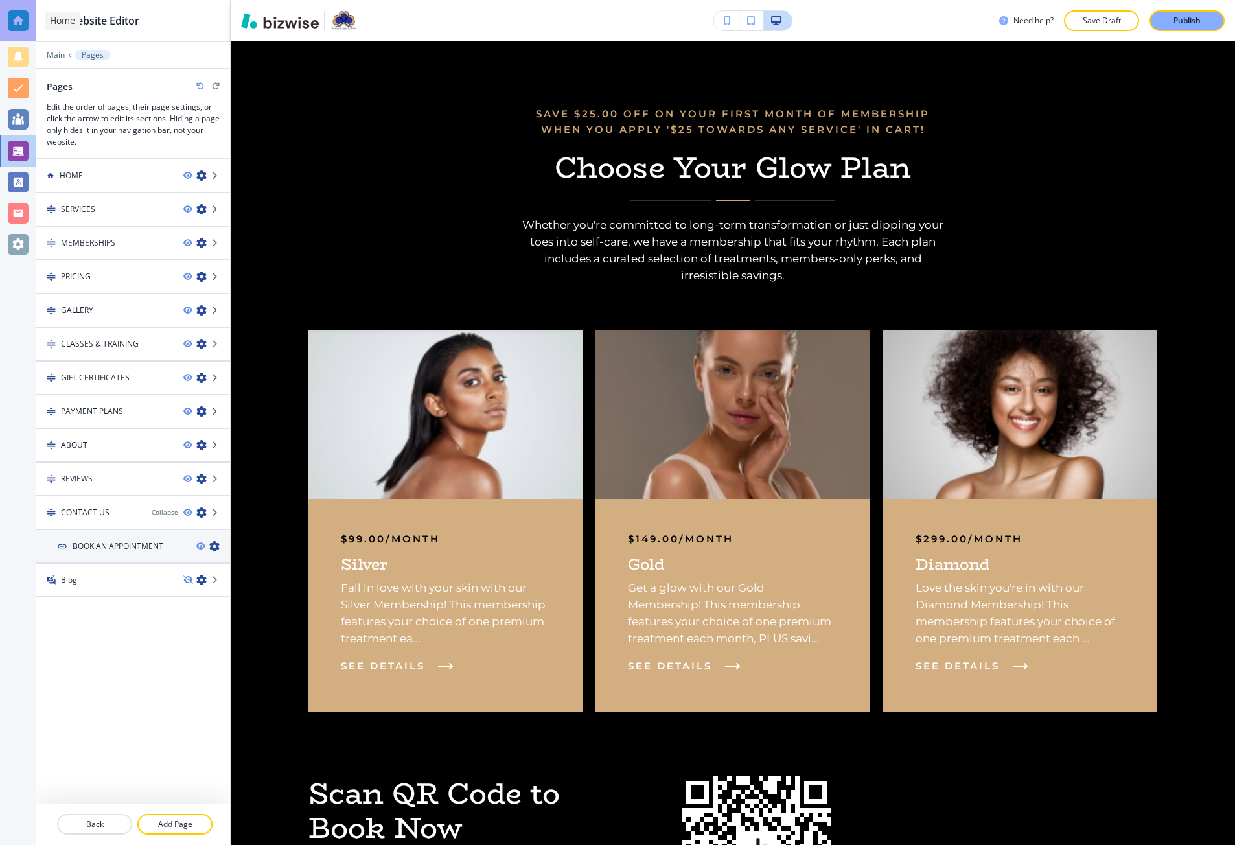
click at [8, 16] on div at bounding box center [18, 20] width 21 height 21
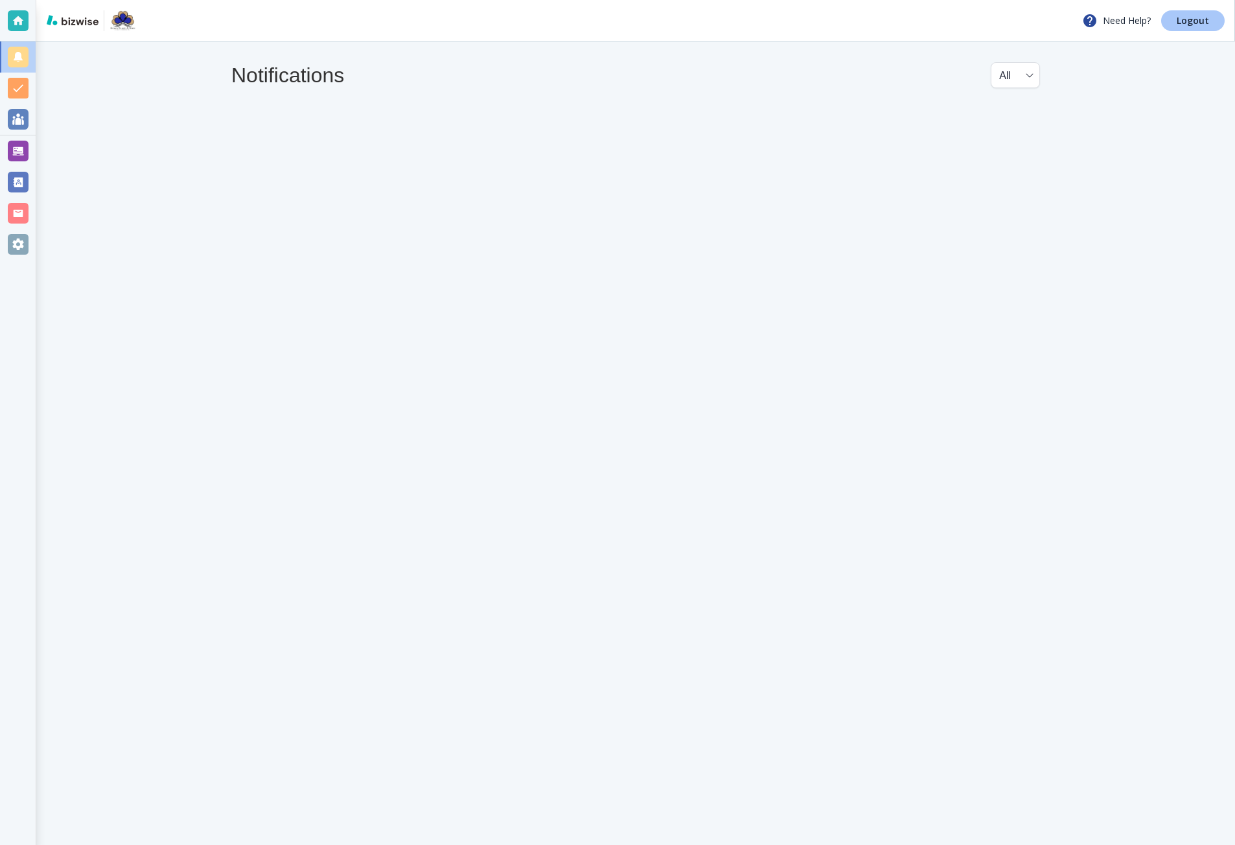
click at [1192, 22] on p "Logout" at bounding box center [1192, 20] width 32 height 9
